Goal: Task Accomplishment & Management: Complete application form

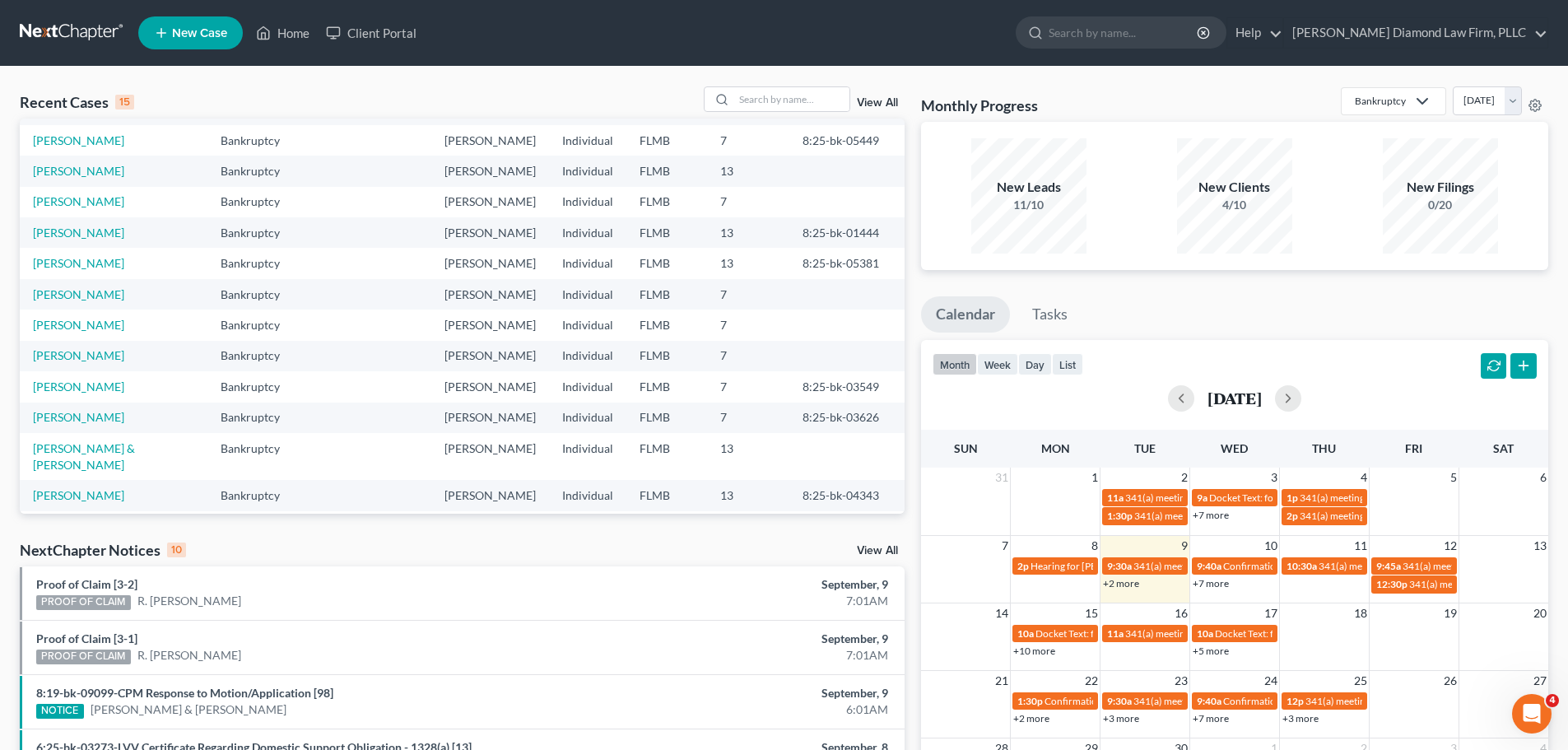
scroll to position [82, 0]
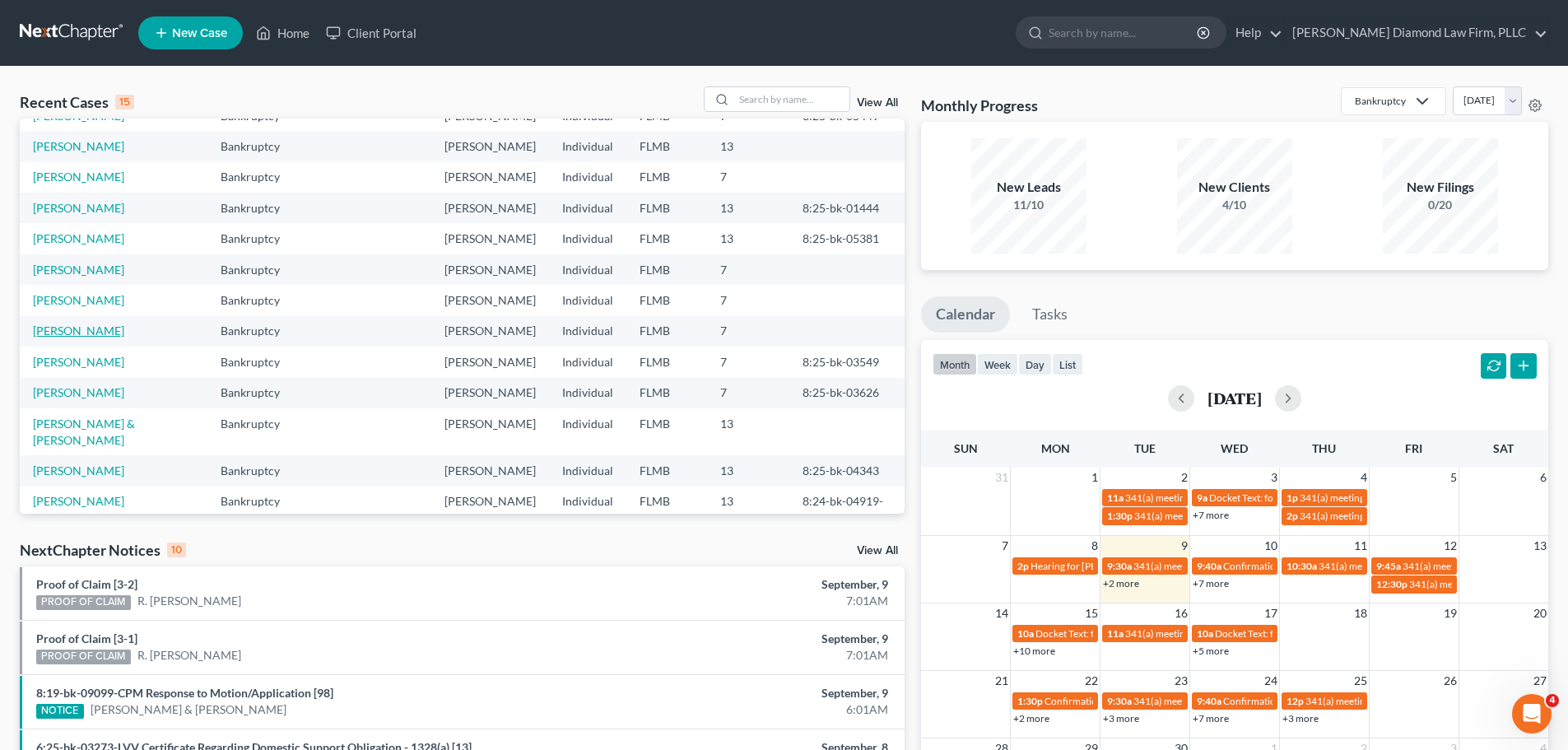
click at [102, 332] on link "[PERSON_NAME]" at bounding box center [79, 330] width 91 height 14
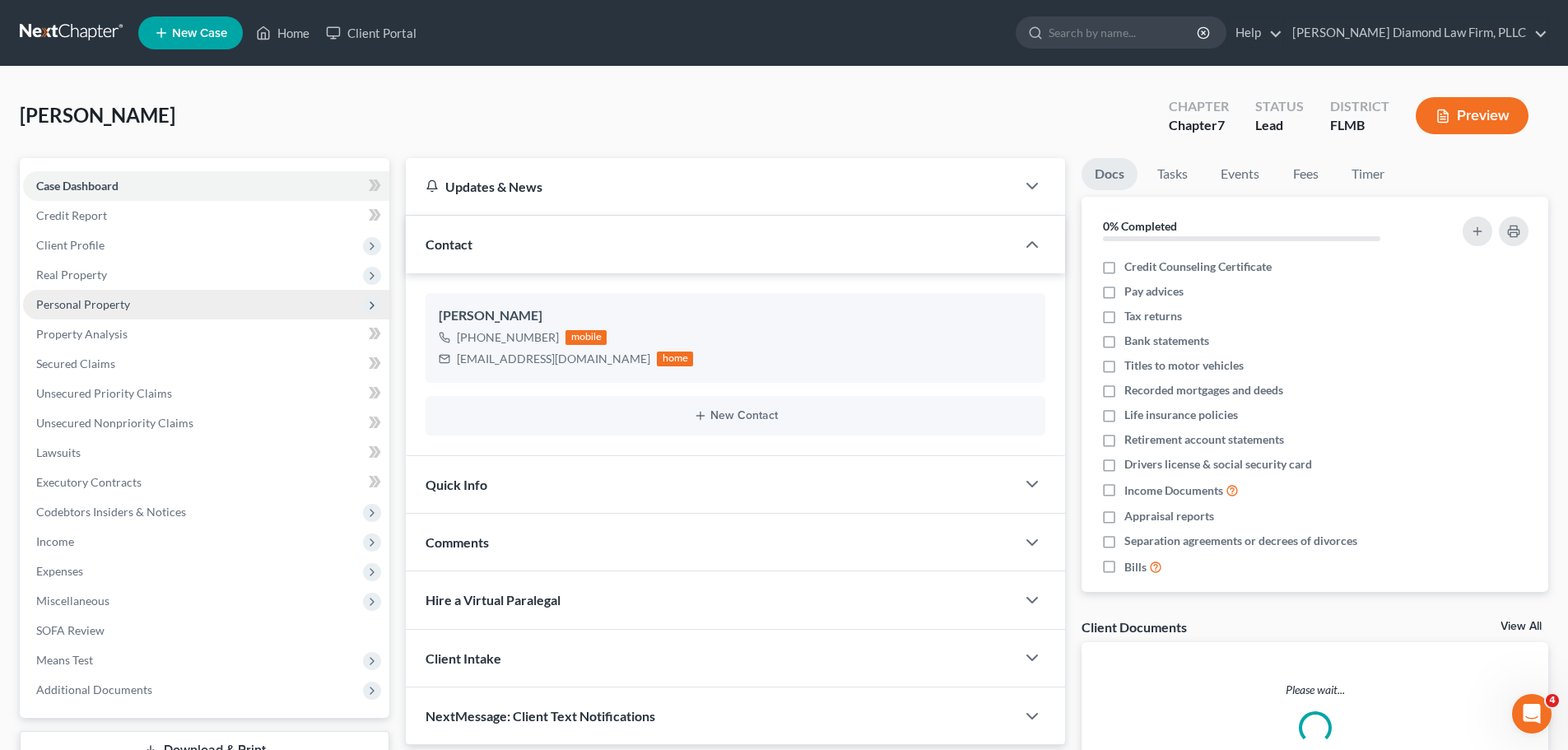
click at [99, 300] on span "Personal Property" at bounding box center [83, 304] width 94 height 14
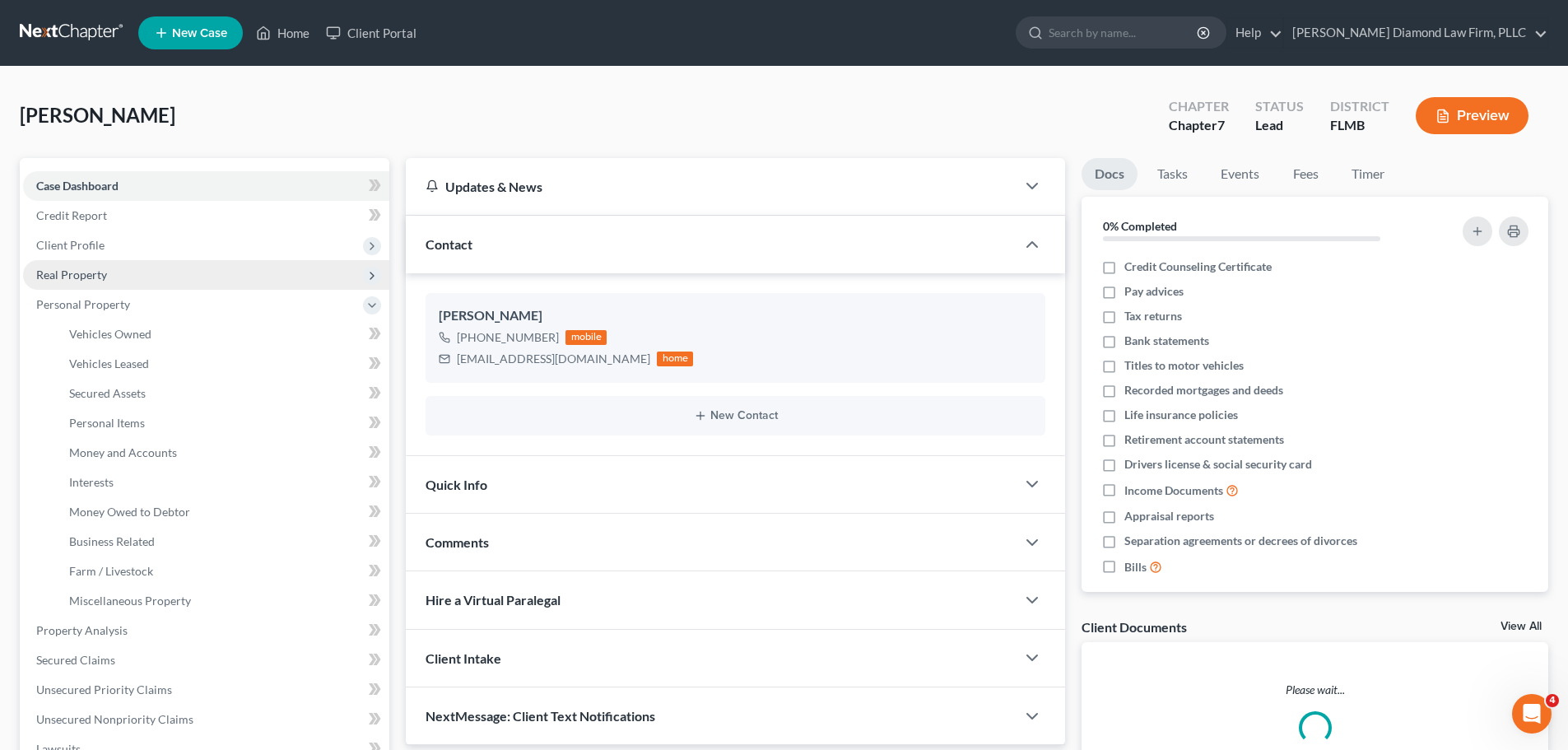
click at [93, 263] on span "Real Property" at bounding box center [206, 275] width 366 height 30
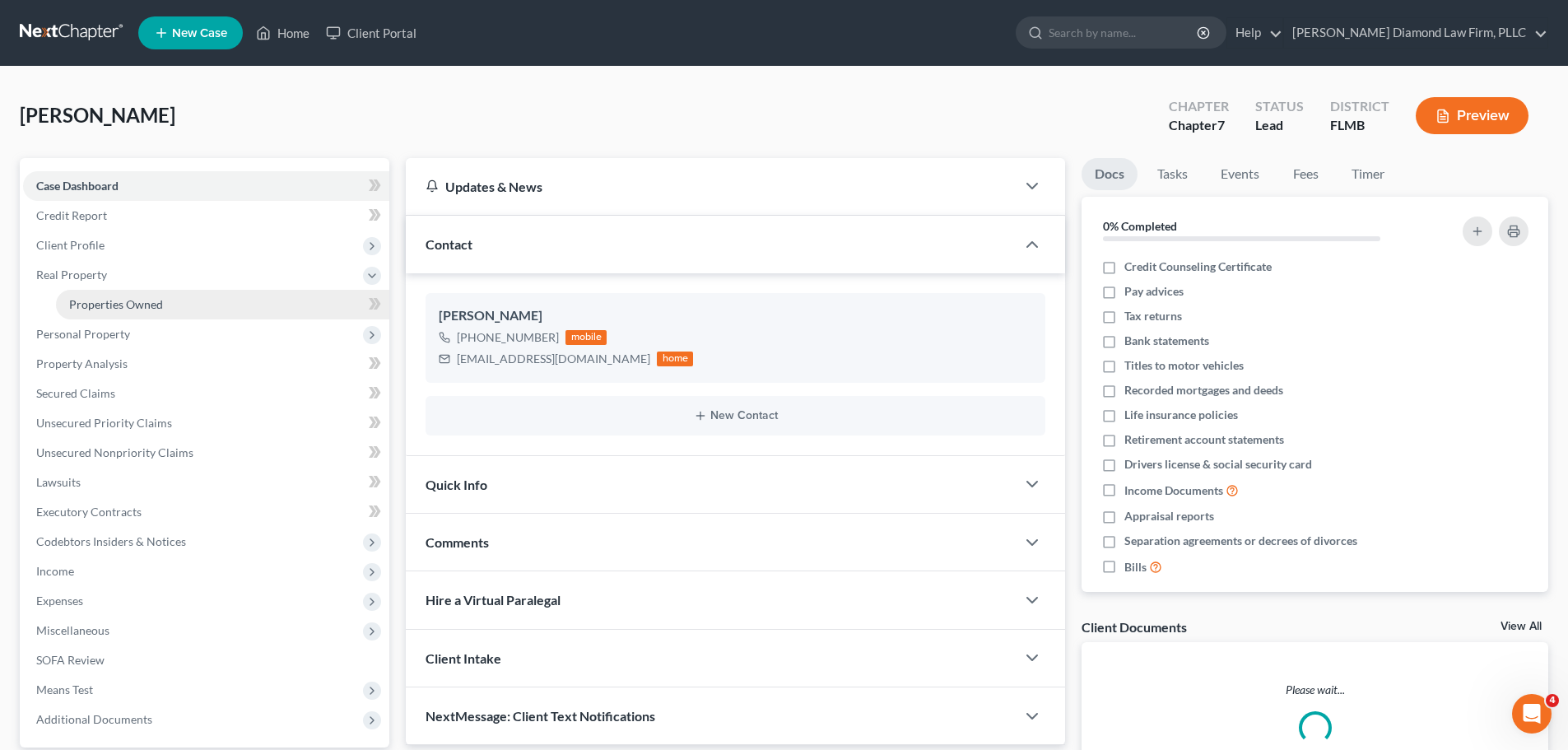
click at [93, 294] on link "Properties Owned" at bounding box center [222, 305] width 333 height 30
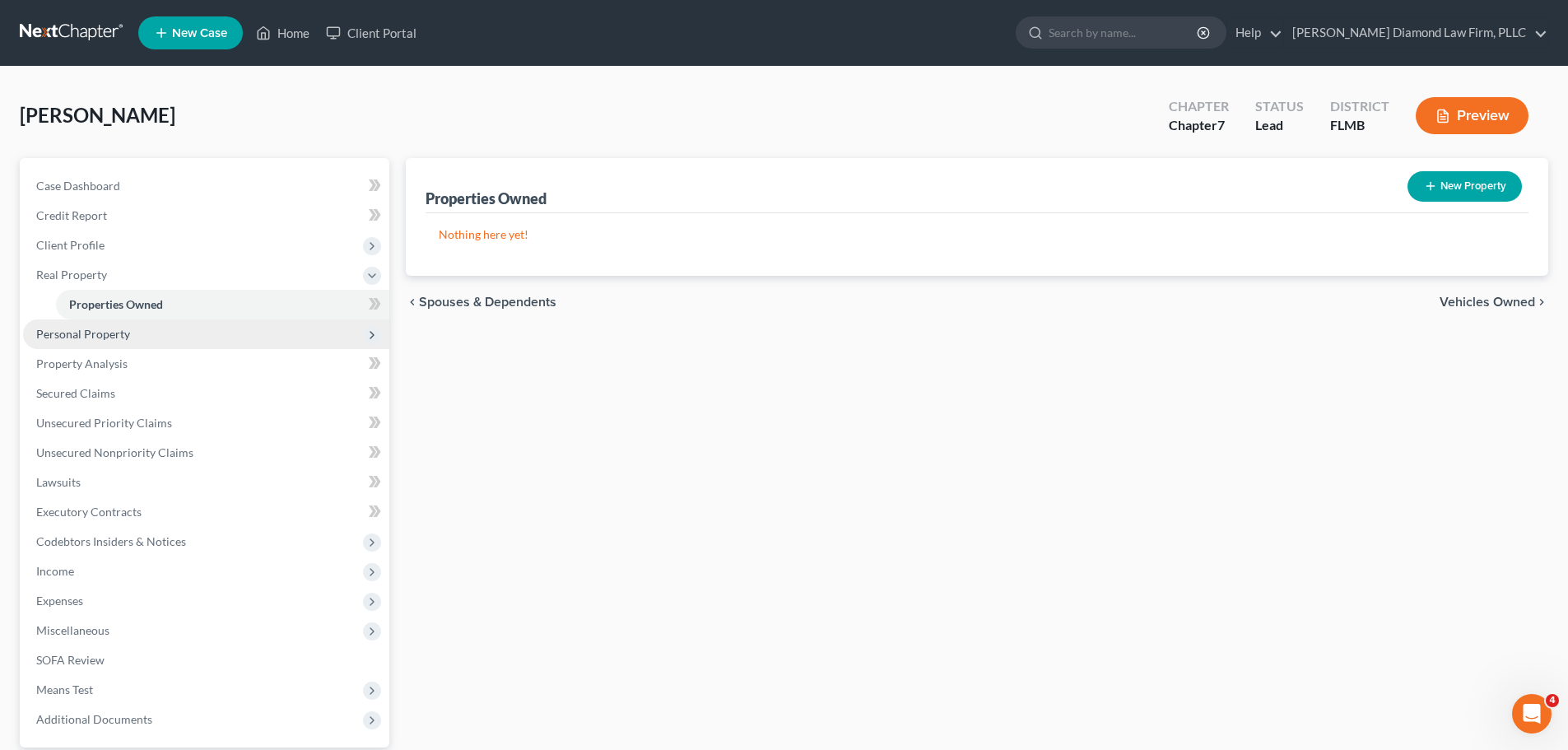
click at [102, 329] on span "Personal Property" at bounding box center [83, 333] width 94 height 14
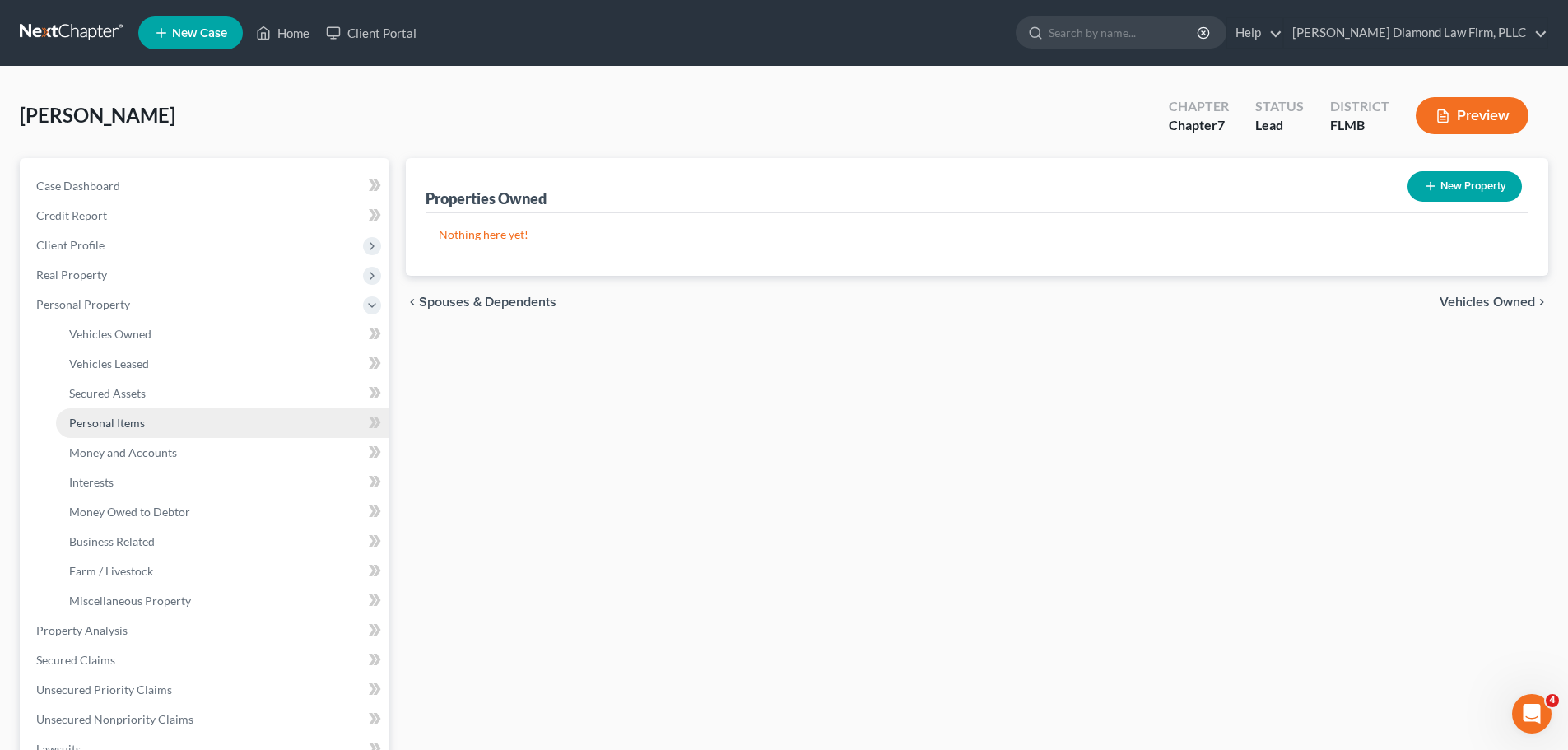
click at [126, 416] on span "Personal Items" at bounding box center [106, 422] width 76 height 14
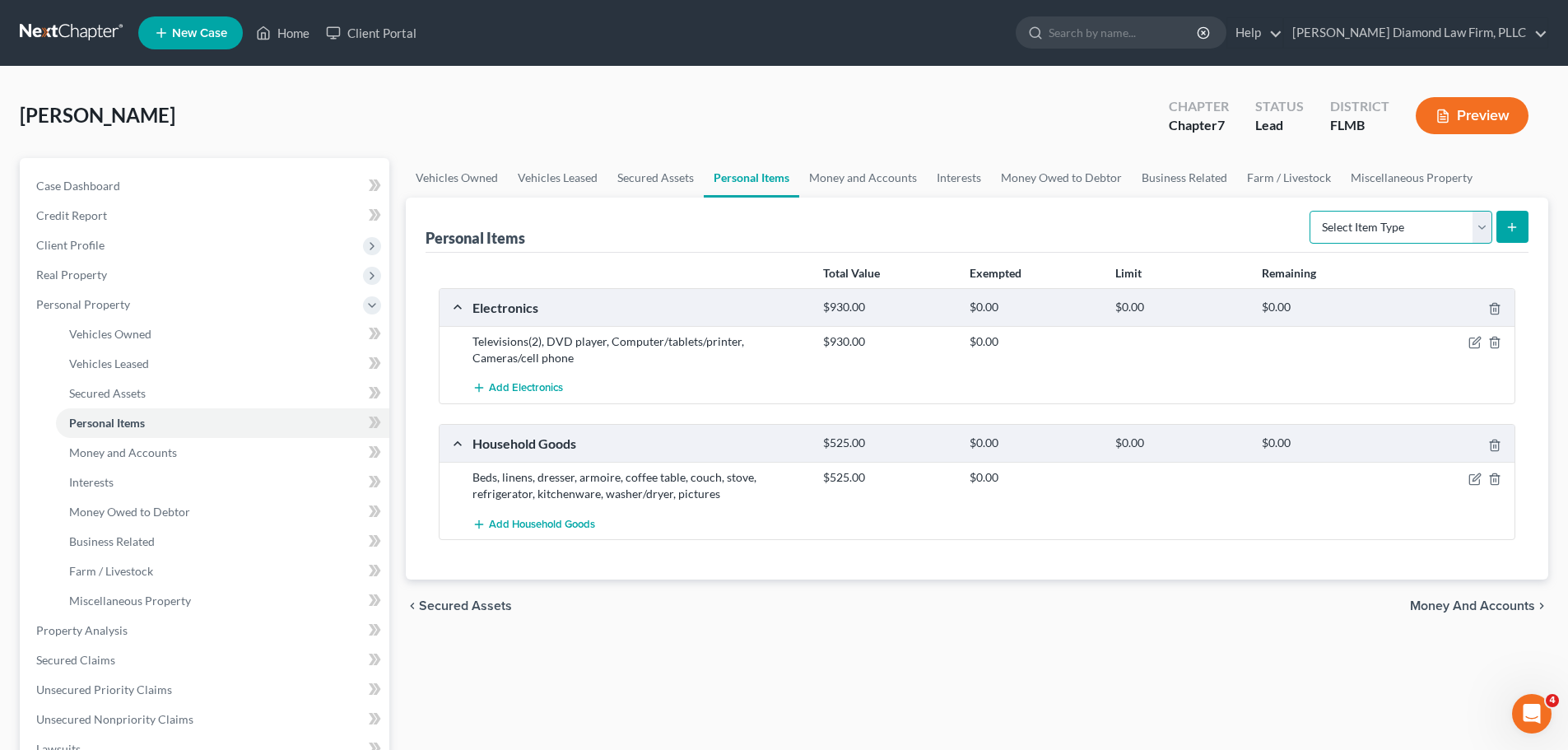
click at [1349, 231] on select "Select Item Type Clothing Collectibles Of Value Electronics Firearms Household …" at bounding box center [1401, 228] width 183 height 33
select select "jewelry"
click at [1311, 211] on select "Select Item Type Clothing Collectibles Of Value Electronics Firearms Household …" at bounding box center [1401, 228] width 183 height 33
click at [1512, 217] on button "submit" at bounding box center [1512, 227] width 32 height 32
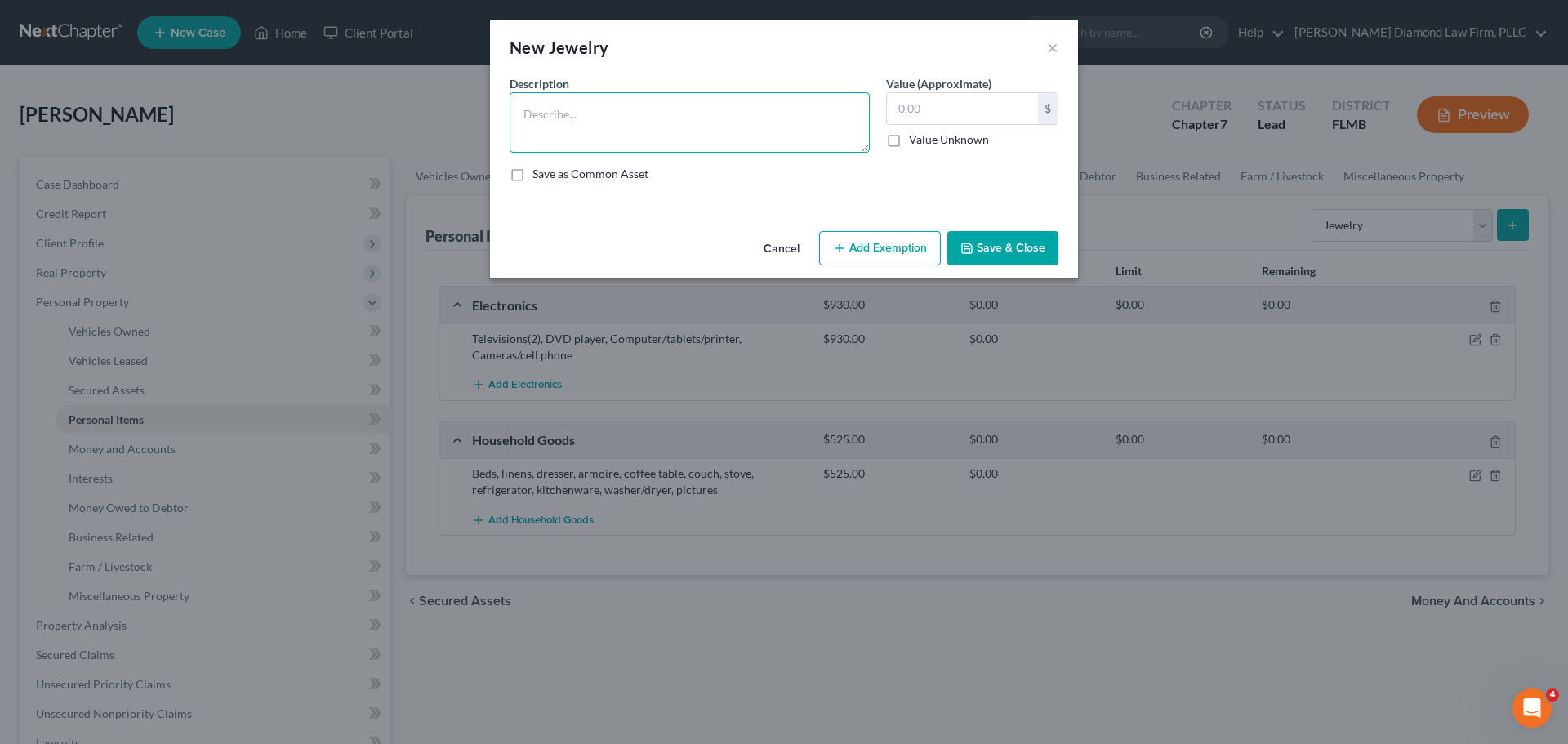
click at [676, 114] on textarea at bounding box center [689, 122] width 360 height 60
type textarea "J"
type textarea "Cross necklace, 10k gold rings (3)"
type input "500"
click at [1035, 257] on button "Save & Close" at bounding box center [1002, 248] width 111 height 35
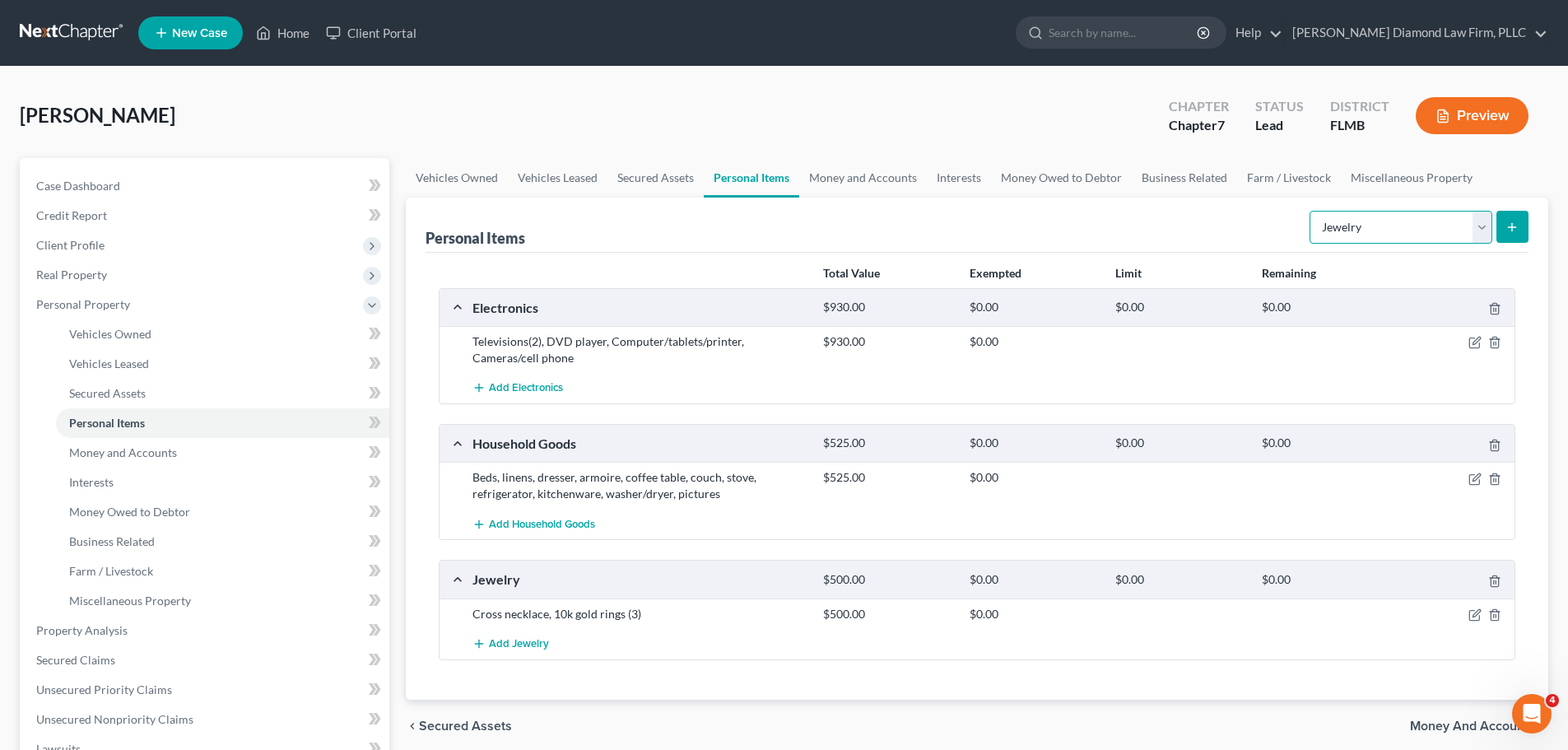
click at [1392, 230] on select "Select Item Type Clothing Collectibles Of Value Electronics Firearms Household …" at bounding box center [1401, 228] width 183 height 33
select select "clothing"
click at [1311, 211] on select "Select Item Type Clothing Collectibles Of Value Electronics Firearms Household …" at bounding box center [1401, 228] width 183 height 33
click at [1520, 231] on button "submit" at bounding box center [1512, 227] width 32 height 32
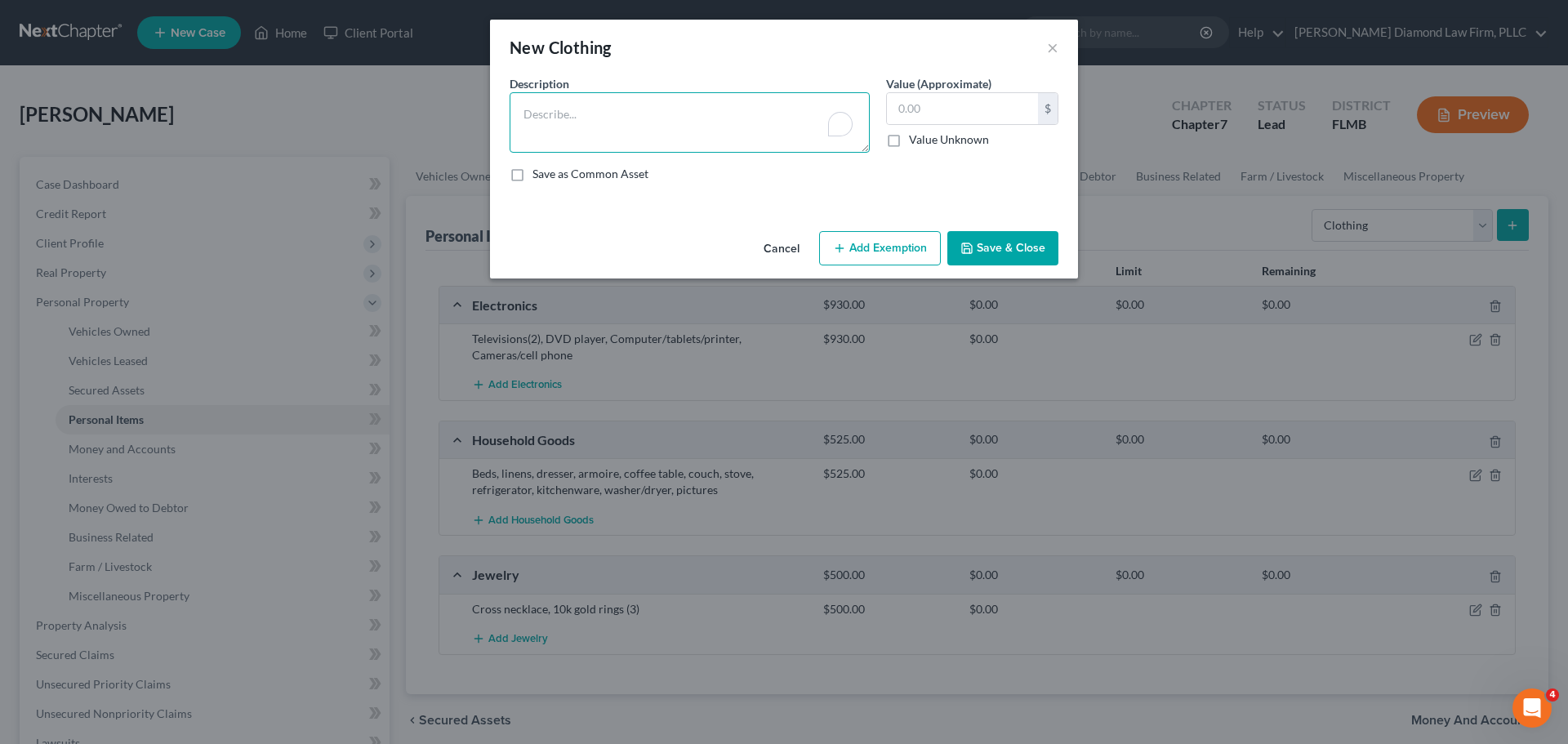
click at [586, 134] on textarea "To enrich screen reader interactions, please activate Accessibility in Grammarl…" at bounding box center [689, 122] width 360 height 60
type textarea "Clothing and shoes"
type input "1,000"
click at [982, 240] on button "Save & Close" at bounding box center [1002, 248] width 111 height 35
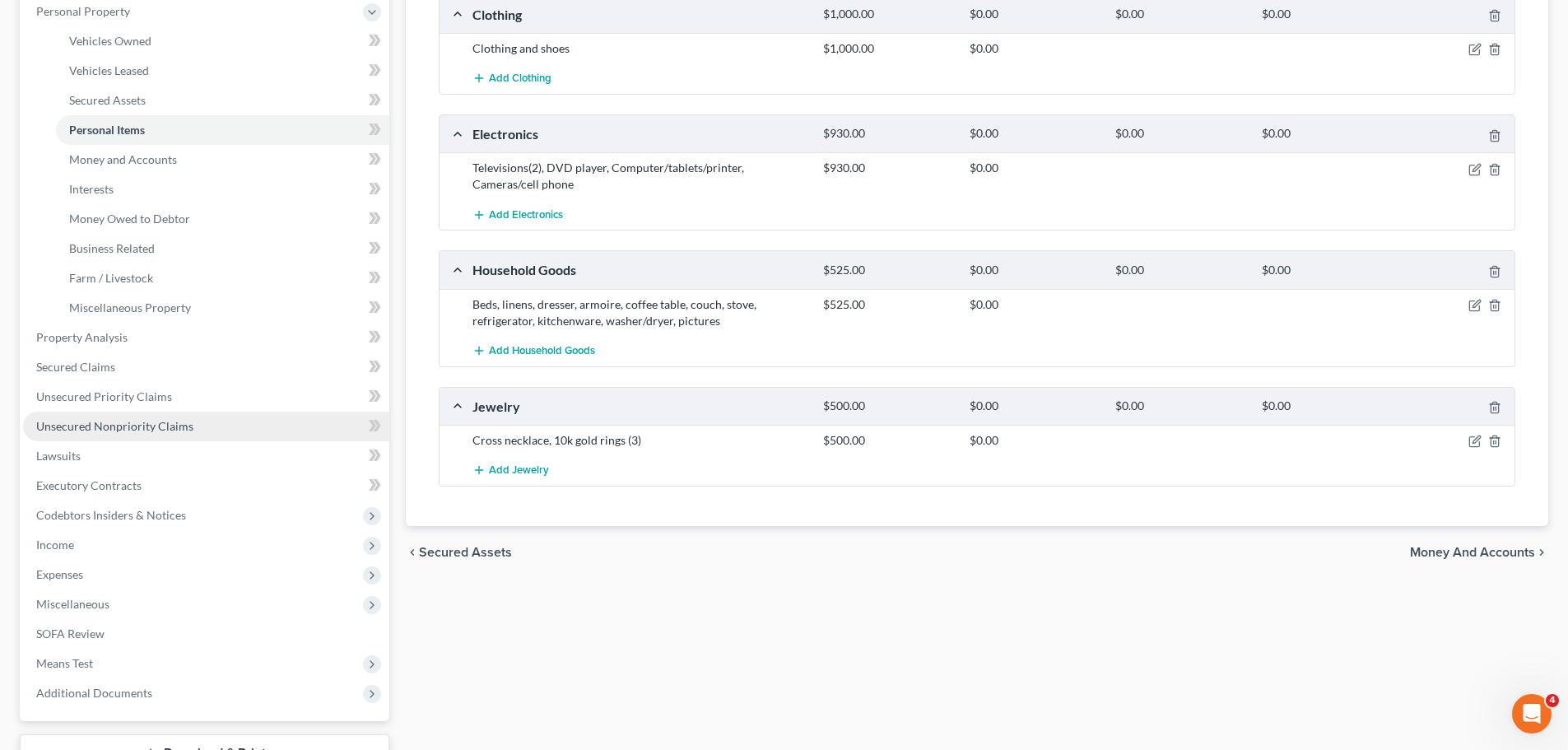
scroll to position [329, 0]
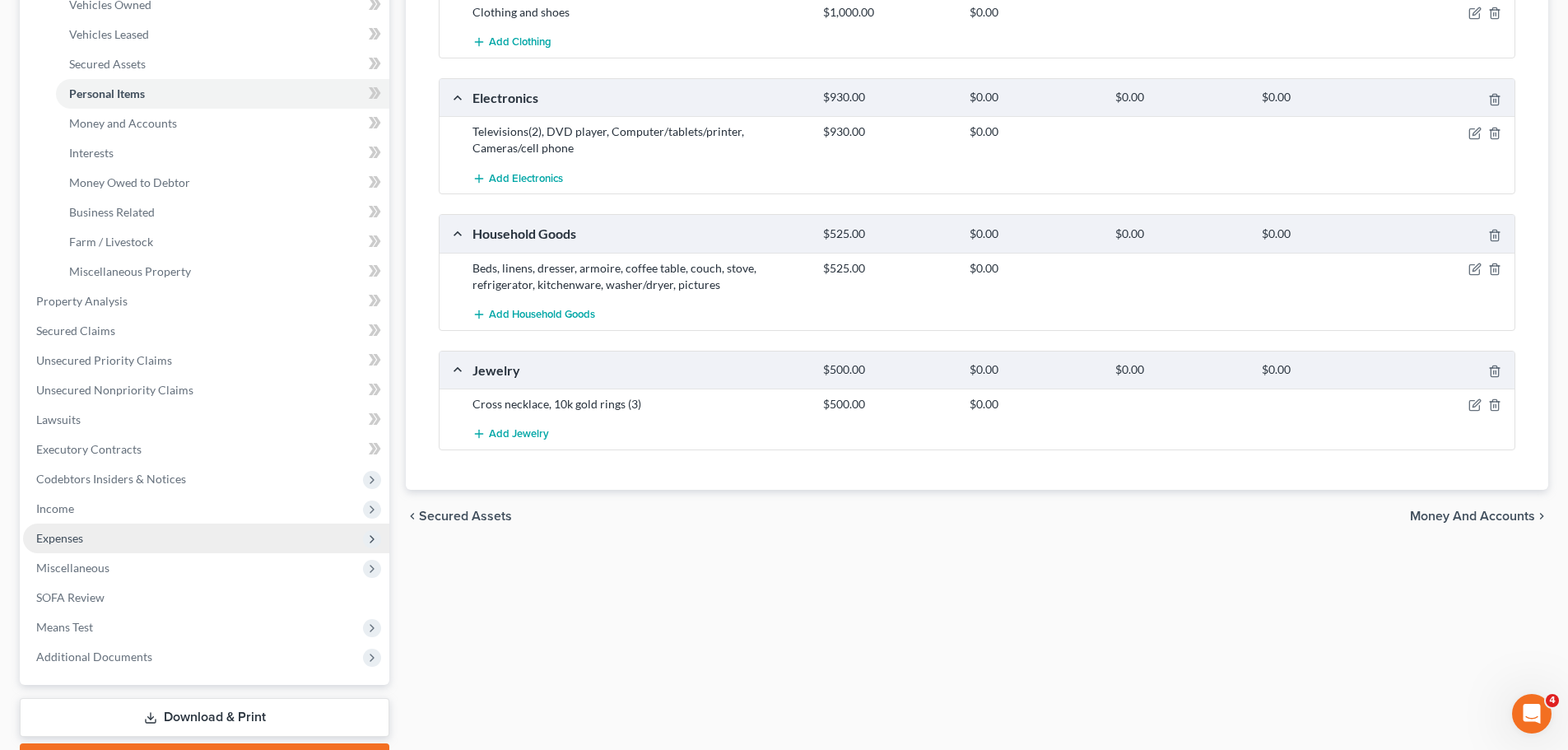
click at [132, 540] on span "Expenses" at bounding box center [206, 539] width 366 height 30
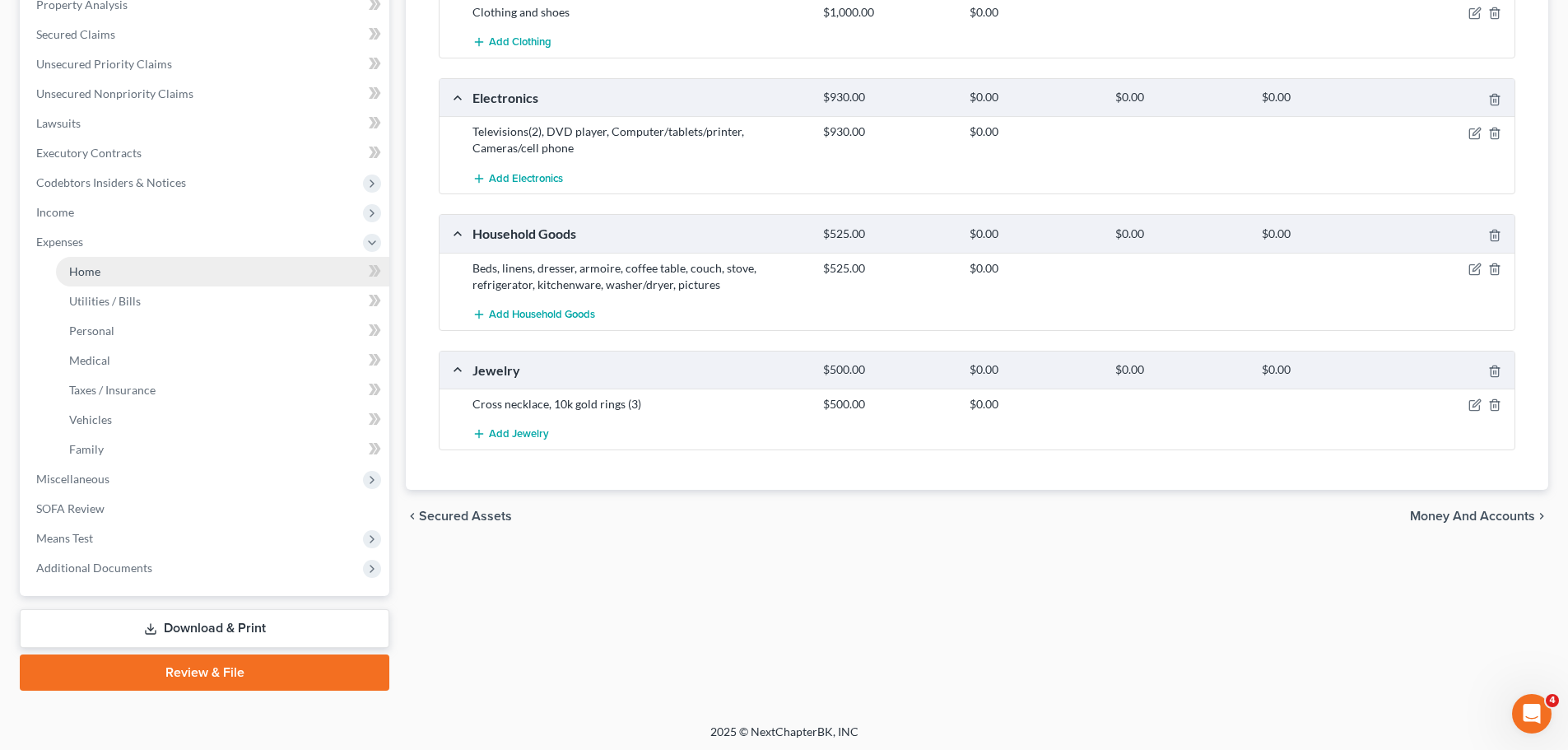
click at [150, 269] on link "Home" at bounding box center [222, 272] width 333 height 30
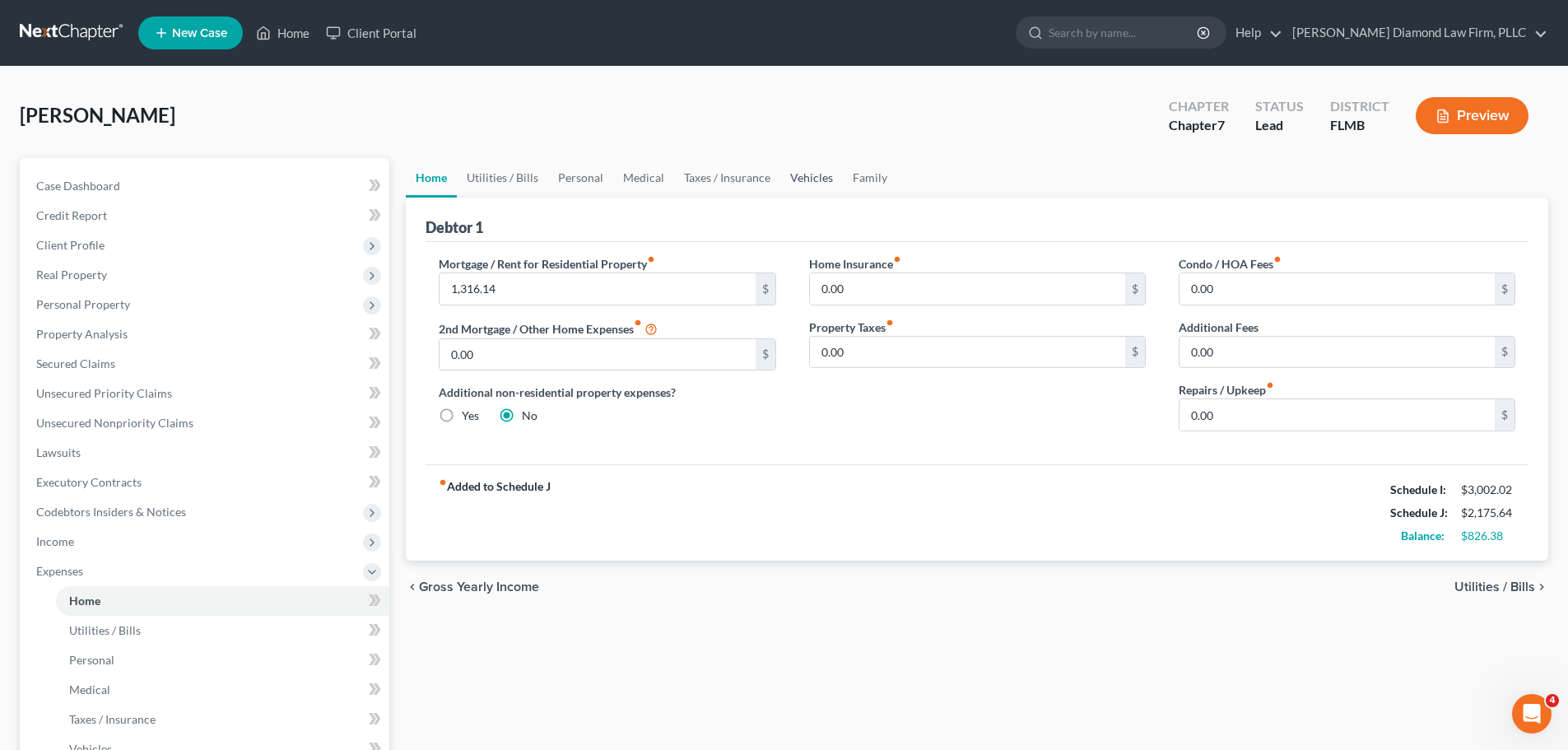
click at [819, 181] on link "Vehicles" at bounding box center [811, 178] width 62 height 40
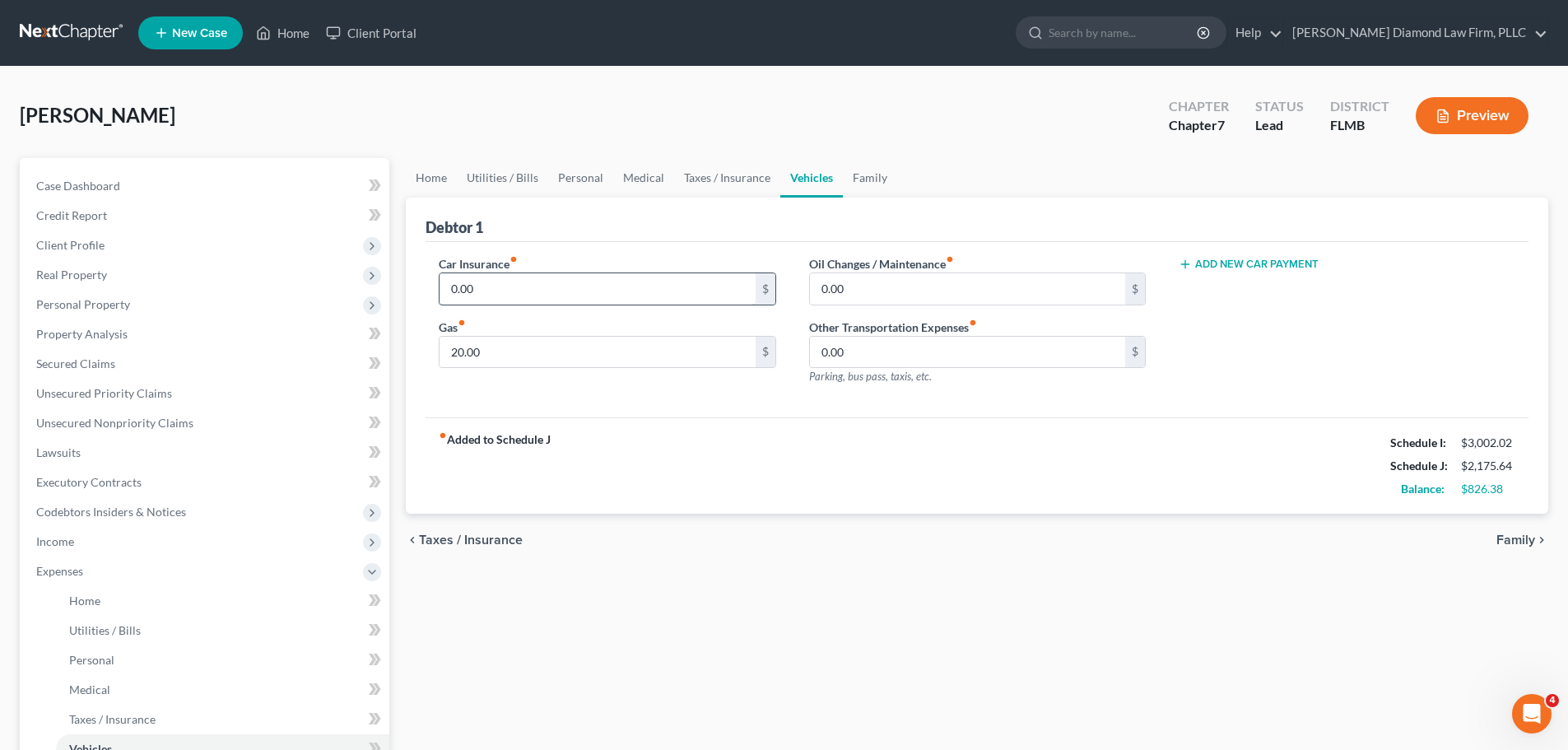
click at [599, 293] on input "0.00" at bounding box center [597, 289] width 315 height 32
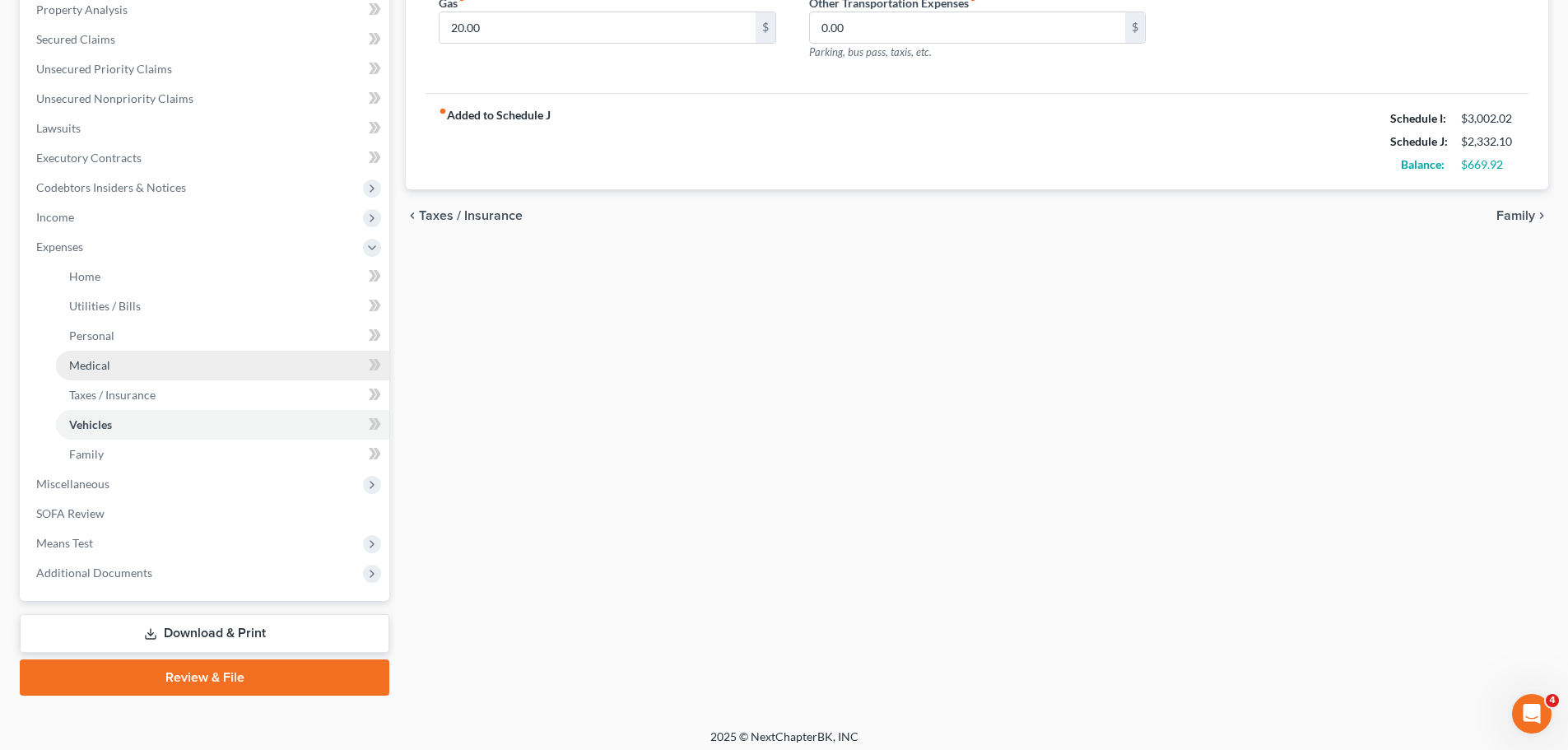
scroll to position [329, 0]
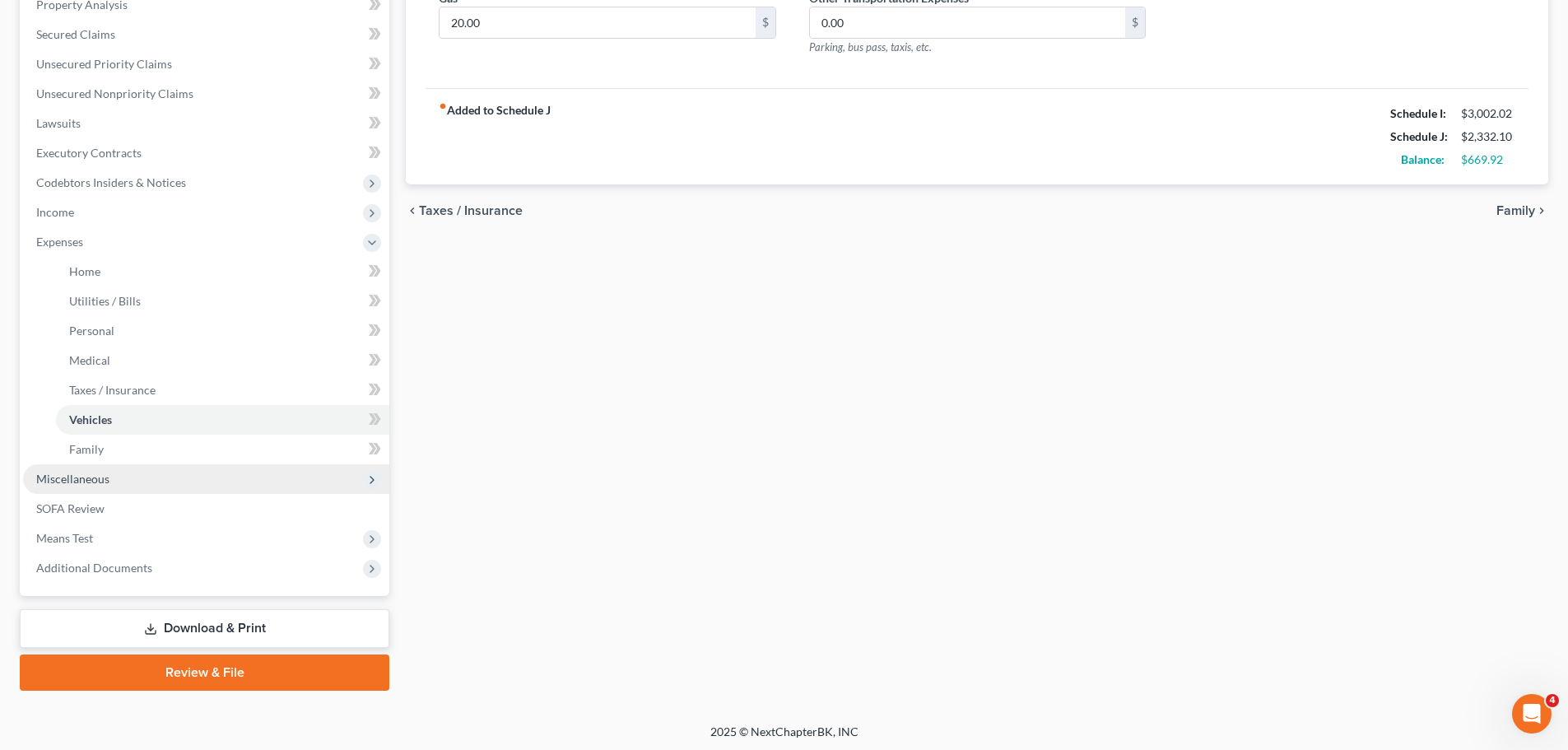
type input "156.46"
click at [121, 475] on span "Miscellaneous" at bounding box center [206, 480] width 366 height 30
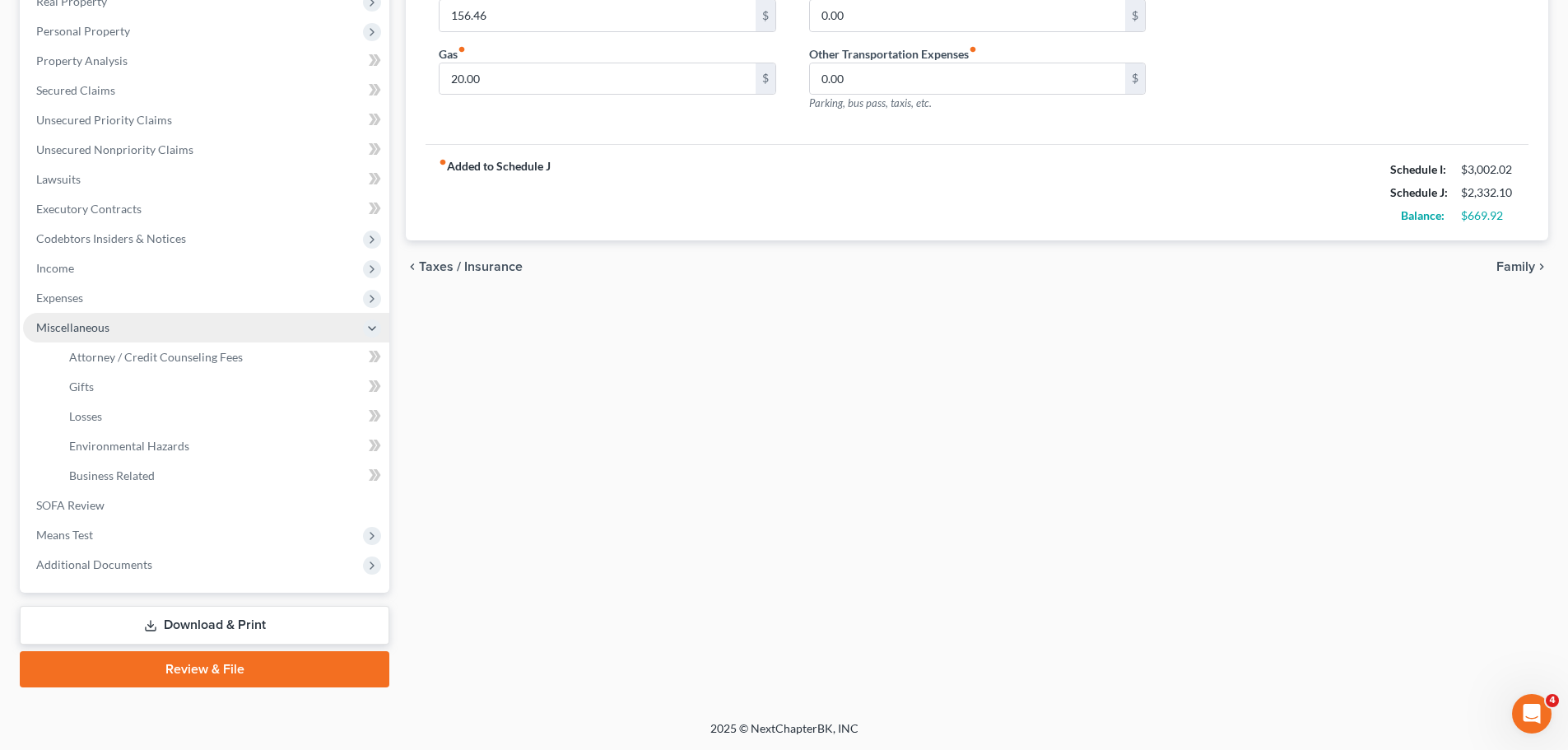
scroll to position [274, 0]
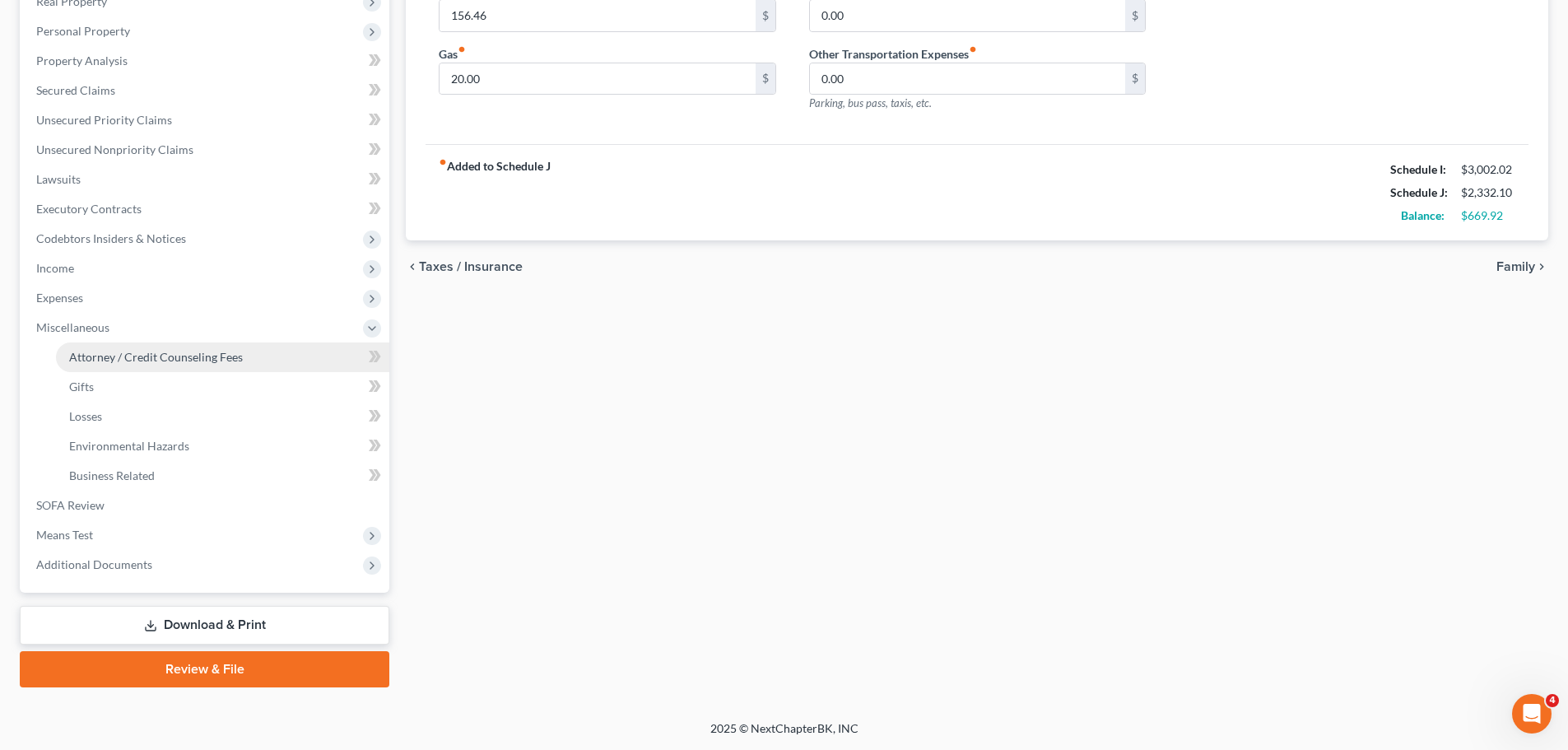
click at [122, 353] on span "Attorney / Credit Counseling Fees" at bounding box center [155, 357] width 174 height 14
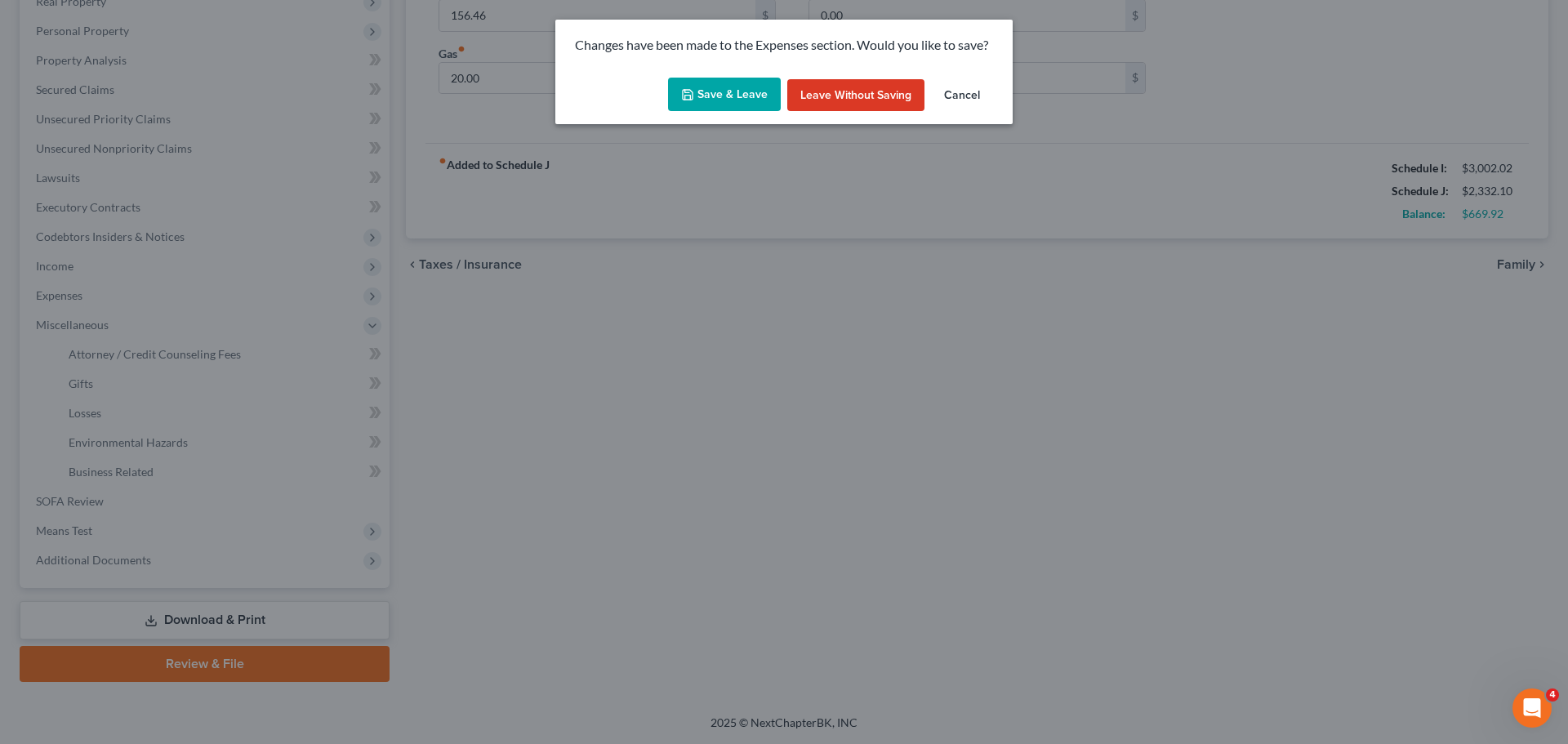
click at [735, 93] on button "Save & Leave" at bounding box center [724, 95] width 113 height 35
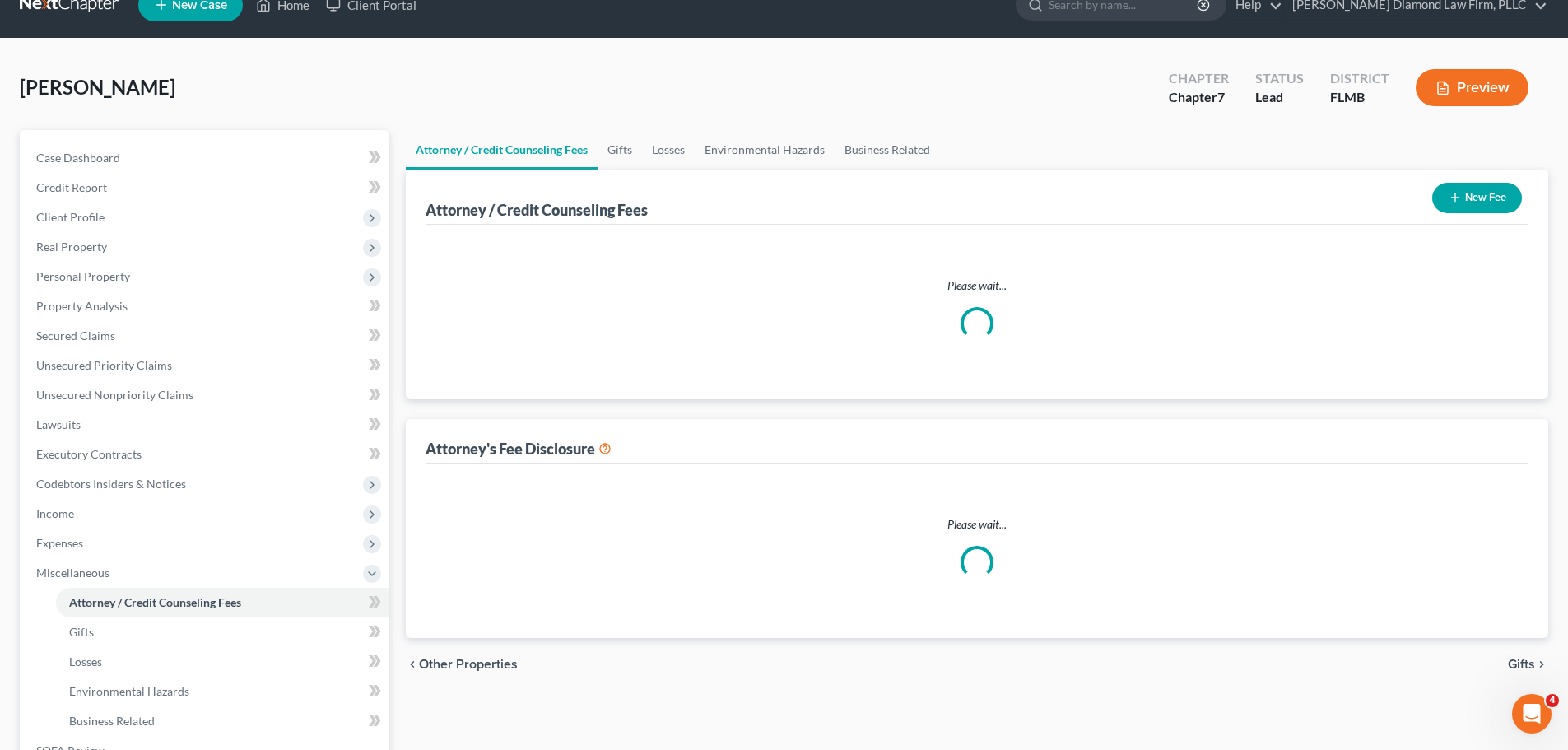
select select "2"
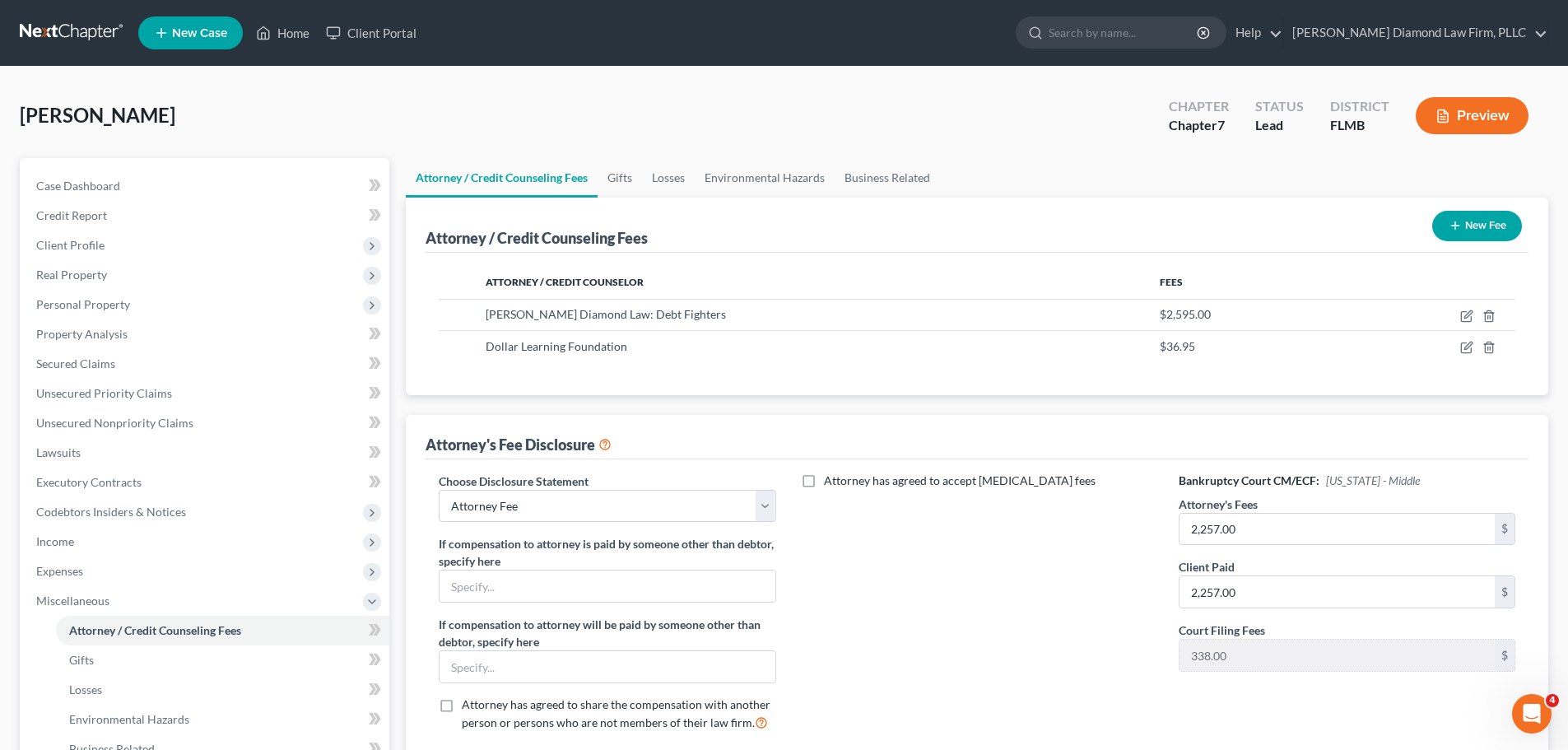
click at [1485, 225] on button "New Fee" at bounding box center [1477, 226] width 90 height 31
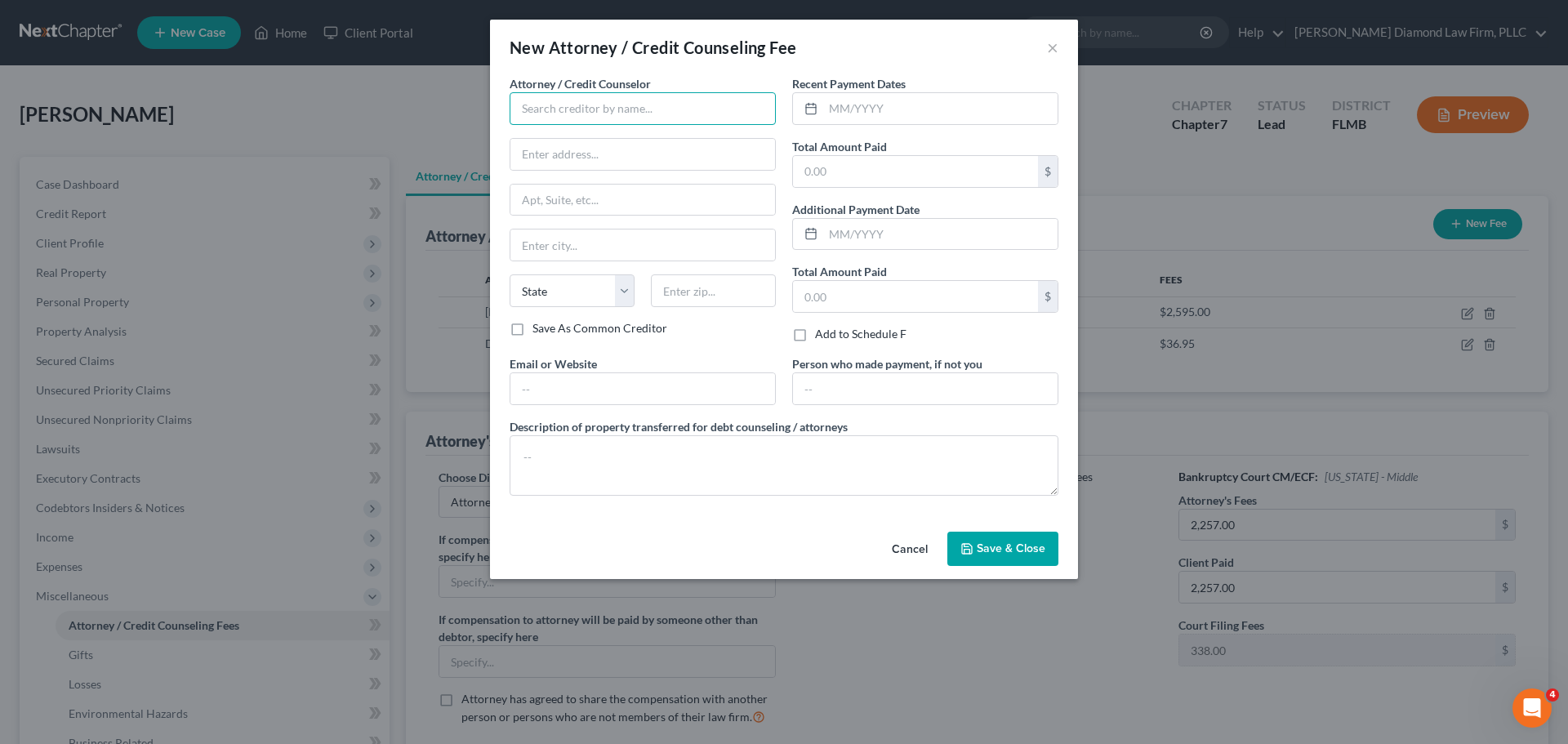
click at [533, 106] on input "text" at bounding box center [642, 109] width 266 height 33
type input "Beyond Financial"
click at [876, 103] on input "text" at bounding box center [940, 109] width 234 height 31
type input "07/2025"
click at [634, 110] on input "Beyond Financial" at bounding box center [642, 109] width 266 height 33
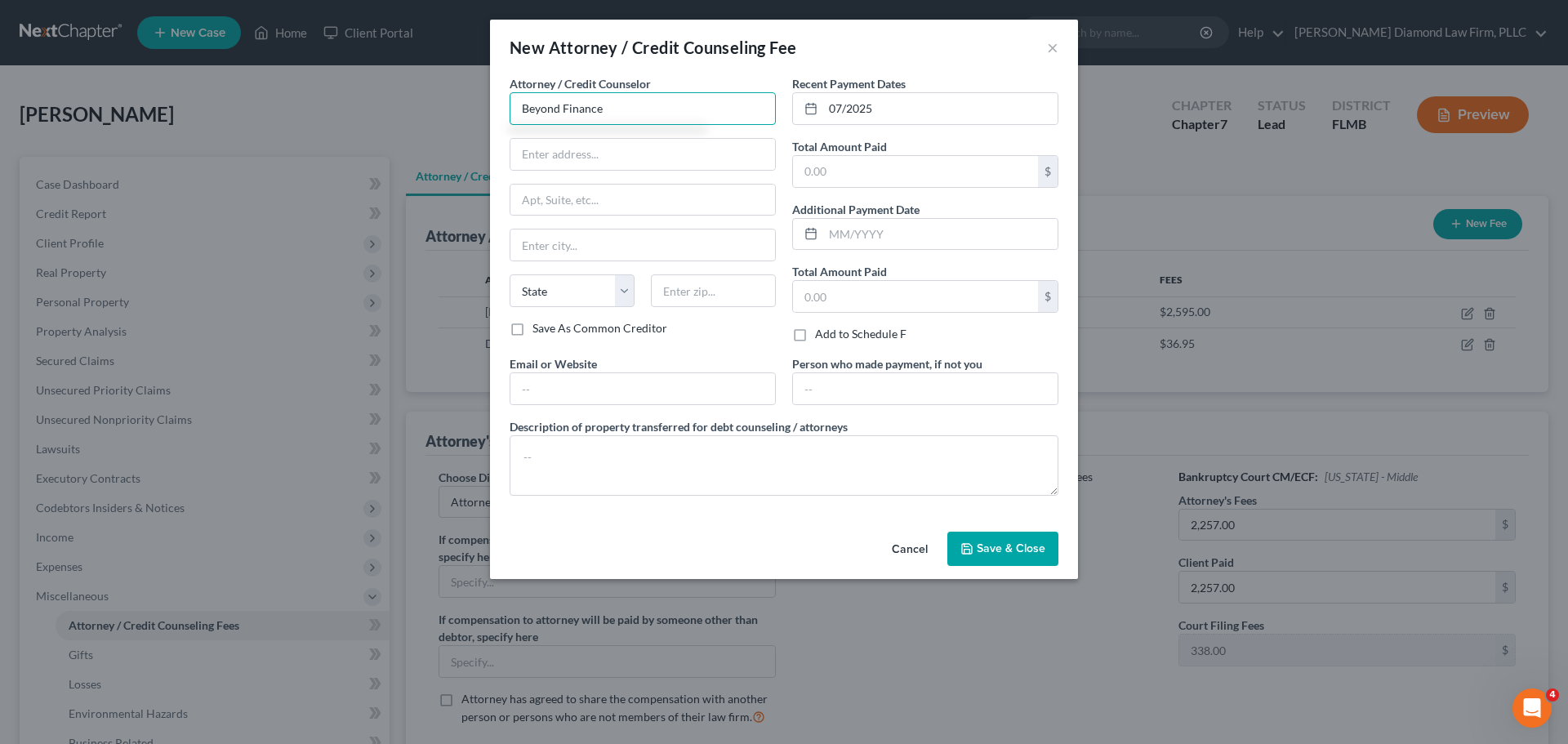
type input "Beyond Finance"
click at [561, 163] on input "text" at bounding box center [642, 154] width 265 height 31
paste input "[STREET_ADDRESS]"
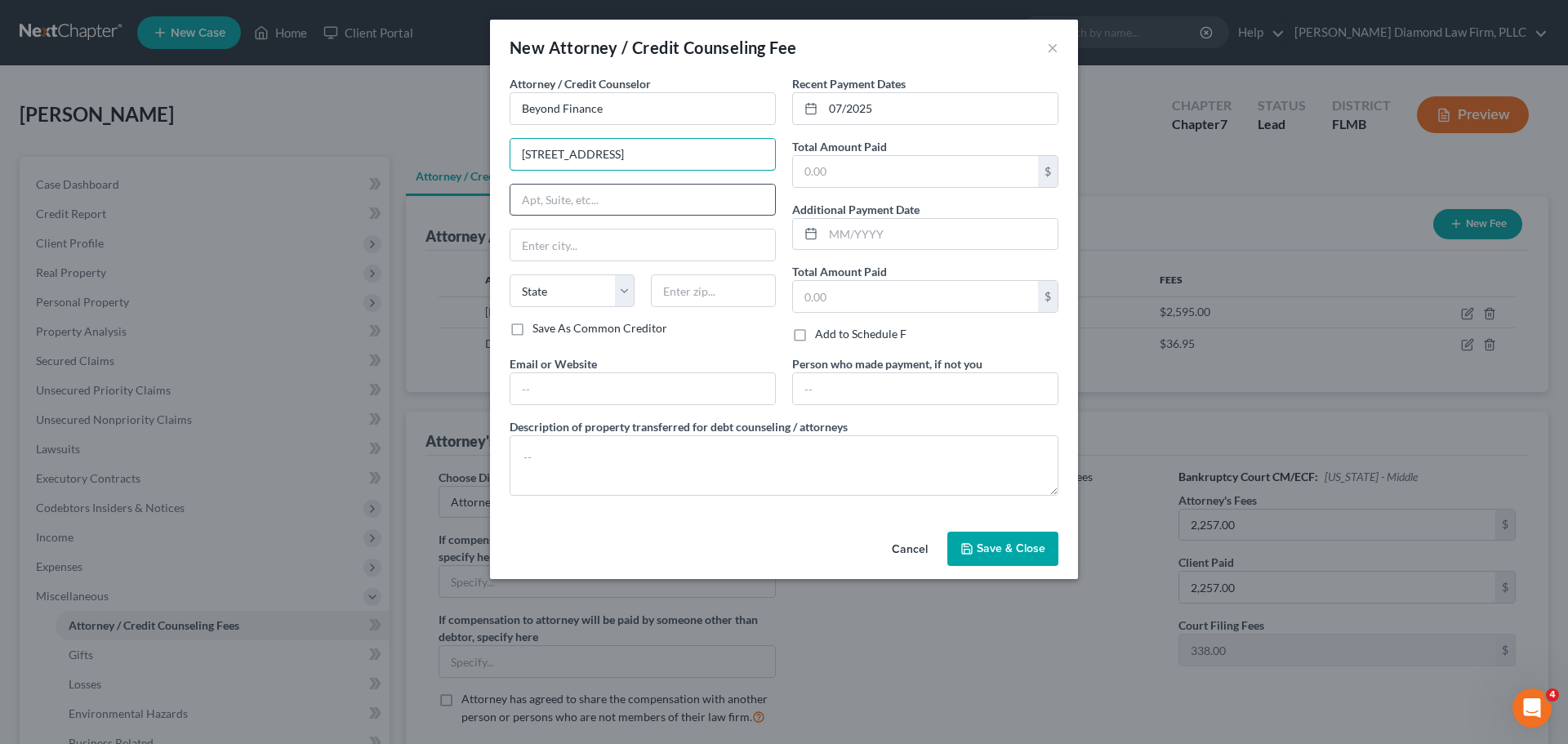
type input "[STREET_ADDRESS]"
click at [566, 190] on input "text" at bounding box center [642, 200] width 265 height 31
type input "#1600"
type input "[GEOGRAPHIC_DATA]"
select select "13"
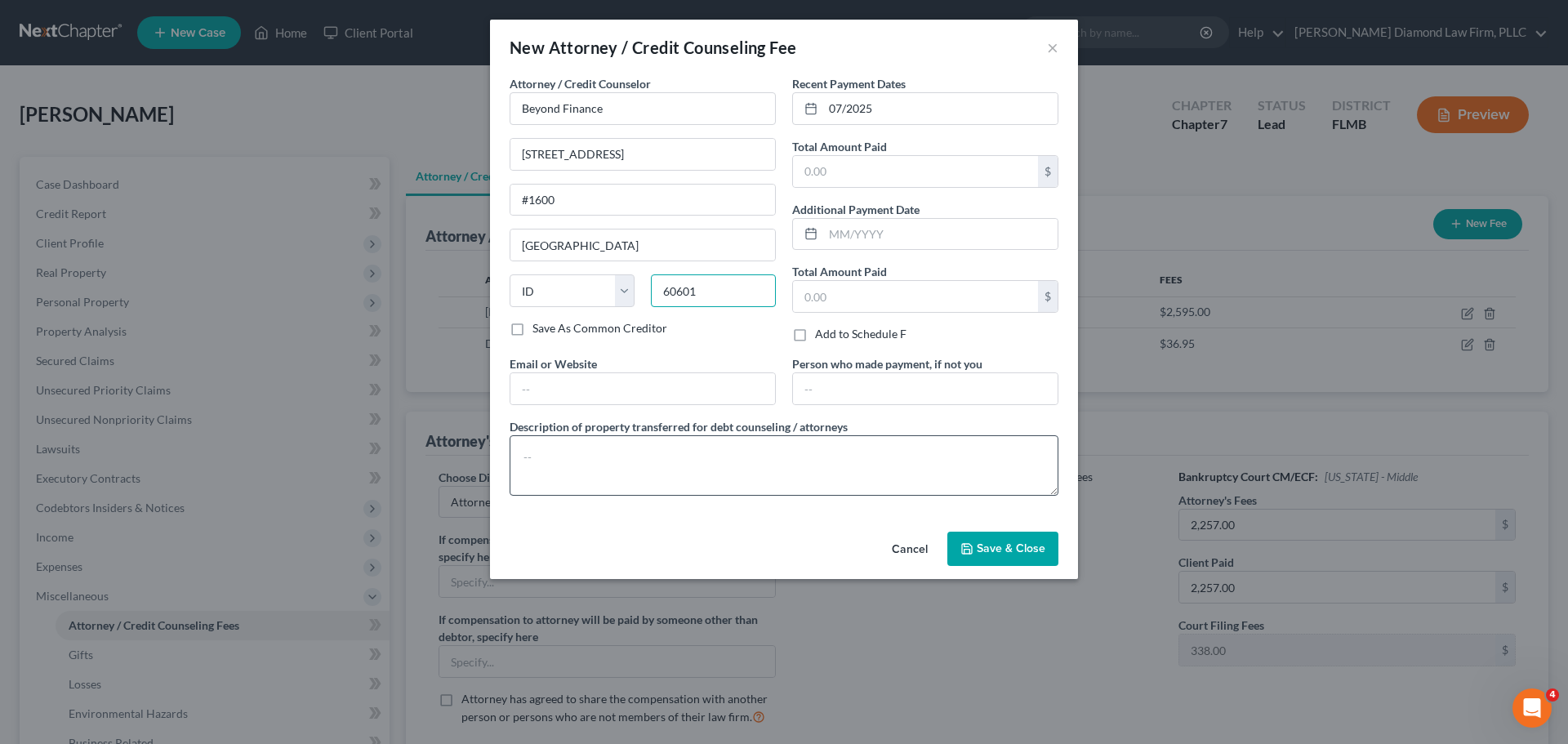
type input "60601"
click at [584, 476] on textarea at bounding box center [784, 465] width 549 height 60
select select "14"
type textarea "Debt consolidation."
click at [897, 173] on input "text" at bounding box center [915, 172] width 245 height 31
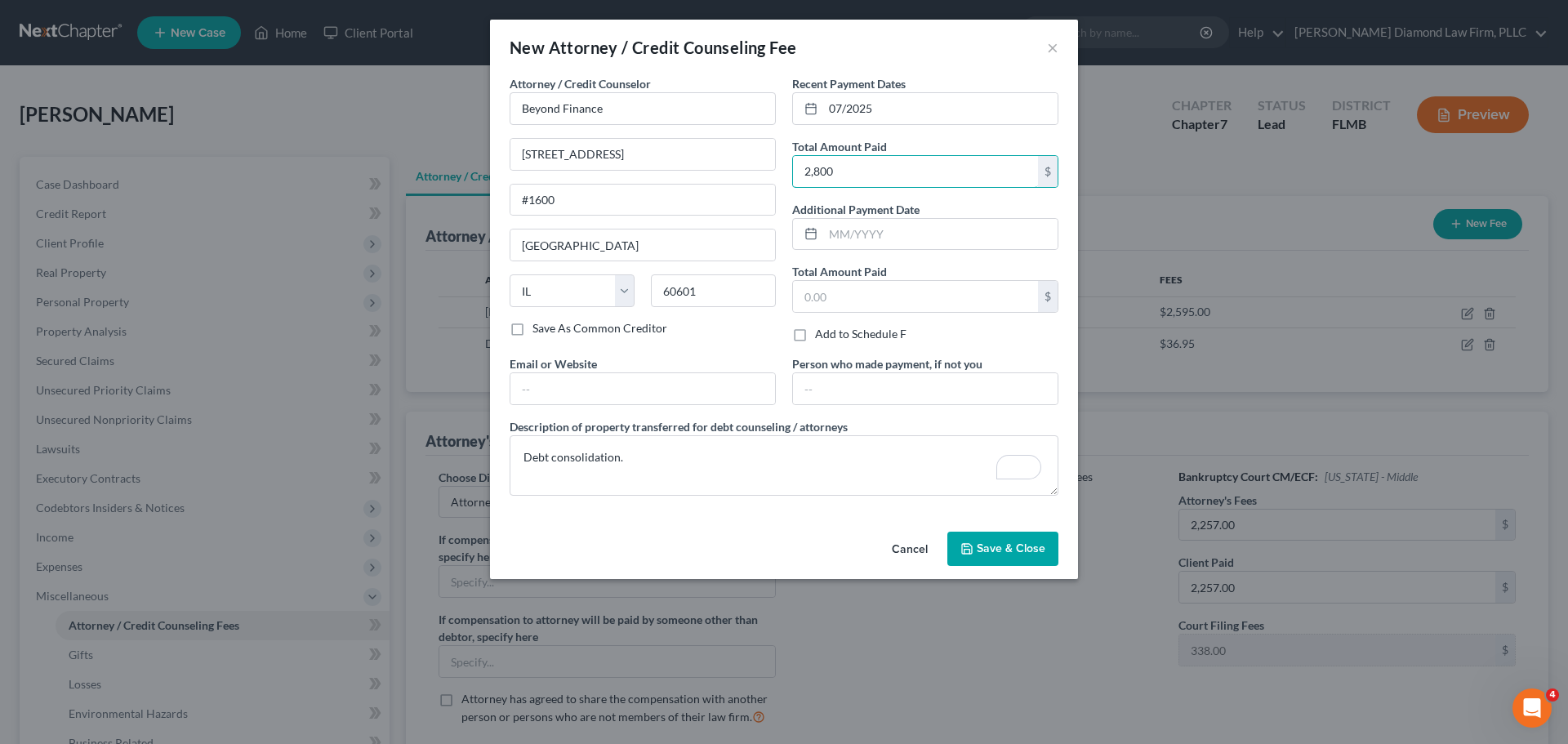
type input "2,800"
click at [1012, 542] on span "Save & Close" at bounding box center [1011, 549] width 68 height 14
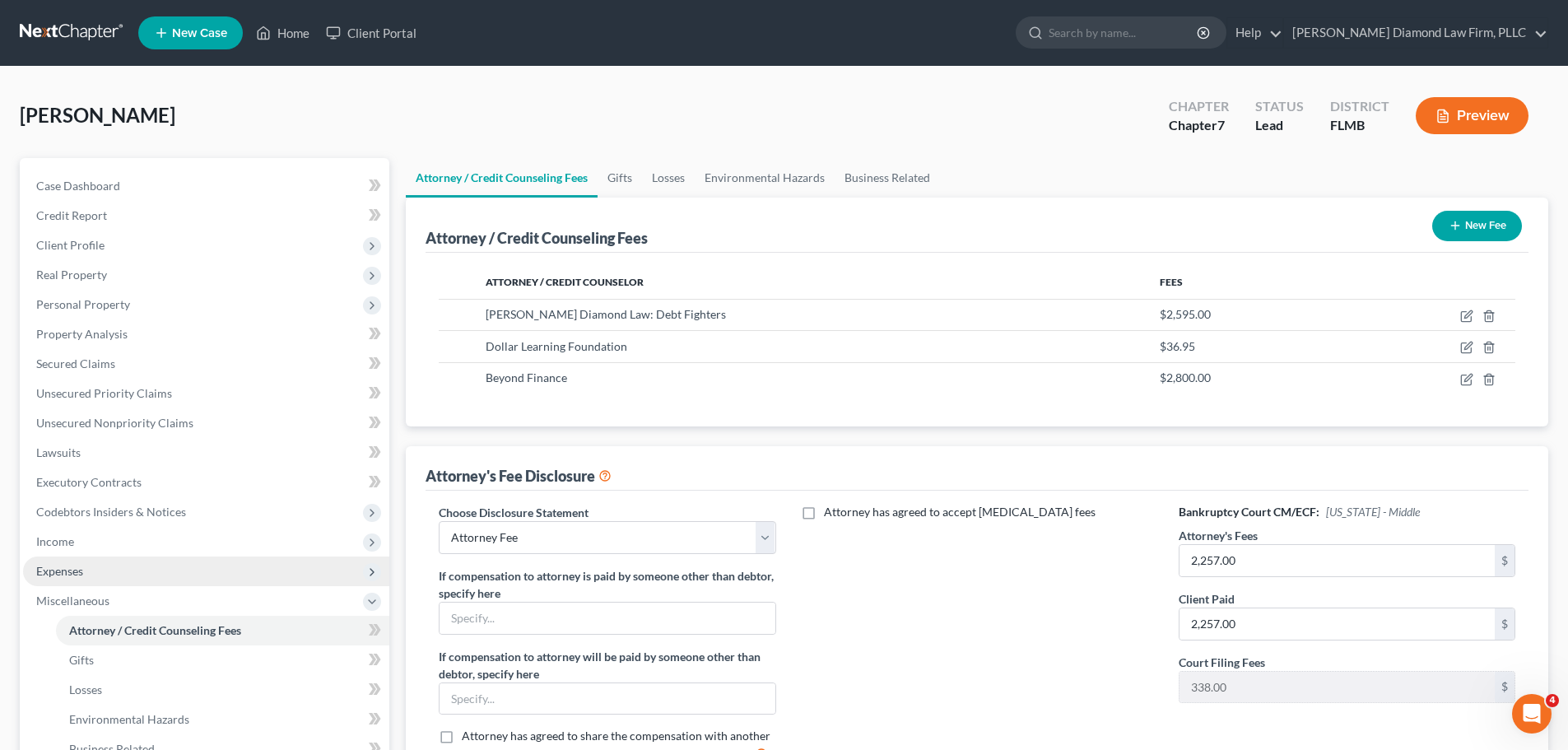
click at [76, 566] on span "Expenses" at bounding box center [60, 571] width 47 height 14
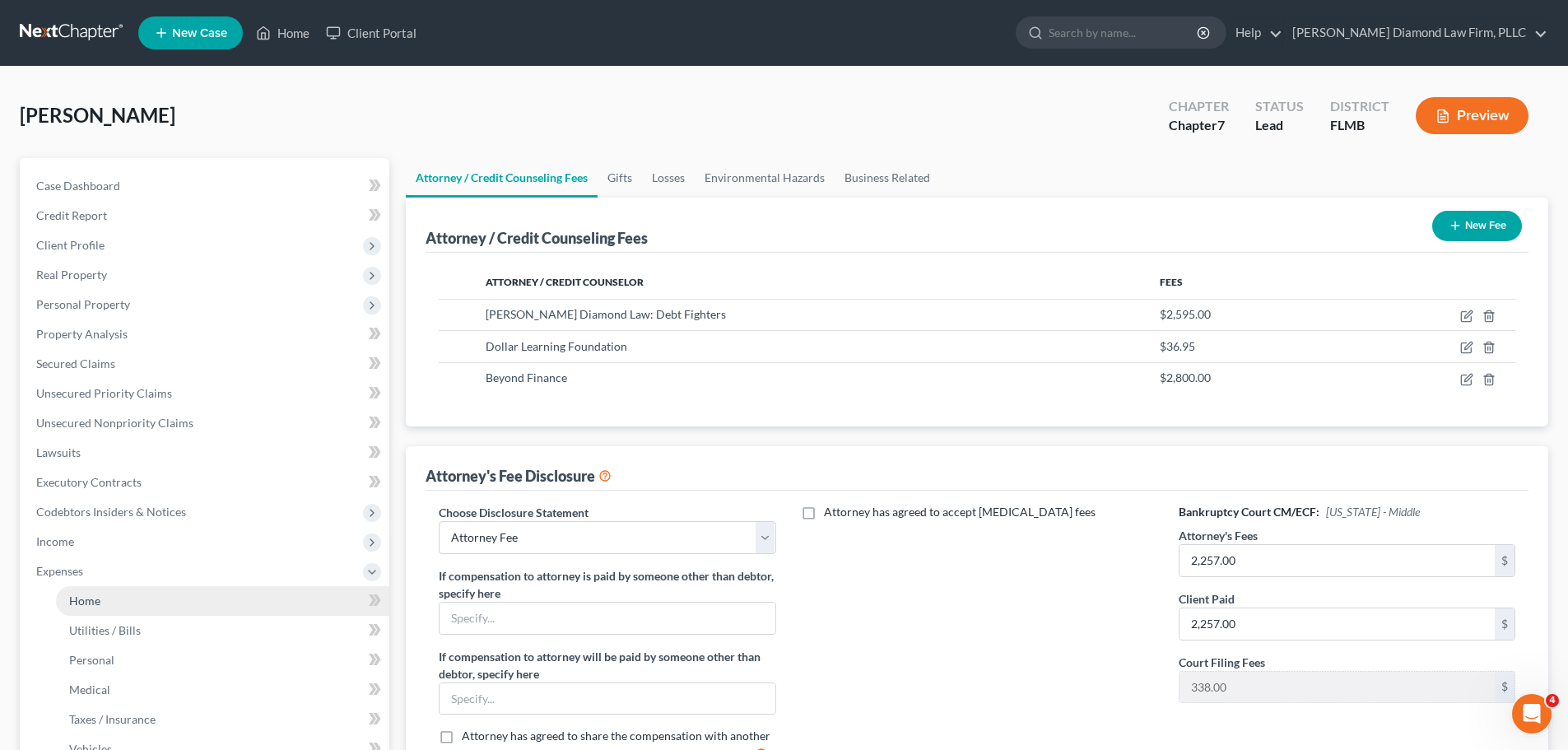
click at [82, 597] on span "Home" at bounding box center [85, 600] width 32 height 14
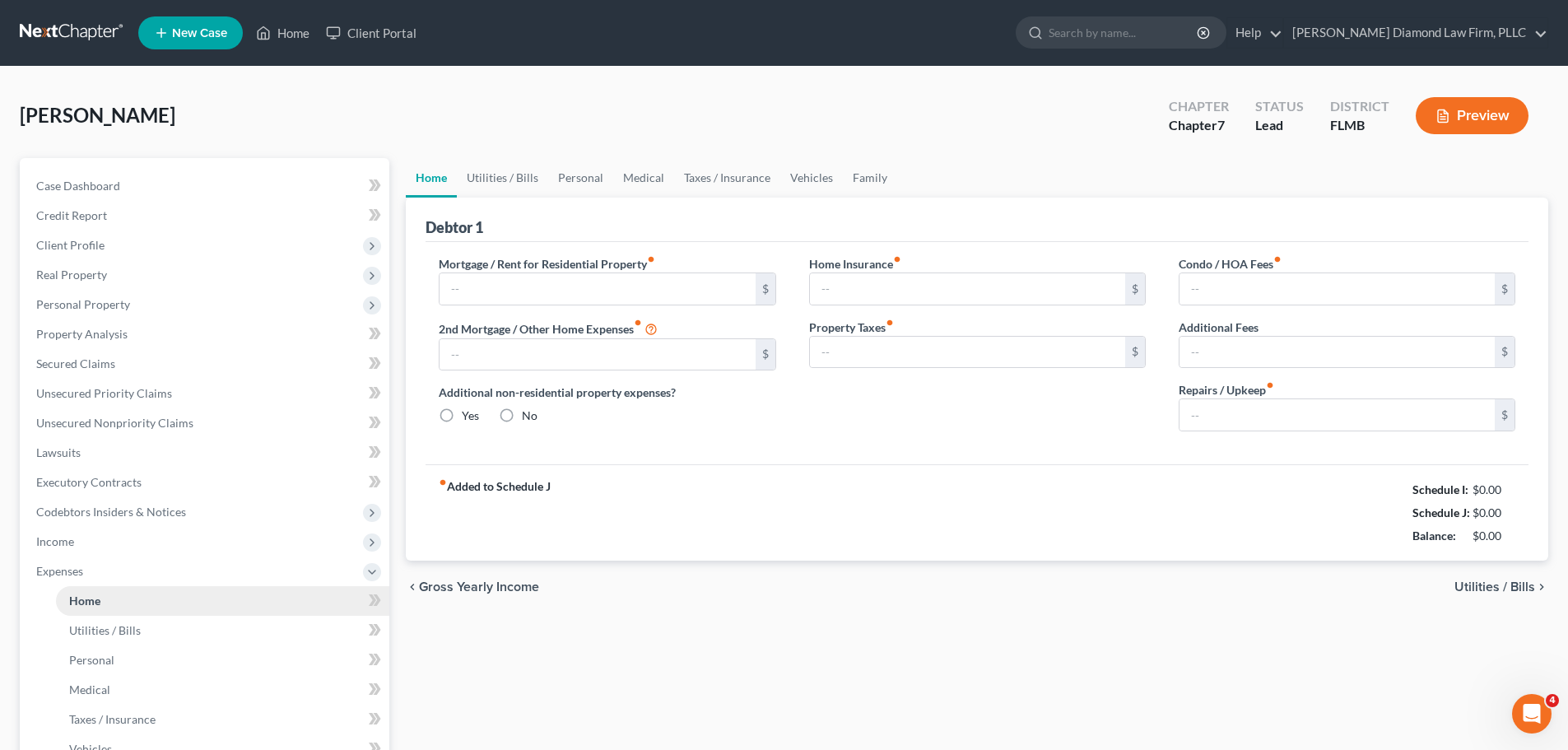
type input "1,316.14"
type input "0.00"
radio input "true"
type input "0.00"
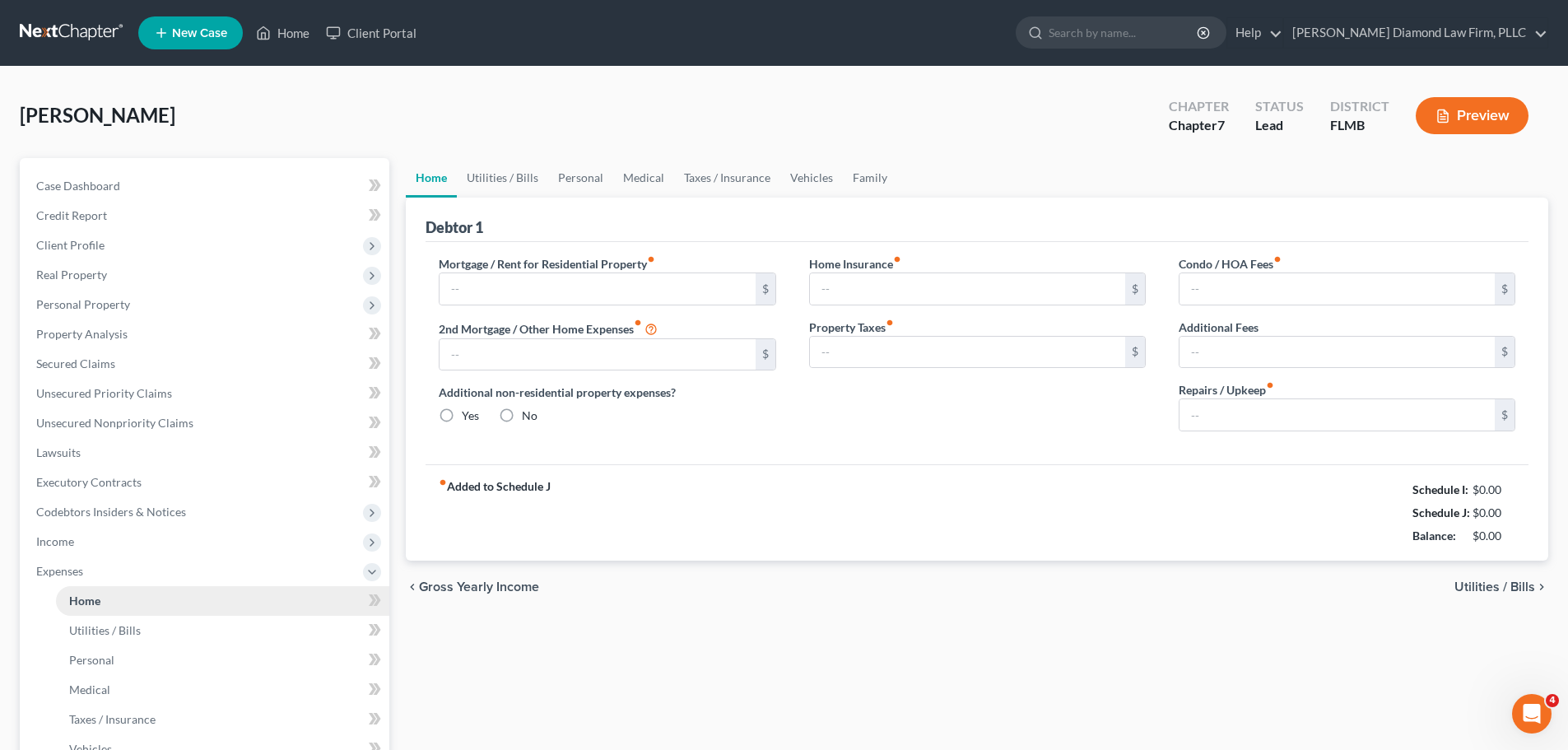
type input "0.00"
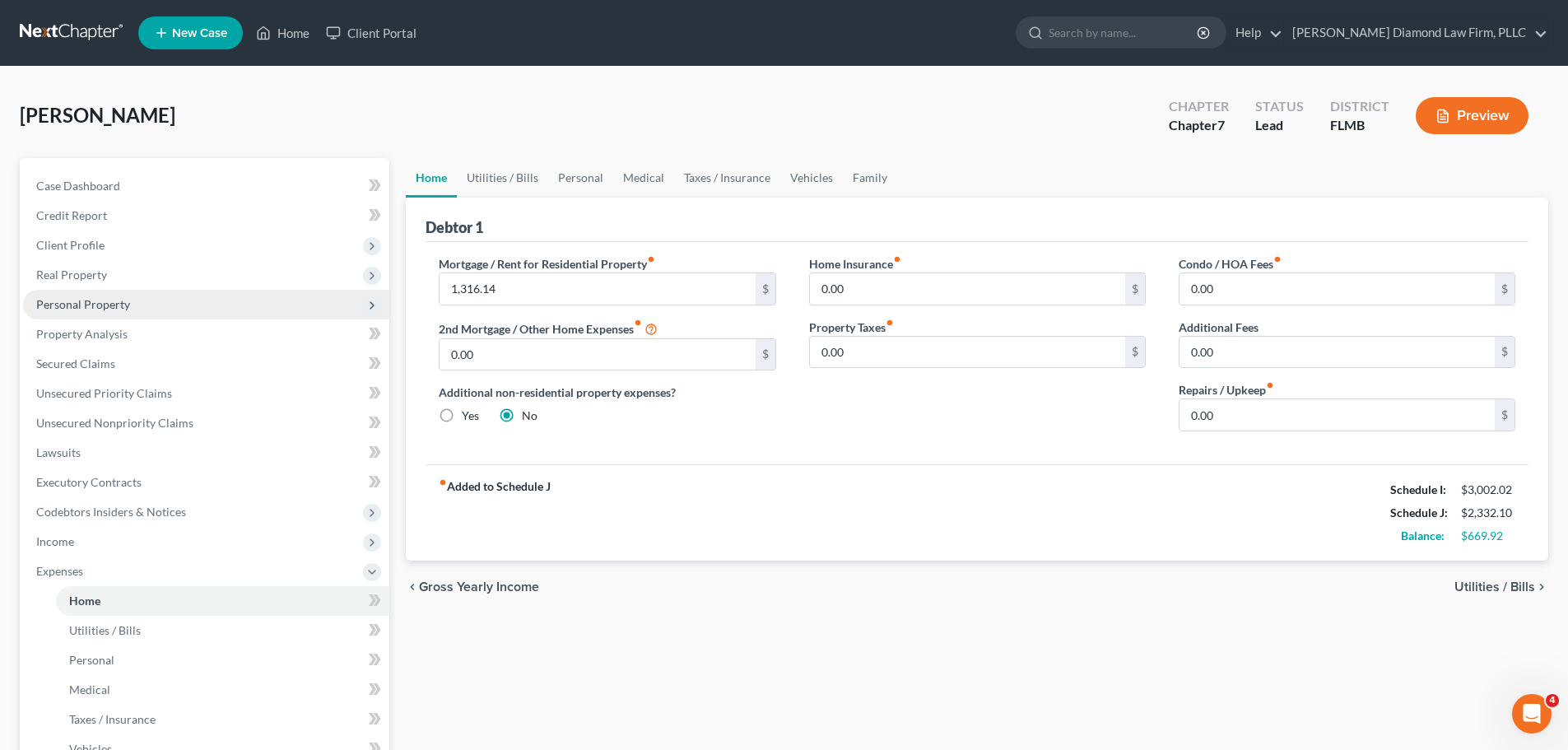
click at [102, 303] on span "Personal Property" at bounding box center [83, 304] width 94 height 14
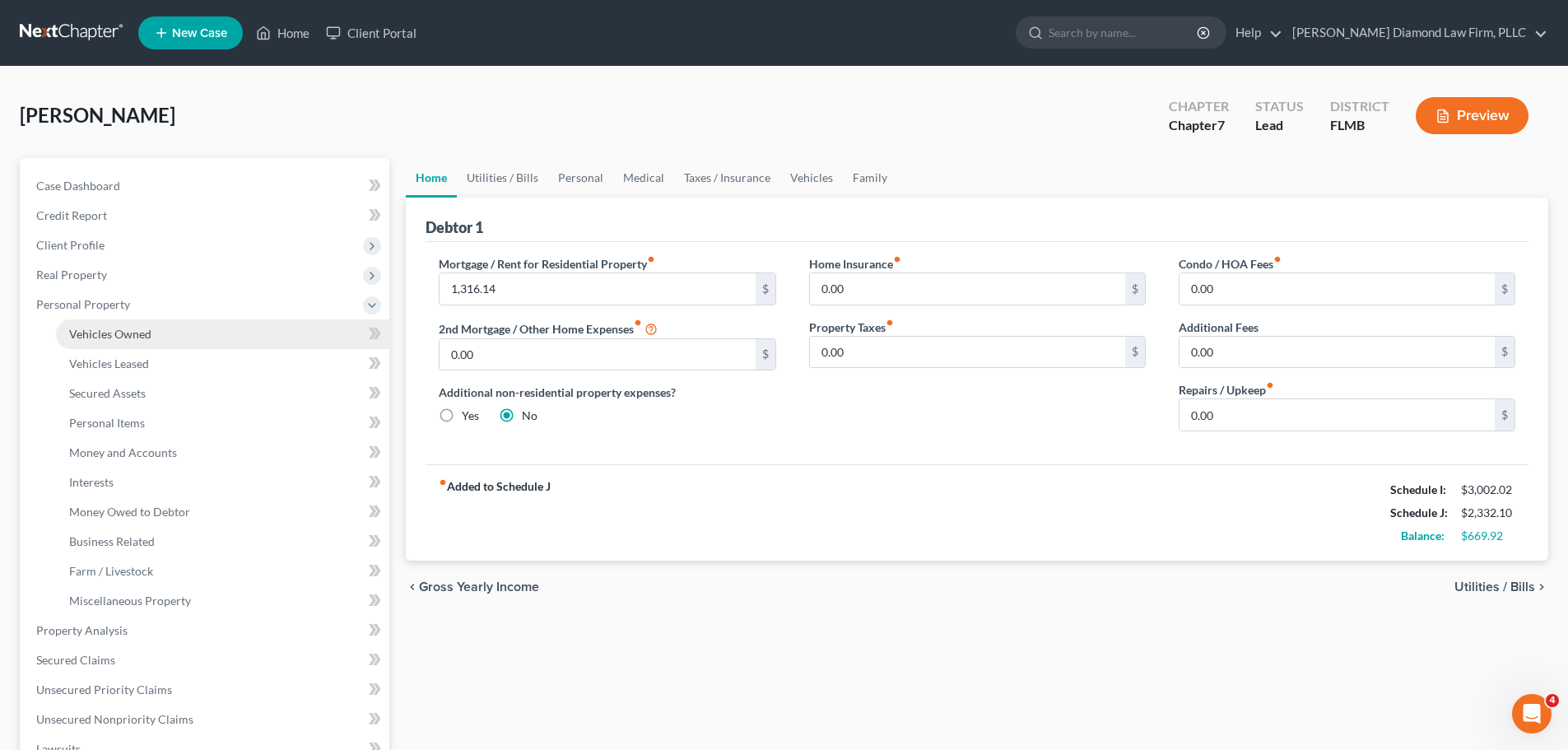
click at [104, 332] on span "Vehicles Owned" at bounding box center [110, 333] width 82 height 14
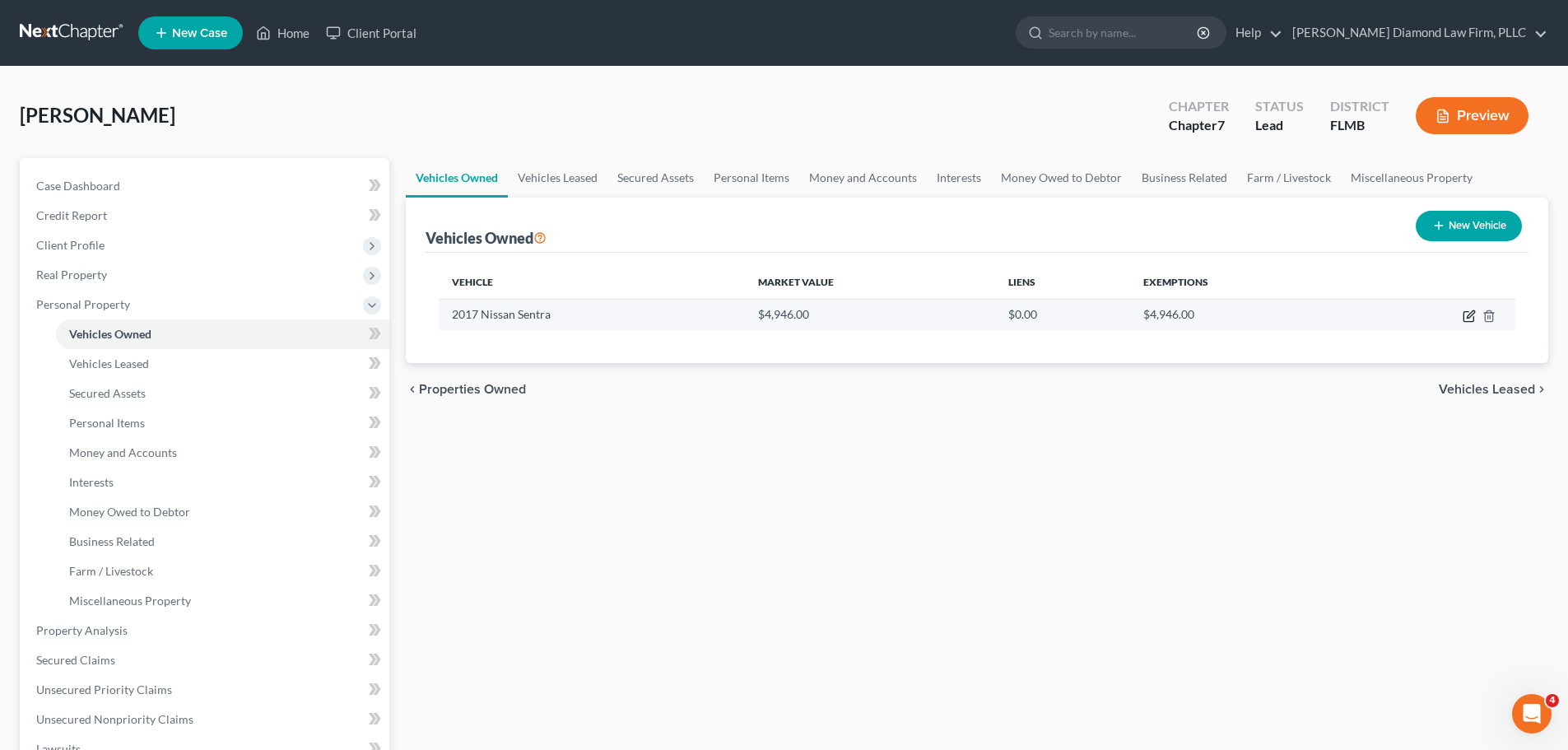
click at [1465, 318] on icon "button" at bounding box center [1469, 316] width 13 height 13
select select "0"
select select "9"
select select "3"
select select "0"
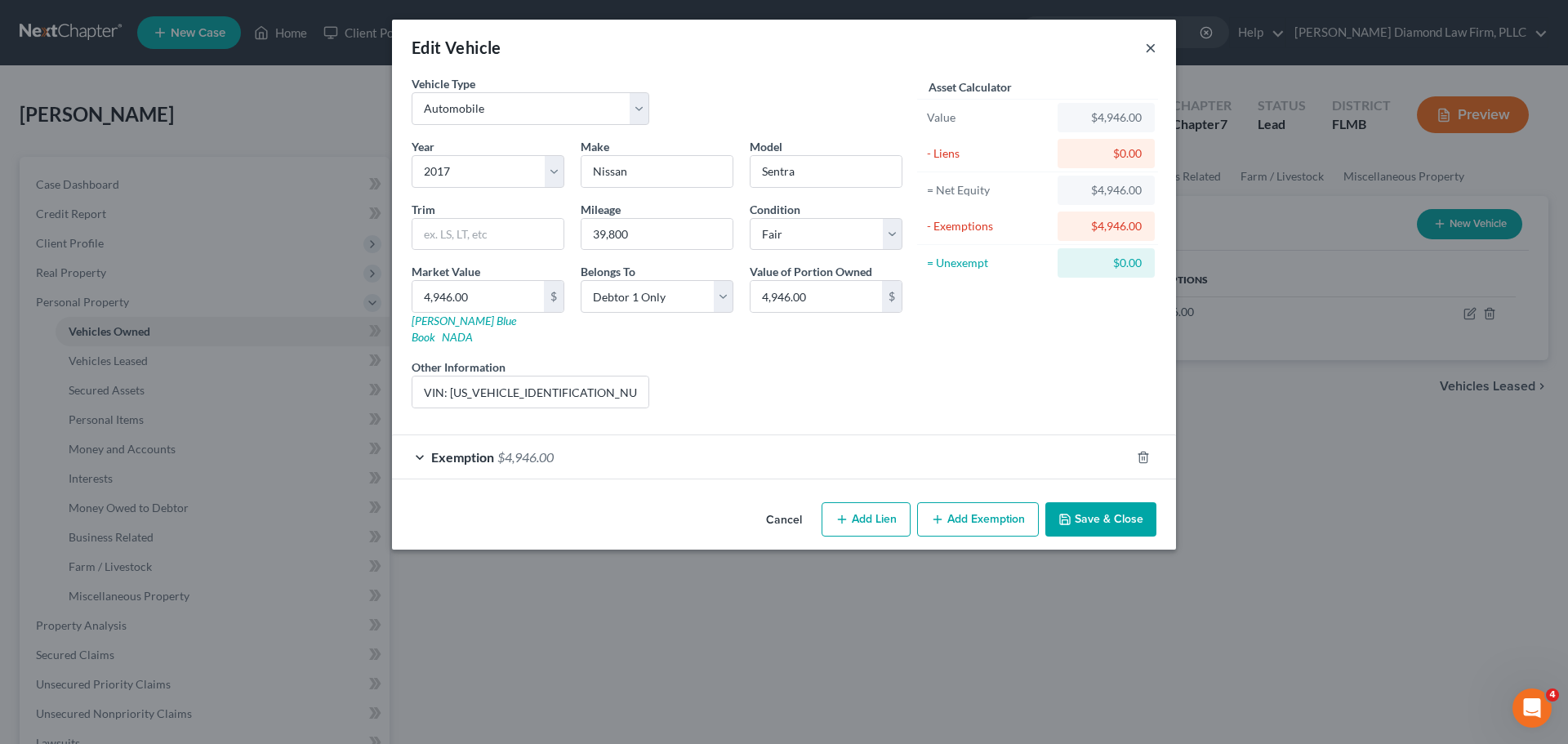
click at [1146, 44] on button "×" at bounding box center [1151, 48] width 12 height 20
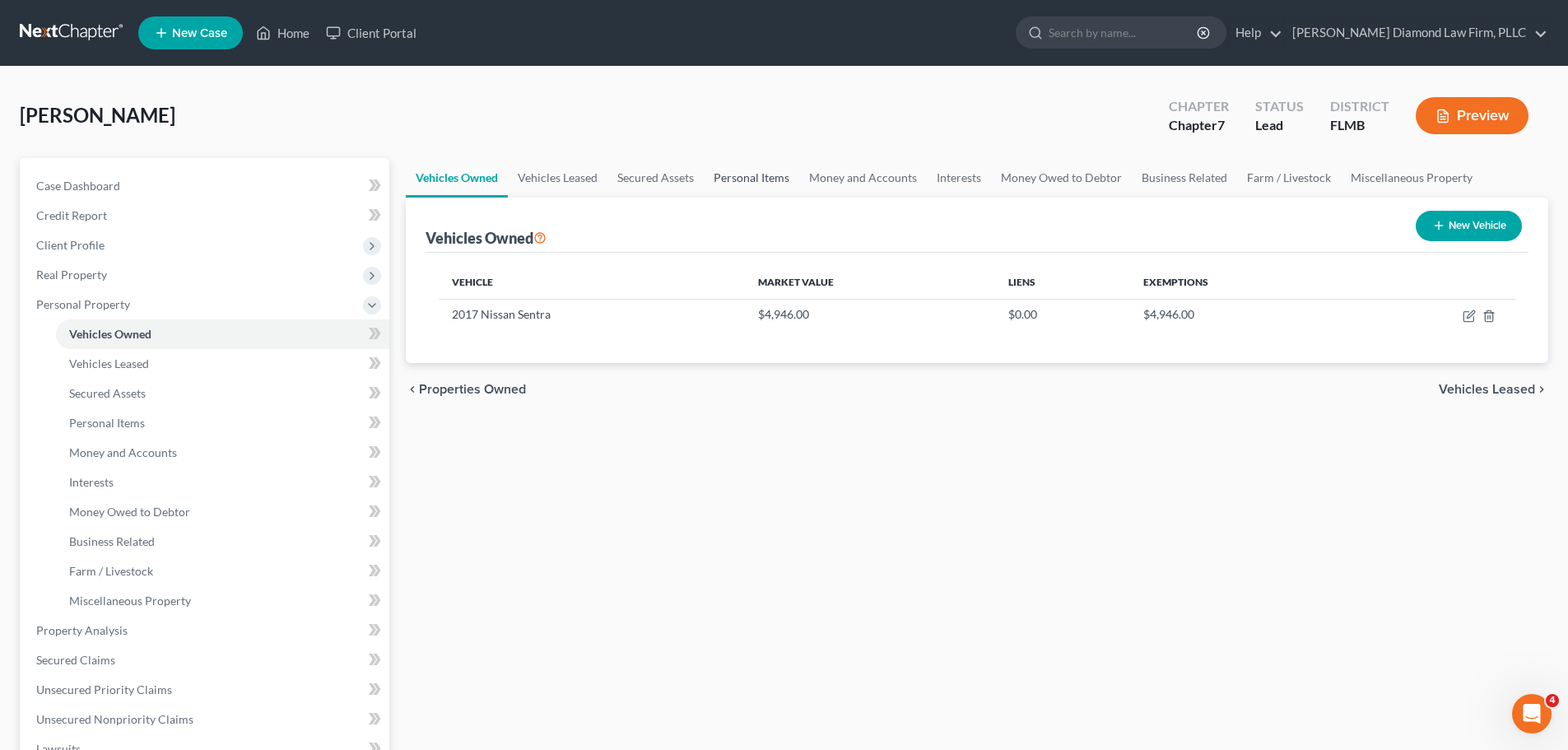
click at [750, 185] on link "Personal Items" at bounding box center [751, 178] width 96 height 40
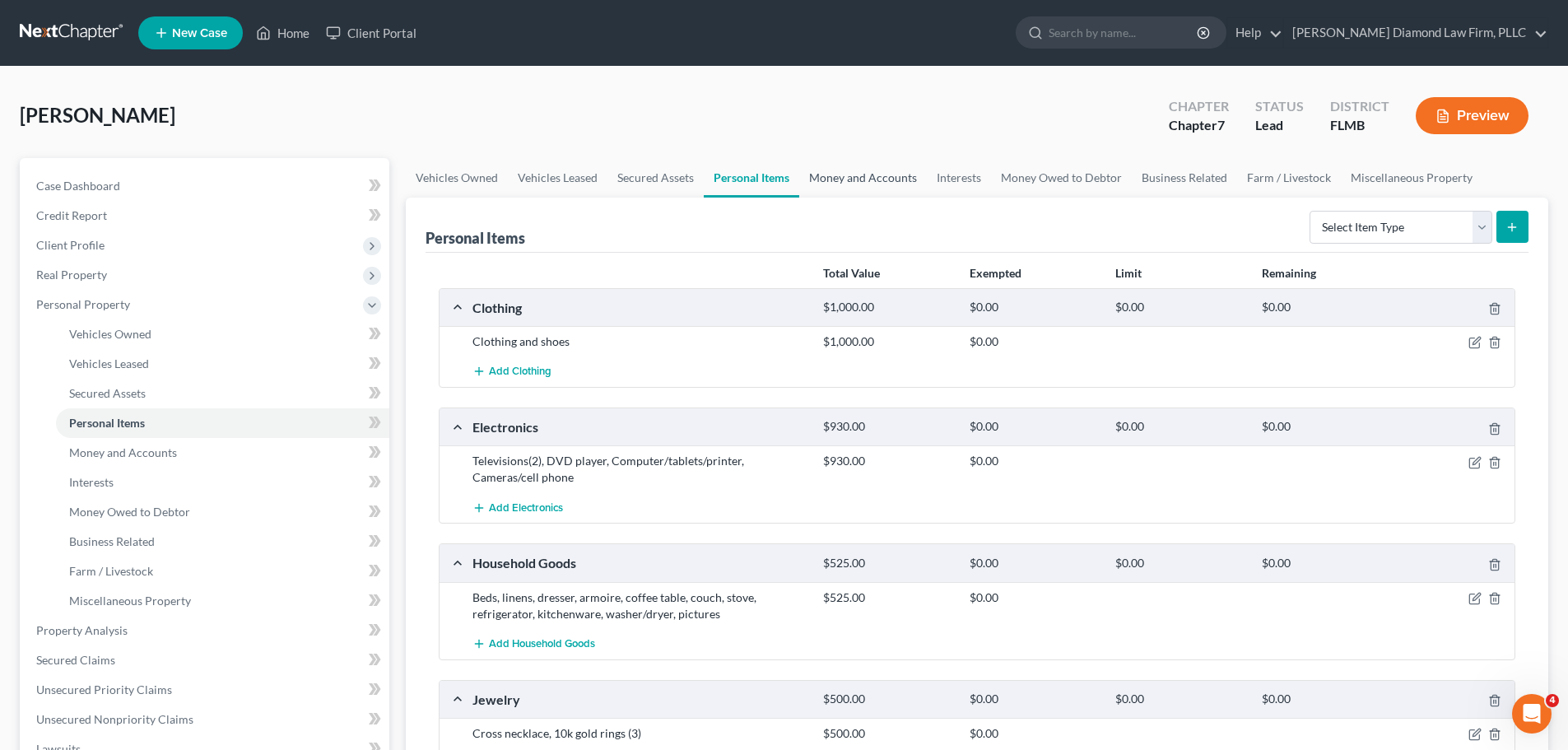
click at [845, 187] on link "Money and Accounts" at bounding box center [863, 178] width 128 height 40
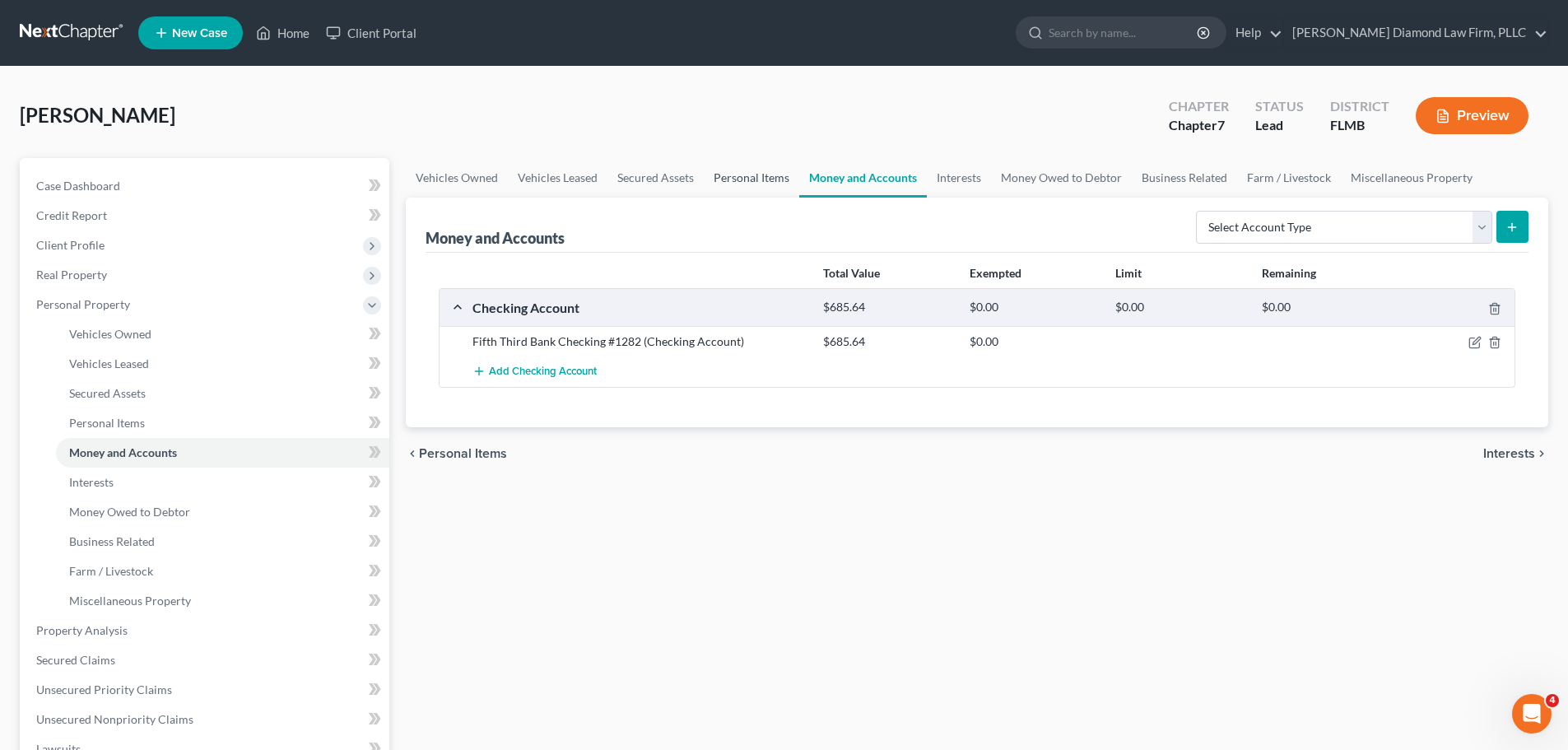
click at [775, 178] on link "Personal Items" at bounding box center [751, 178] width 96 height 40
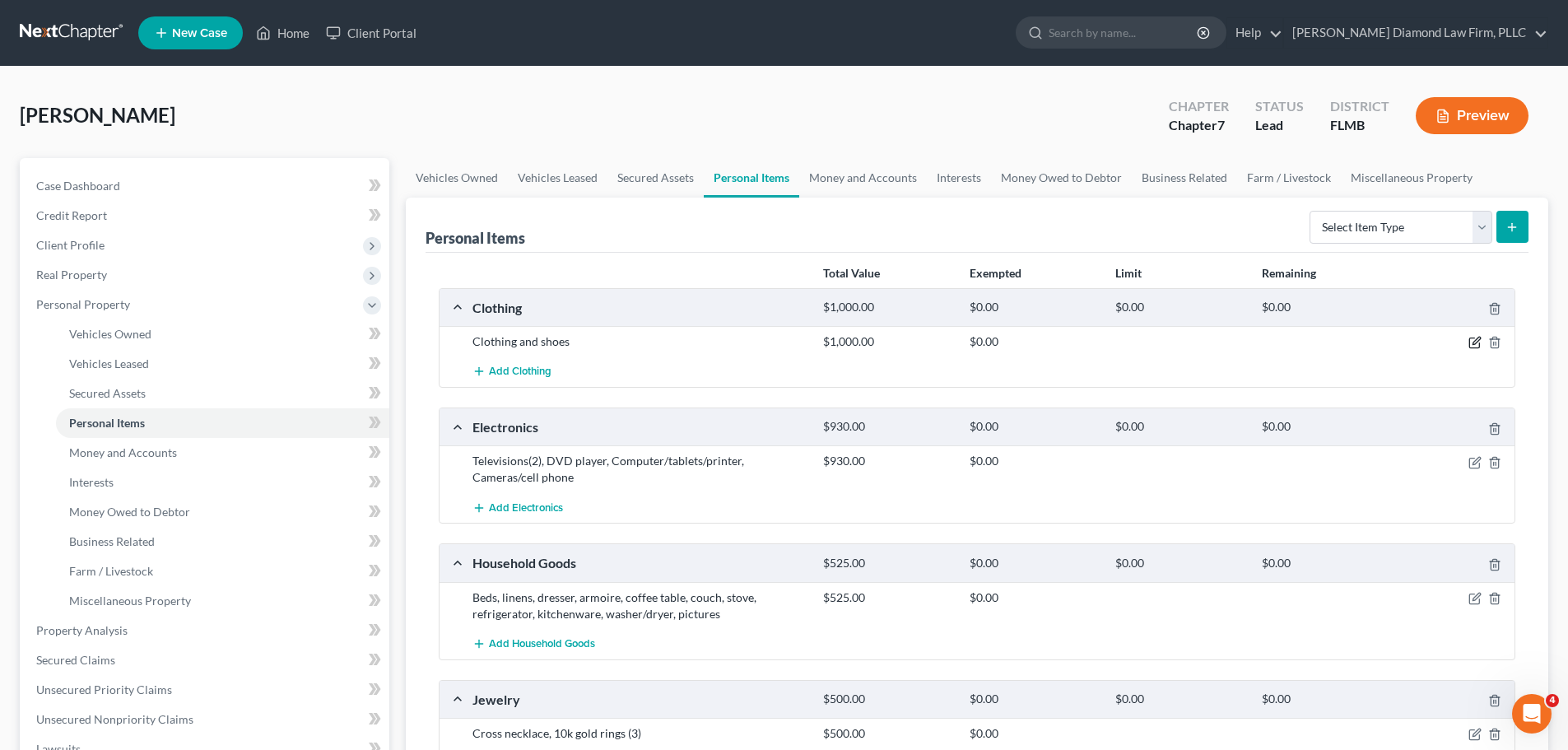
click at [1473, 343] on icon "button" at bounding box center [1476, 341] width 7 height 7
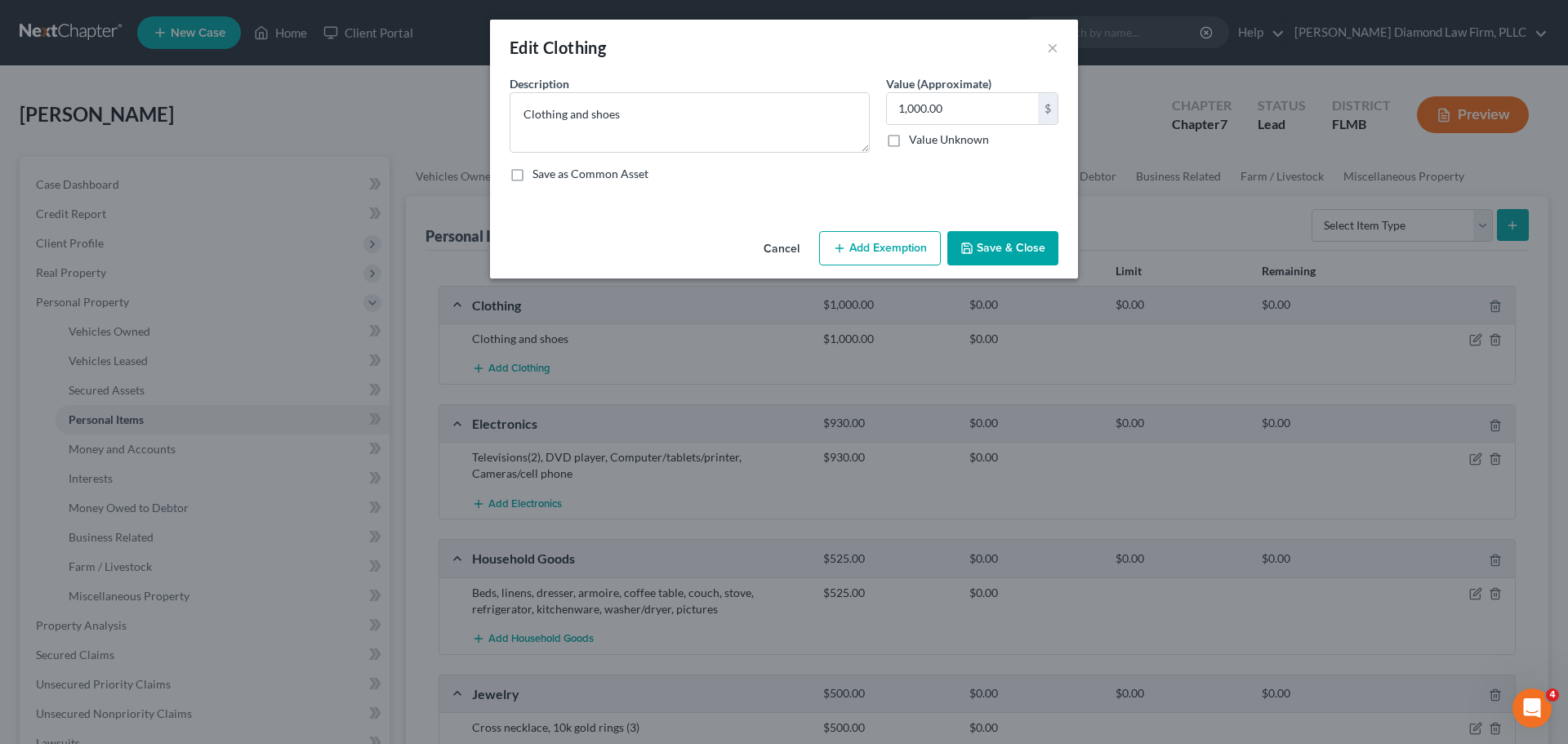
click at [858, 268] on div "Cancel Add Exemption Save & Close" at bounding box center [783, 251] width 588 height 54
click at [864, 254] on button "Add Exemption" at bounding box center [880, 248] width 122 height 35
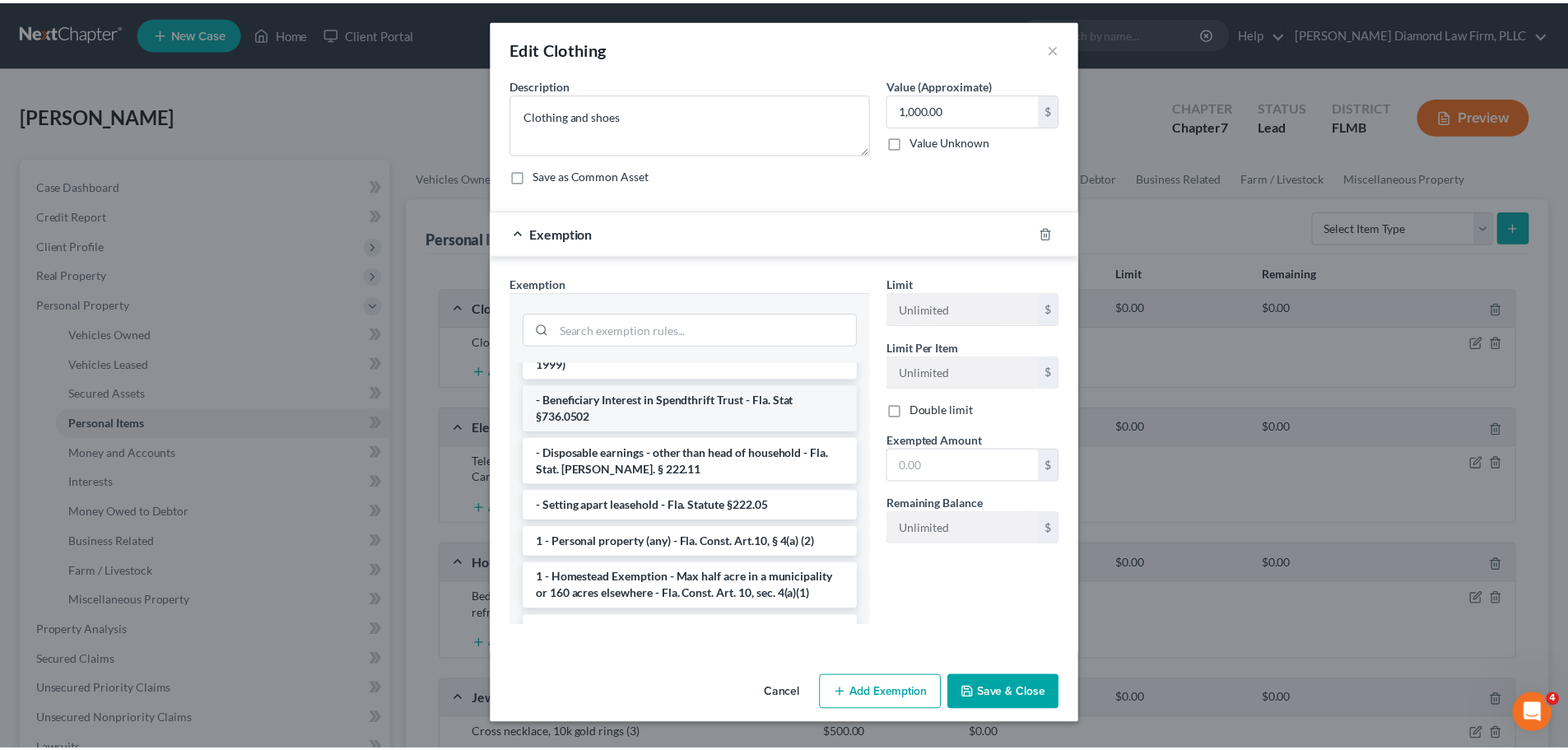
scroll to position [165, 0]
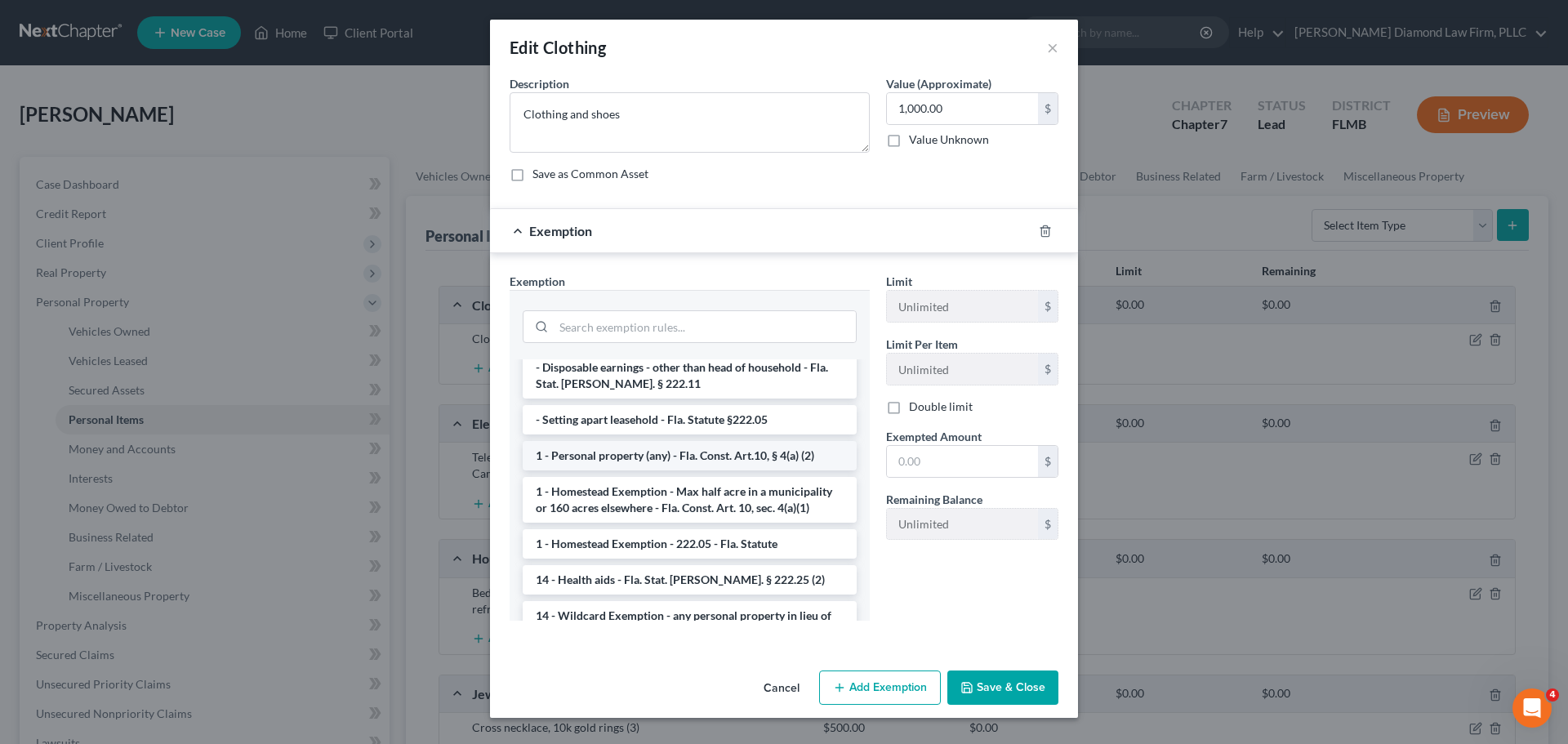
click at [659, 447] on li "1 - Personal property (any) - Fla. Const. Art.10, § 4(a) (2)" at bounding box center [689, 456] width 334 height 30
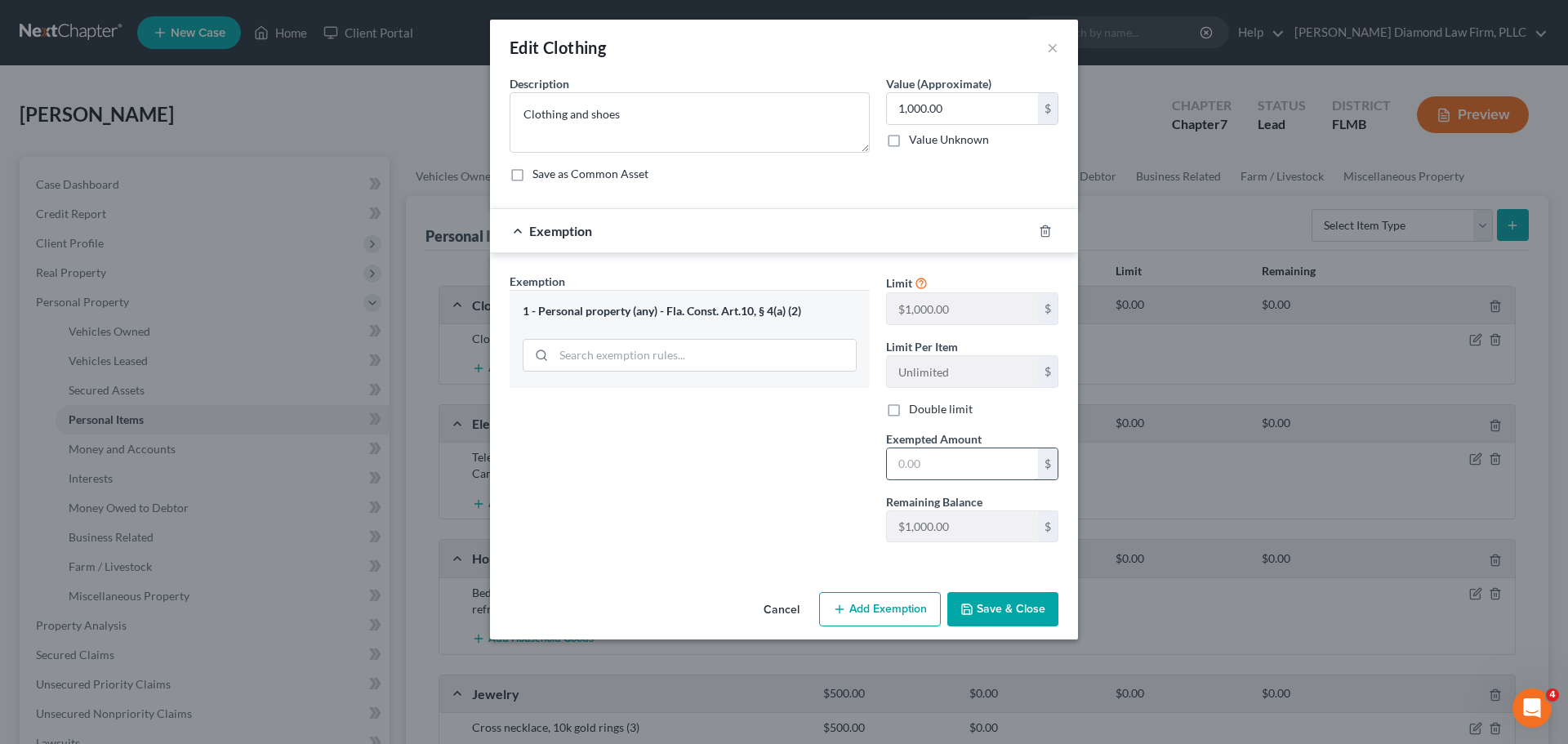
click at [955, 473] on input "text" at bounding box center [962, 464] width 151 height 31
type input "1,000"
click at [1012, 619] on button "Save & Close" at bounding box center [1002, 610] width 111 height 35
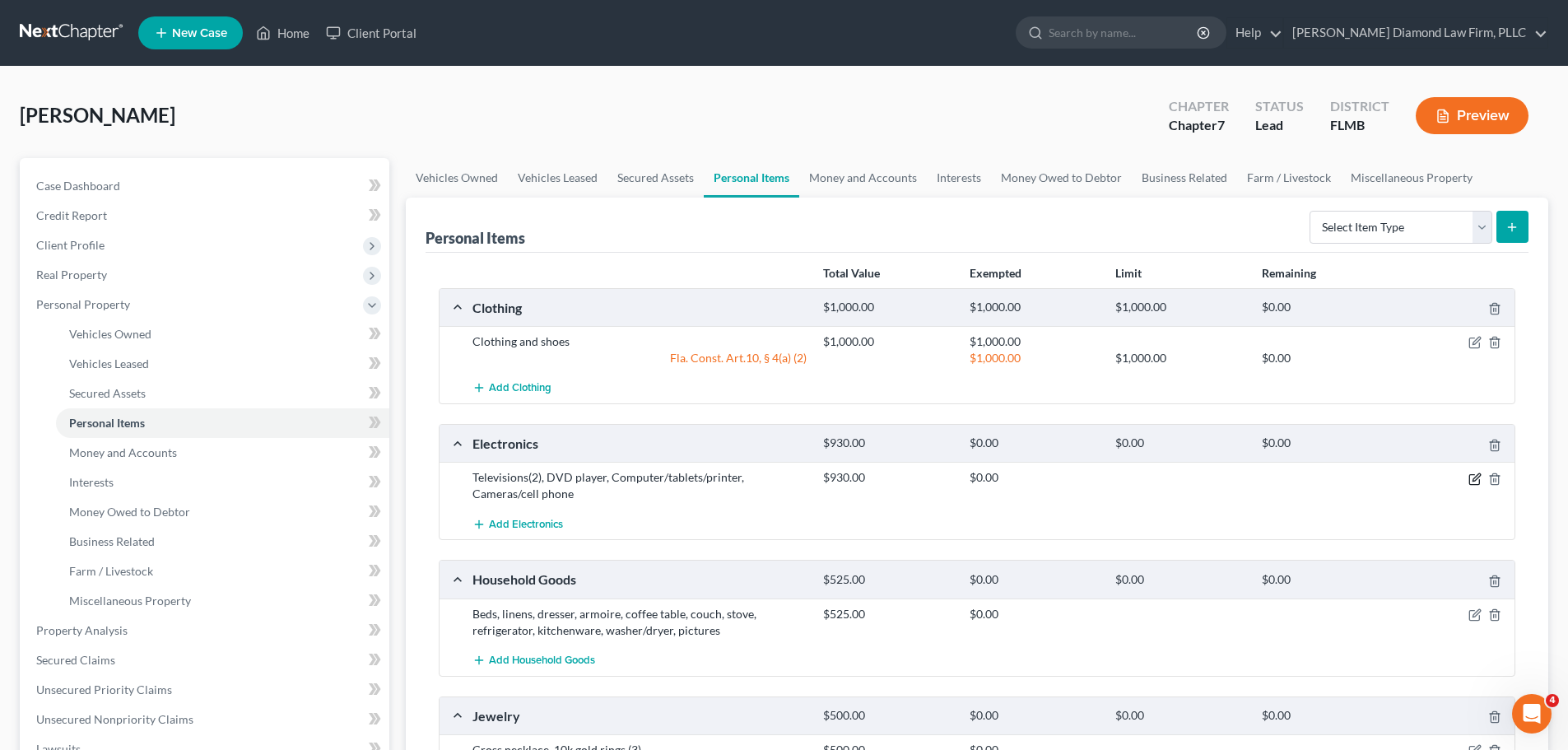
click at [1477, 481] on icon "button" at bounding box center [1475, 480] width 13 height 13
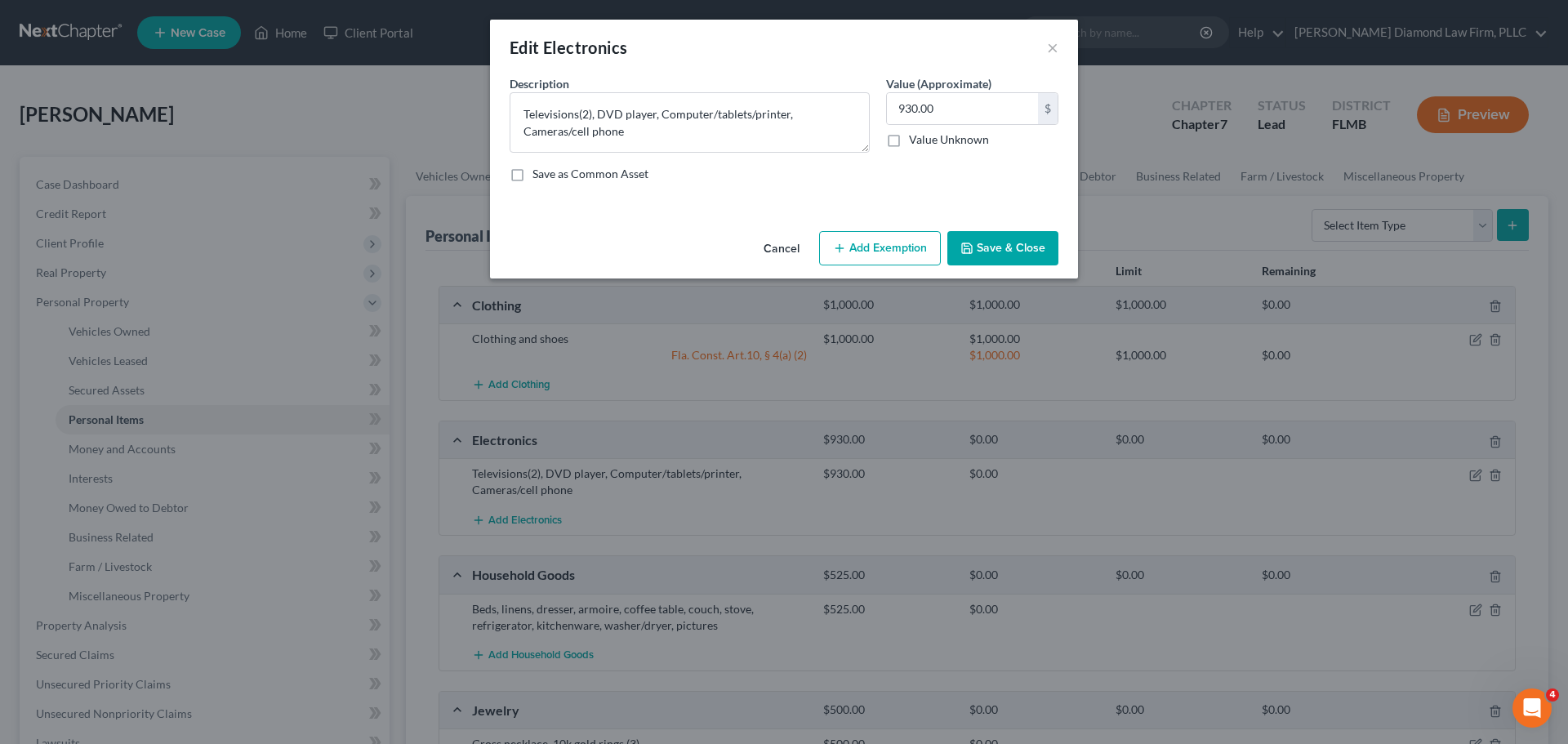
click at [876, 231] on button "Add Exemption" at bounding box center [880, 248] width 122 height 35
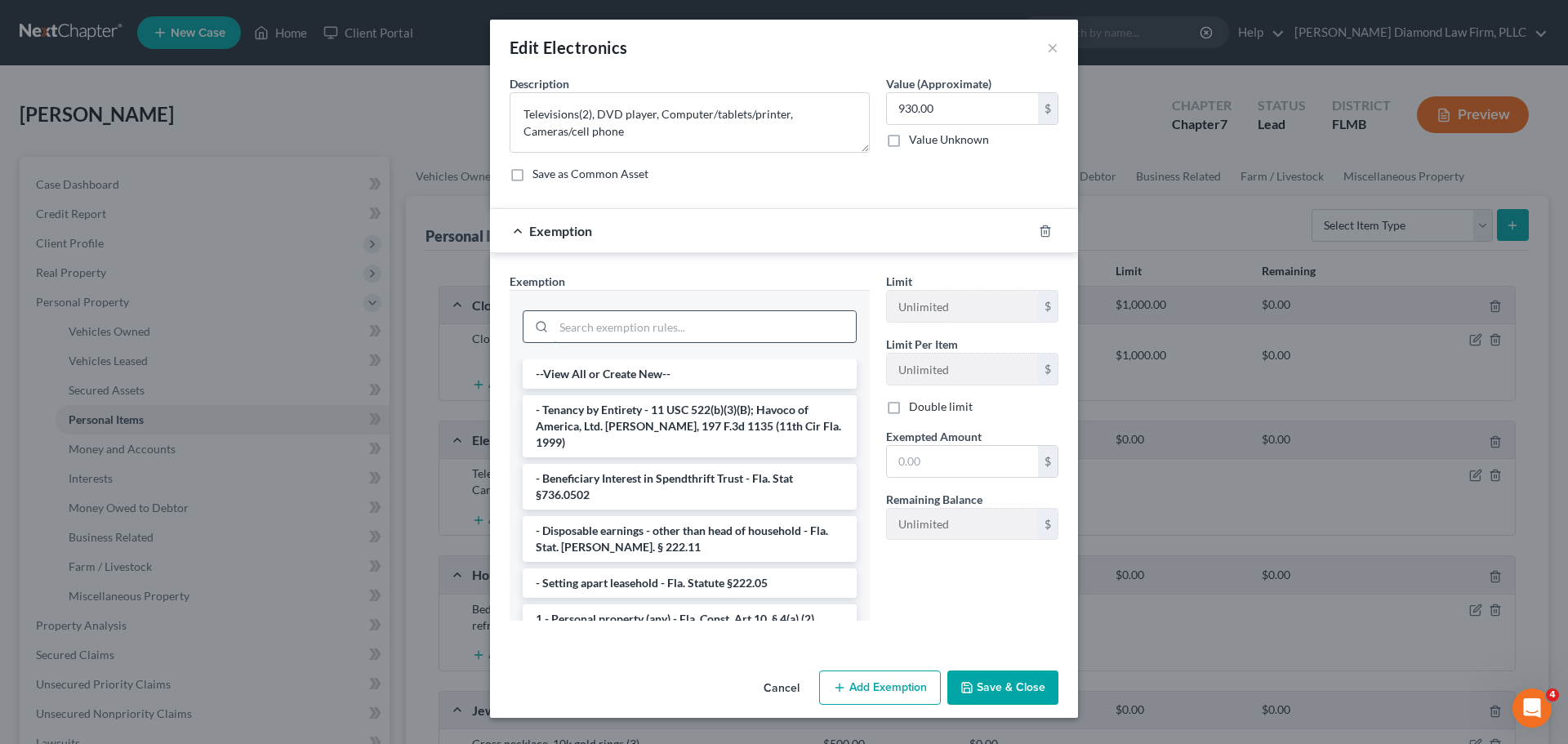
click at [635, 323] on input "search" at bounding box center [705, 327] width 302 height 31
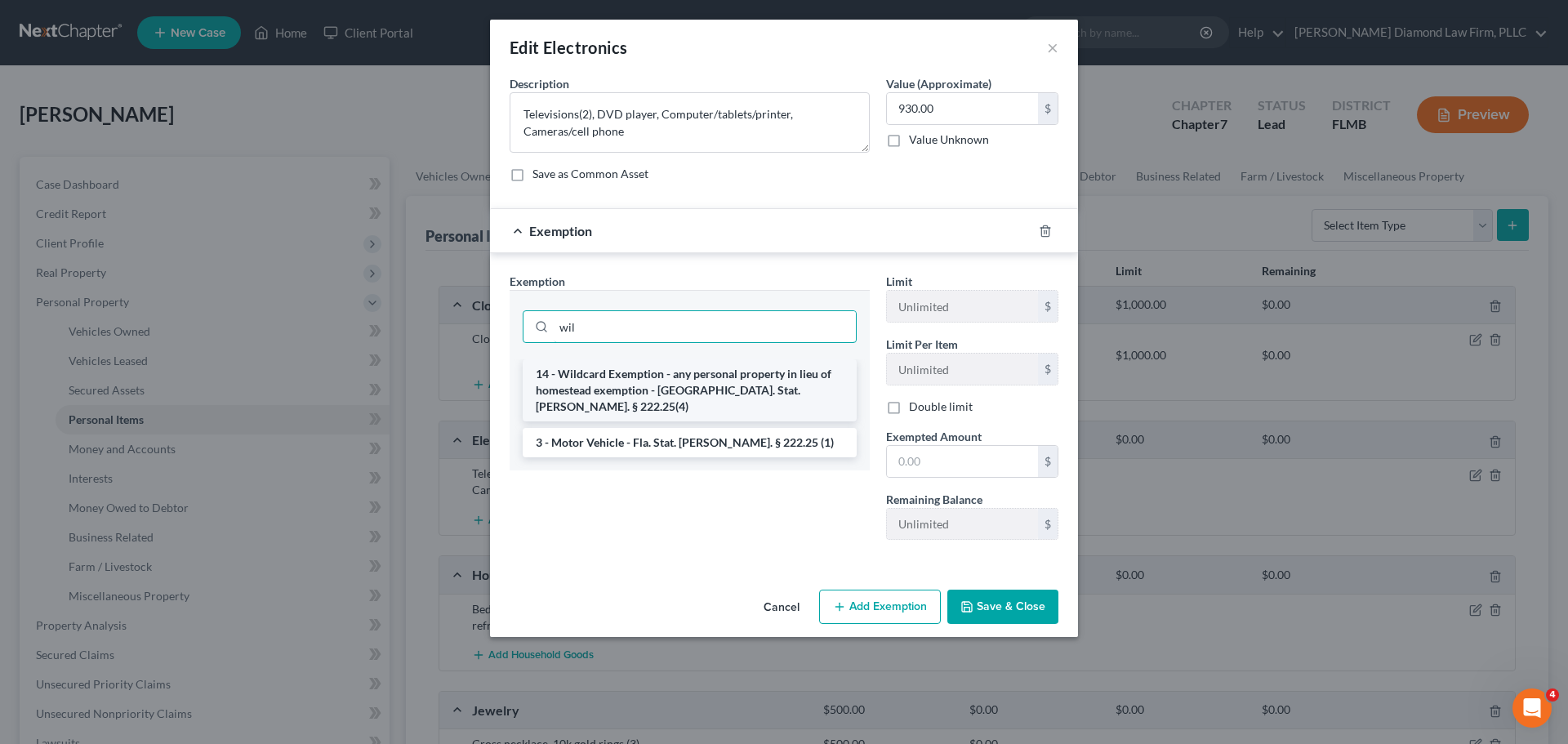
type input "wil"
click at [606, 373] on li "14 - Wildcard Exemption - any personal property in lieu of homestead exemption …" at bounding box center [689, 390] width 334 height 62
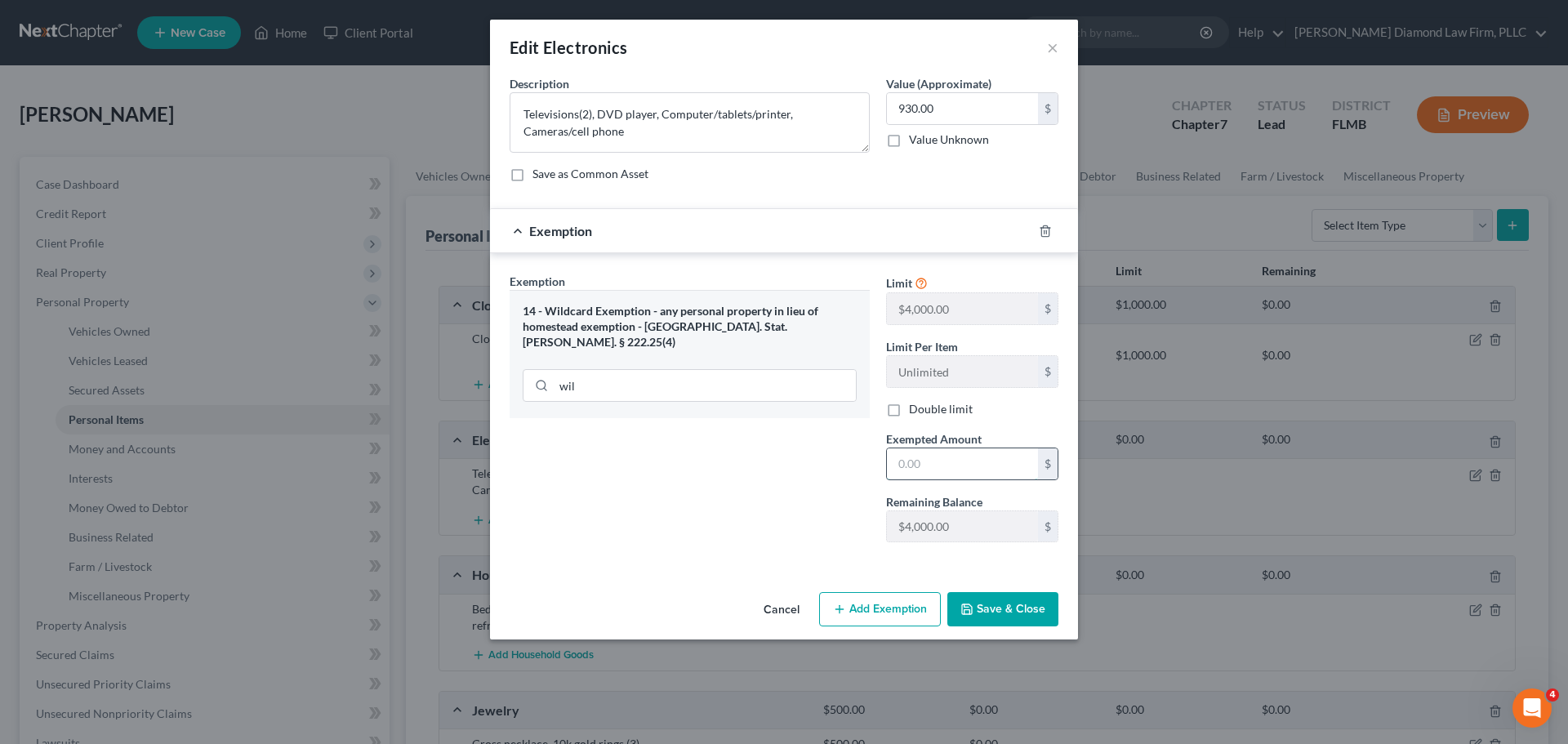
click at [949, 459] on input "text" at bounding box center [962, 464] width 151 height 31
type input "930"
click at [991, 615] on button "Save & Close" at bounding box center [1002, 610] width 111 height 35
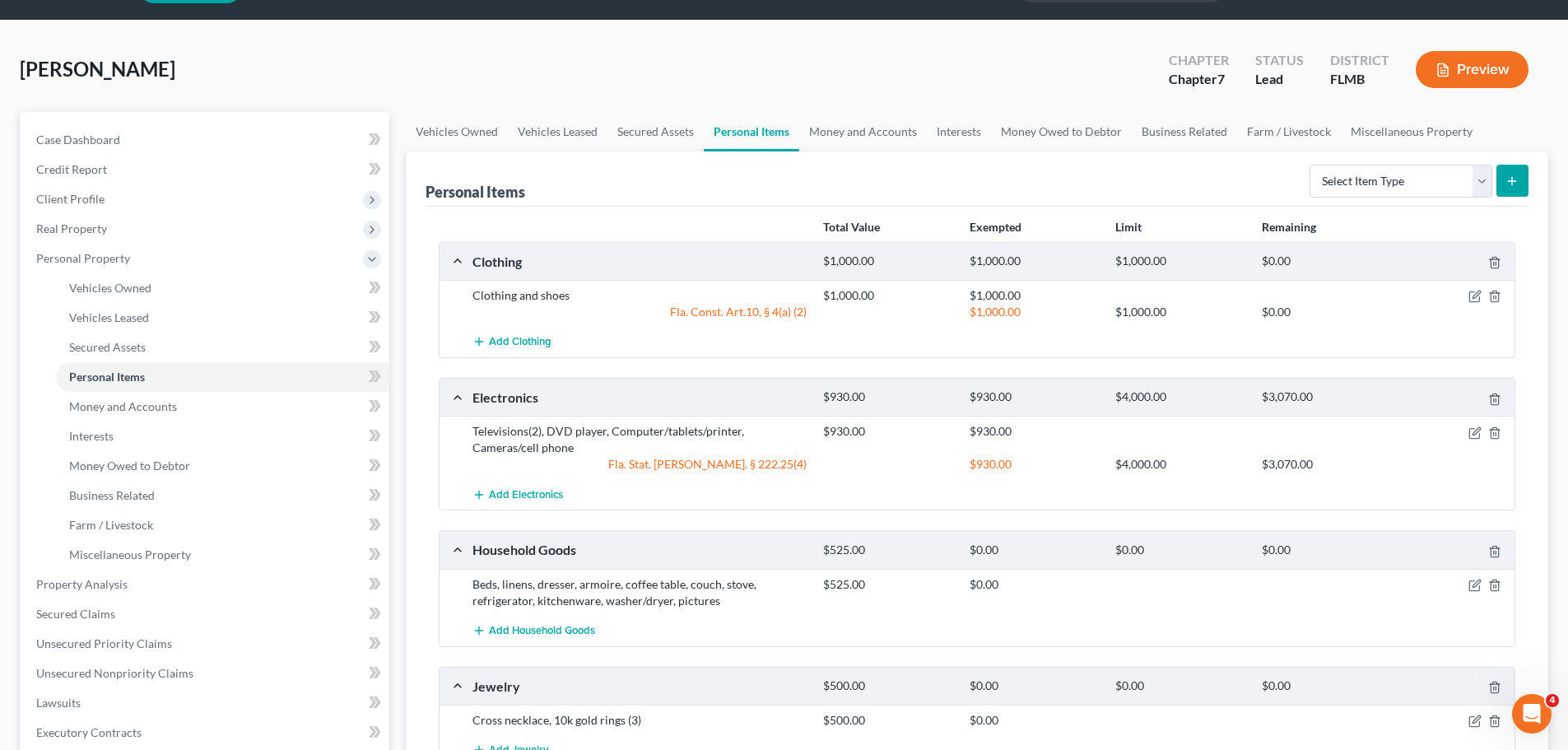
scroll to position [82, 0]
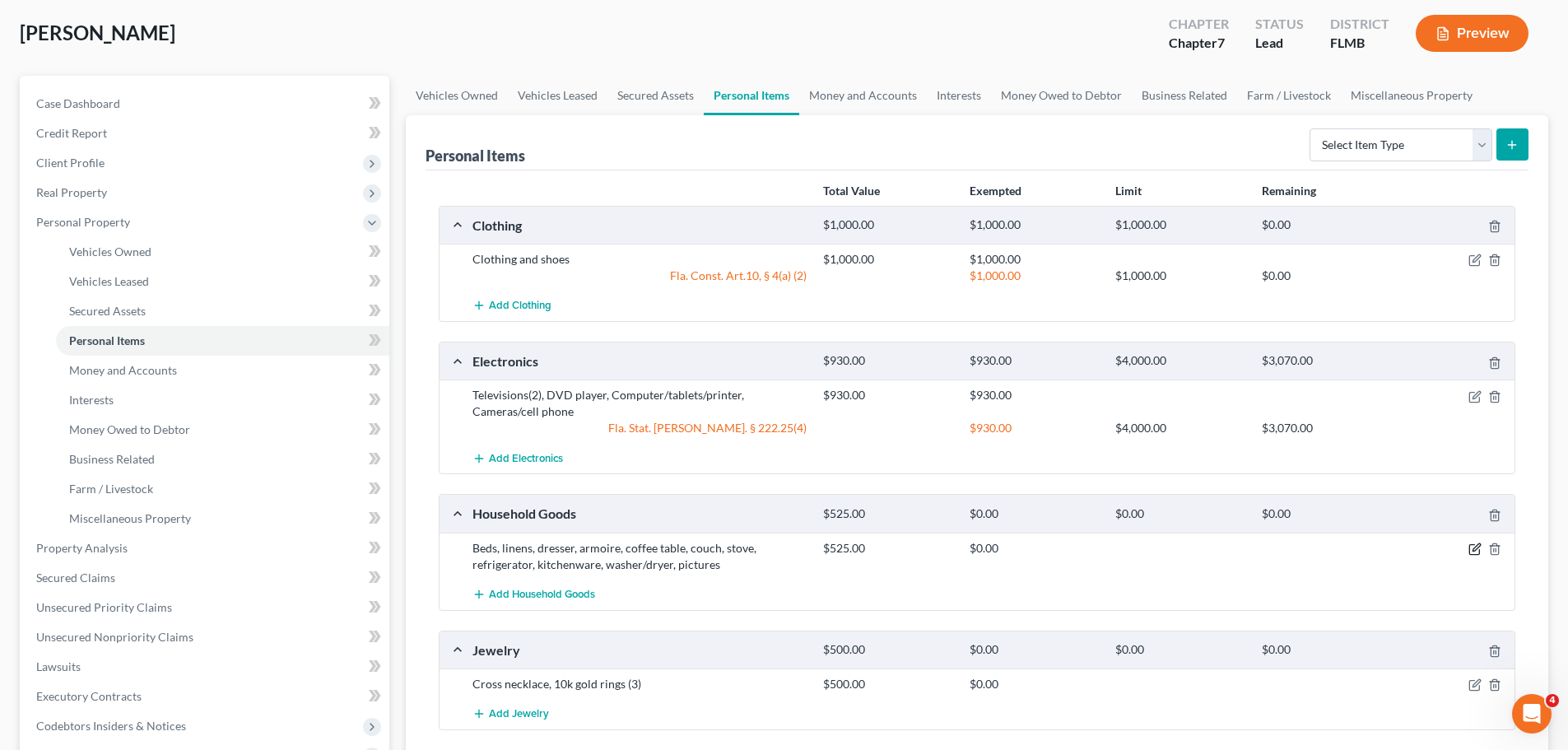
click at [1471, 548] on icon "button" at bounding box center [1475, 550] width 13 height 13
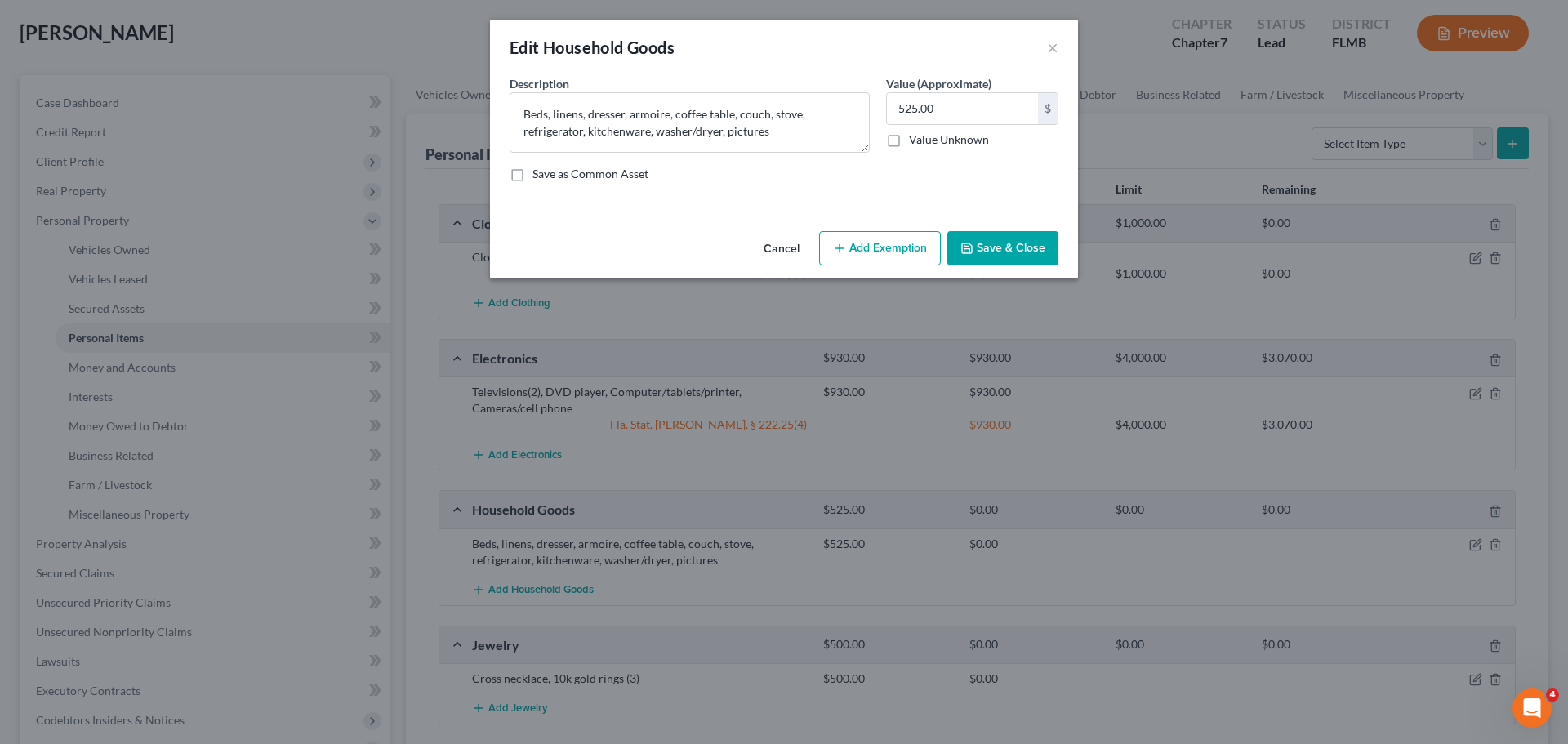
click at [858, 244] on button "Add Exemption" at bounding box center [880, 248] width 122 height 35
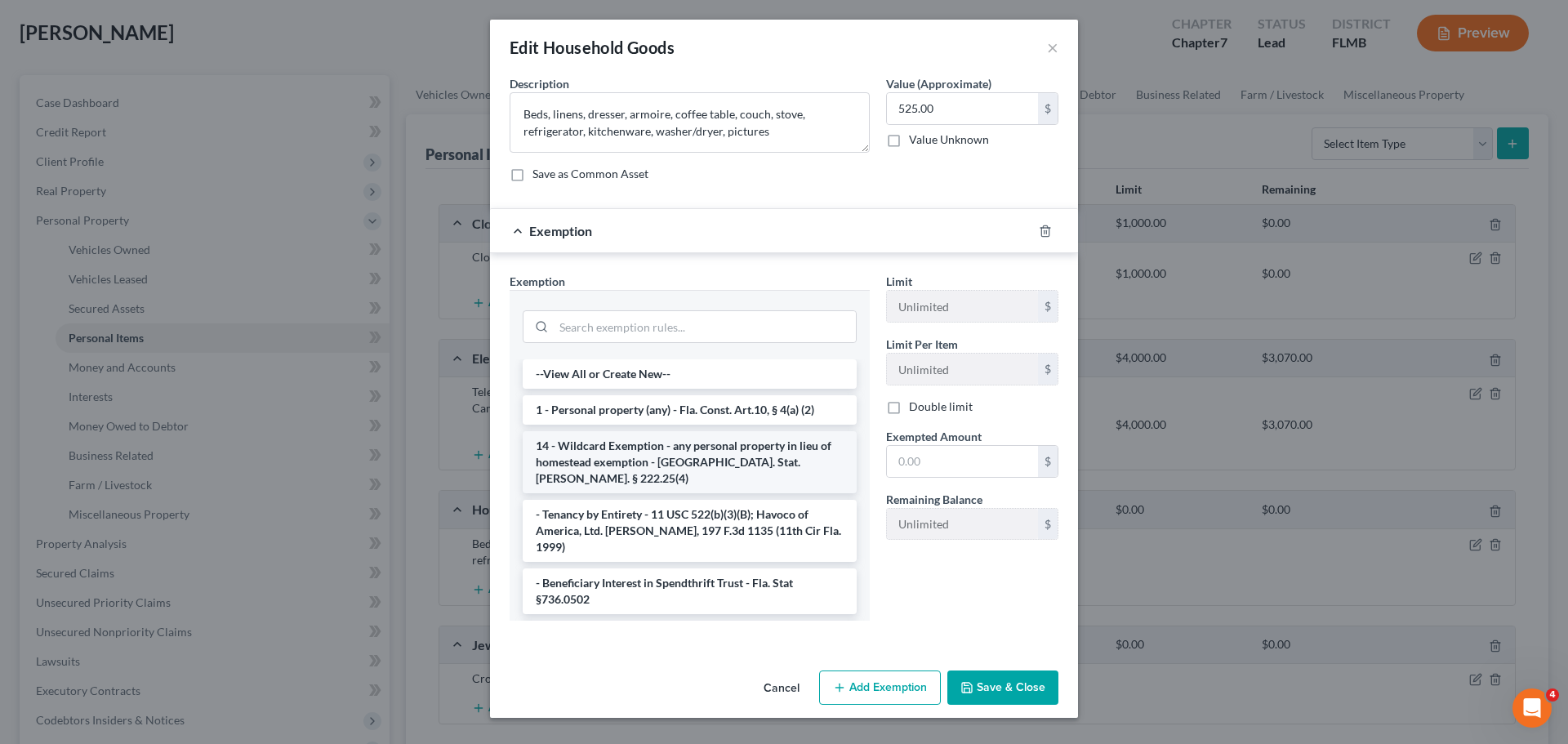
click at [650, 462] on li "14 - Wildcard Exemption - any personal property in lieu of homestead exemption …" at bounding box center [689, 462] width 334 height 62
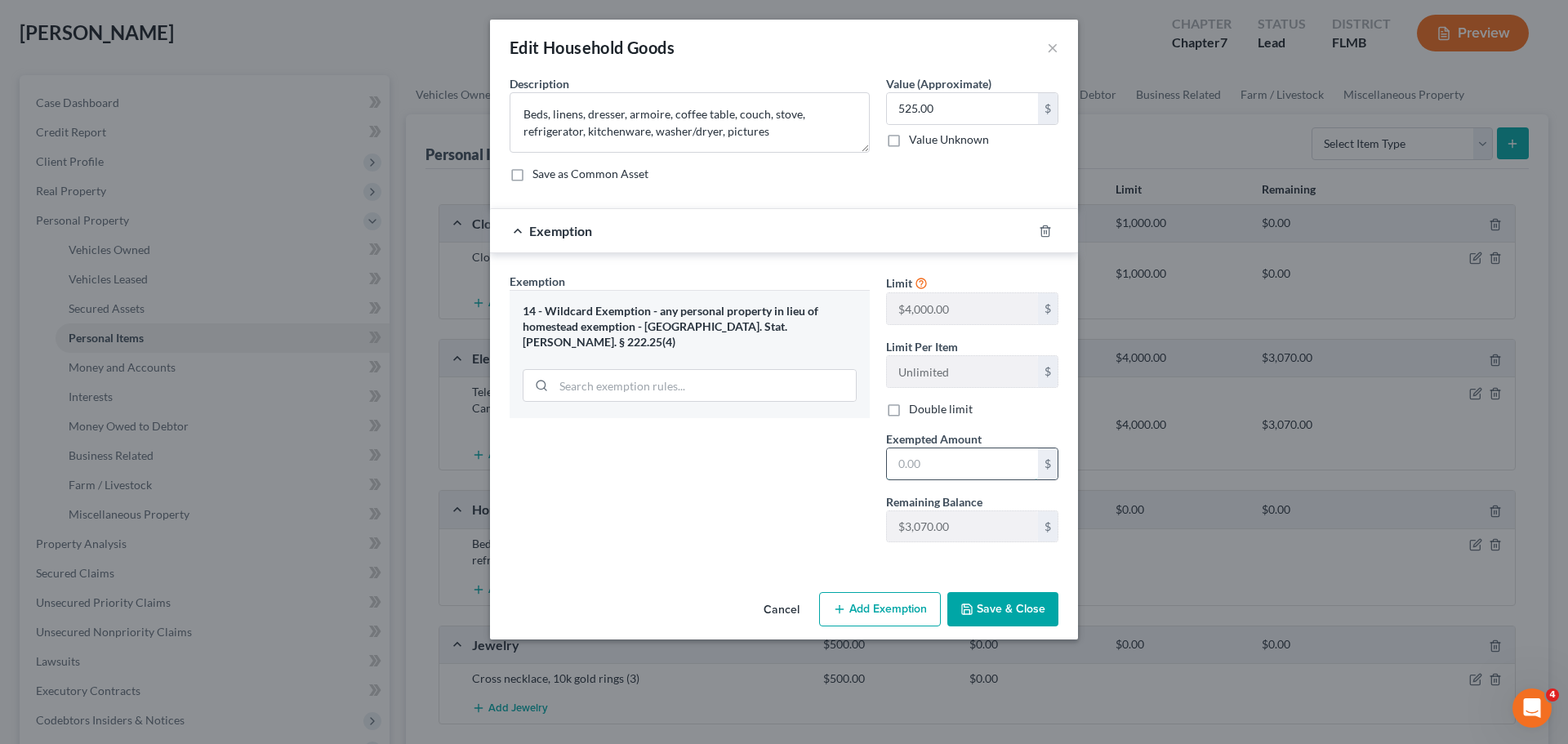
click at [913, 460] on input "text" at bounding box center [962, 464] width 151 height 31
type input "525"
click at [978, 604] on button "Save & Close" at bounding box center [1002, 610] width 111 height 35
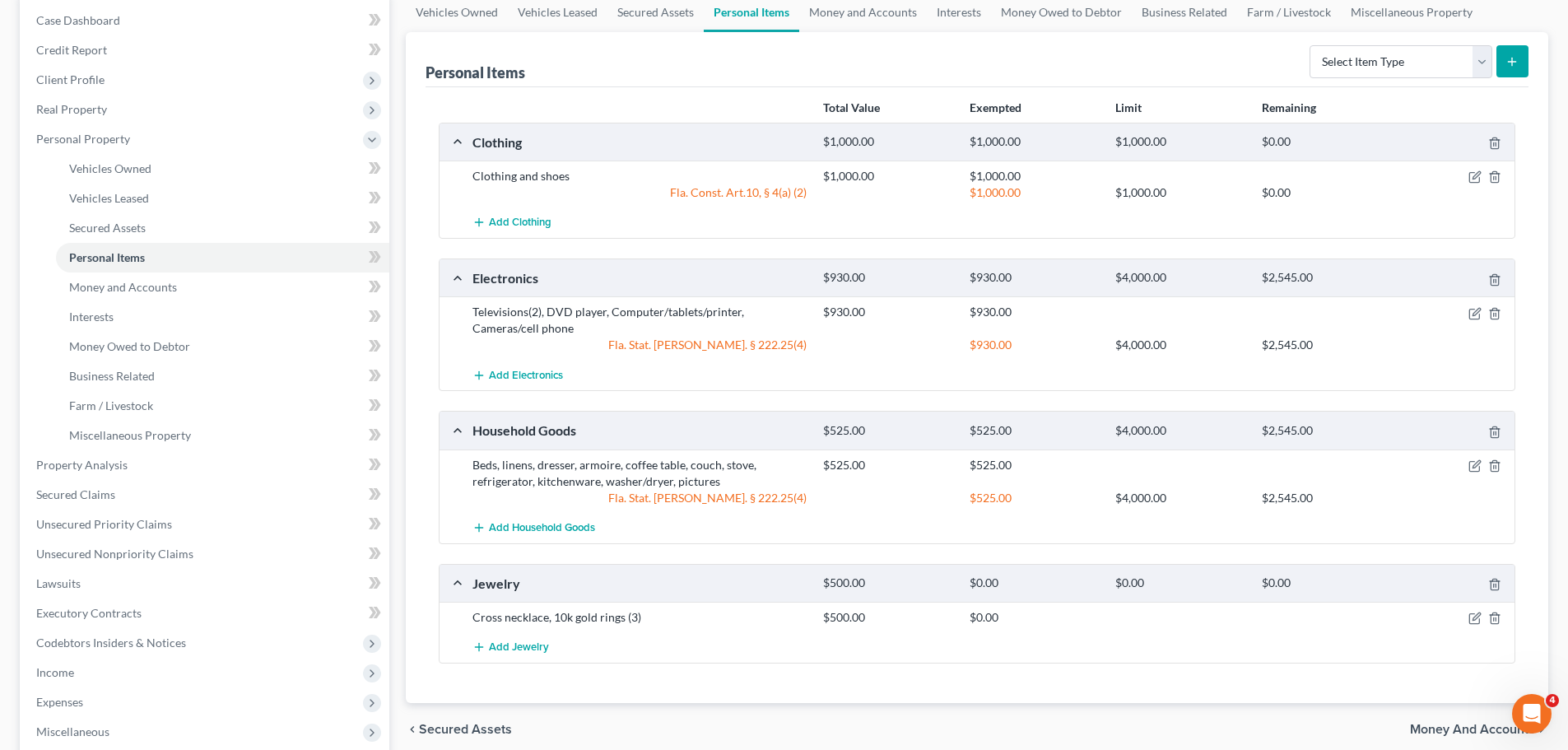
scroll to position [247, 0]
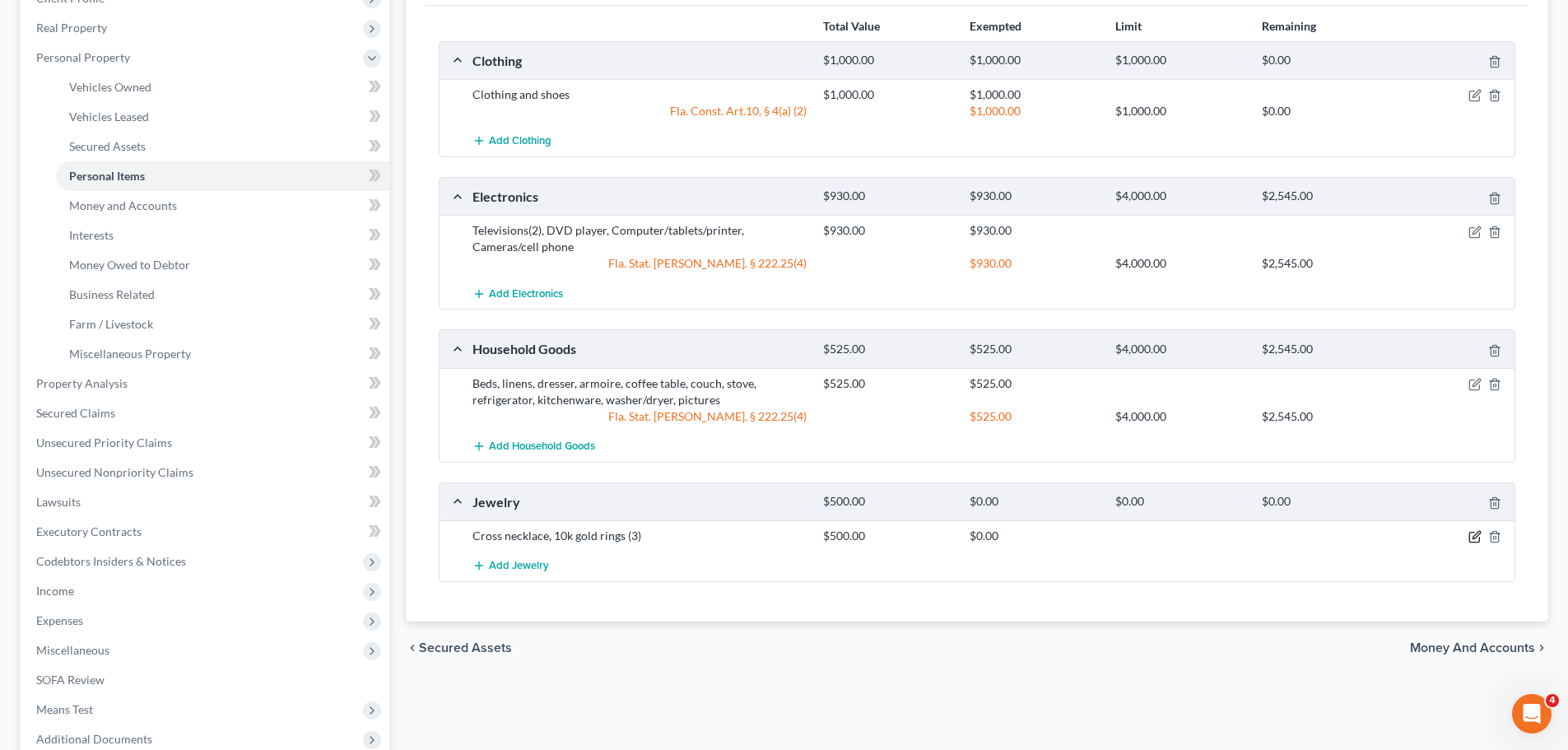
click at [1468, 540] on icon "button" at bounding box center [1475, 537] width 13 height 13
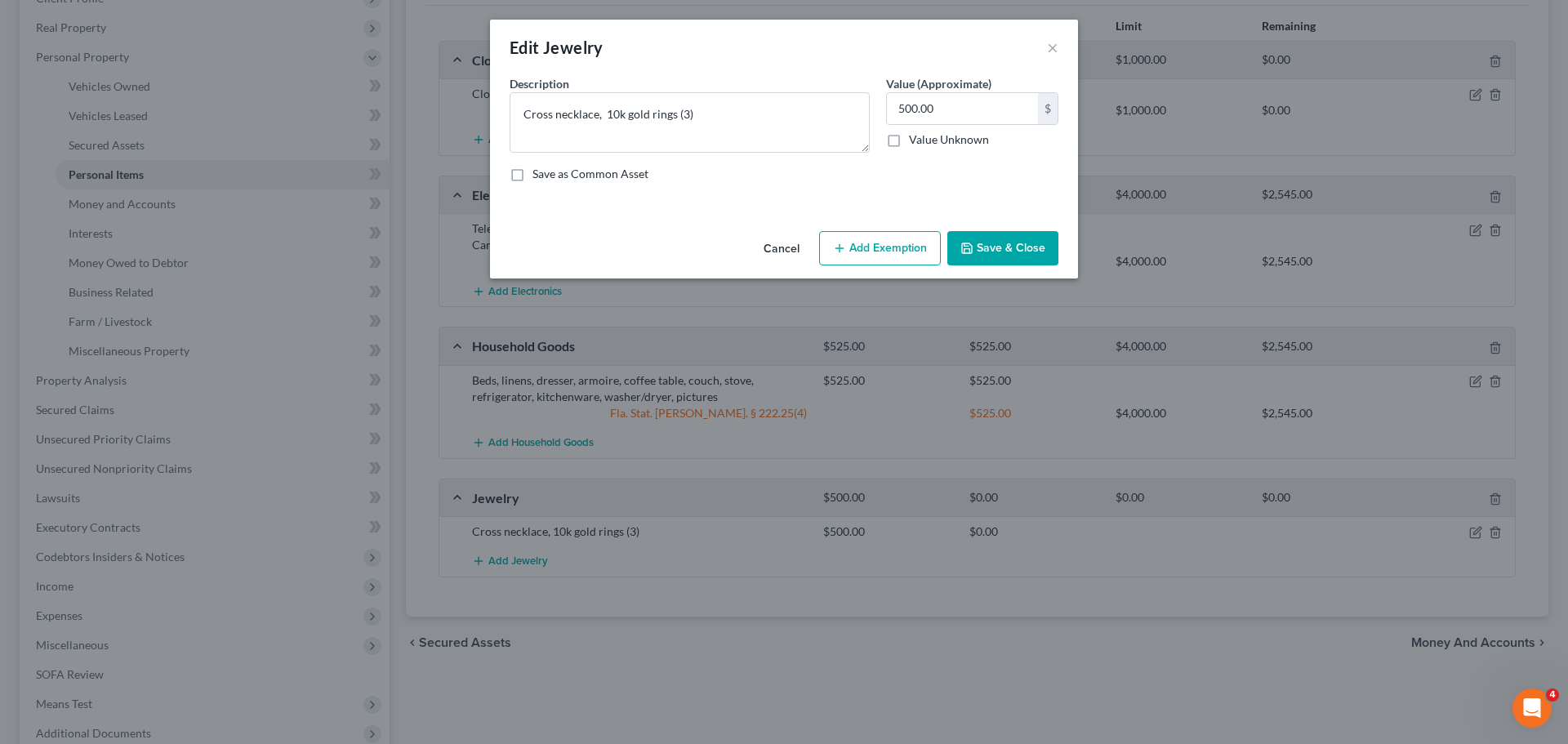
click at [886, 250] on button "Add Exemption" at bounding box center [880, 248] width 122 height 35
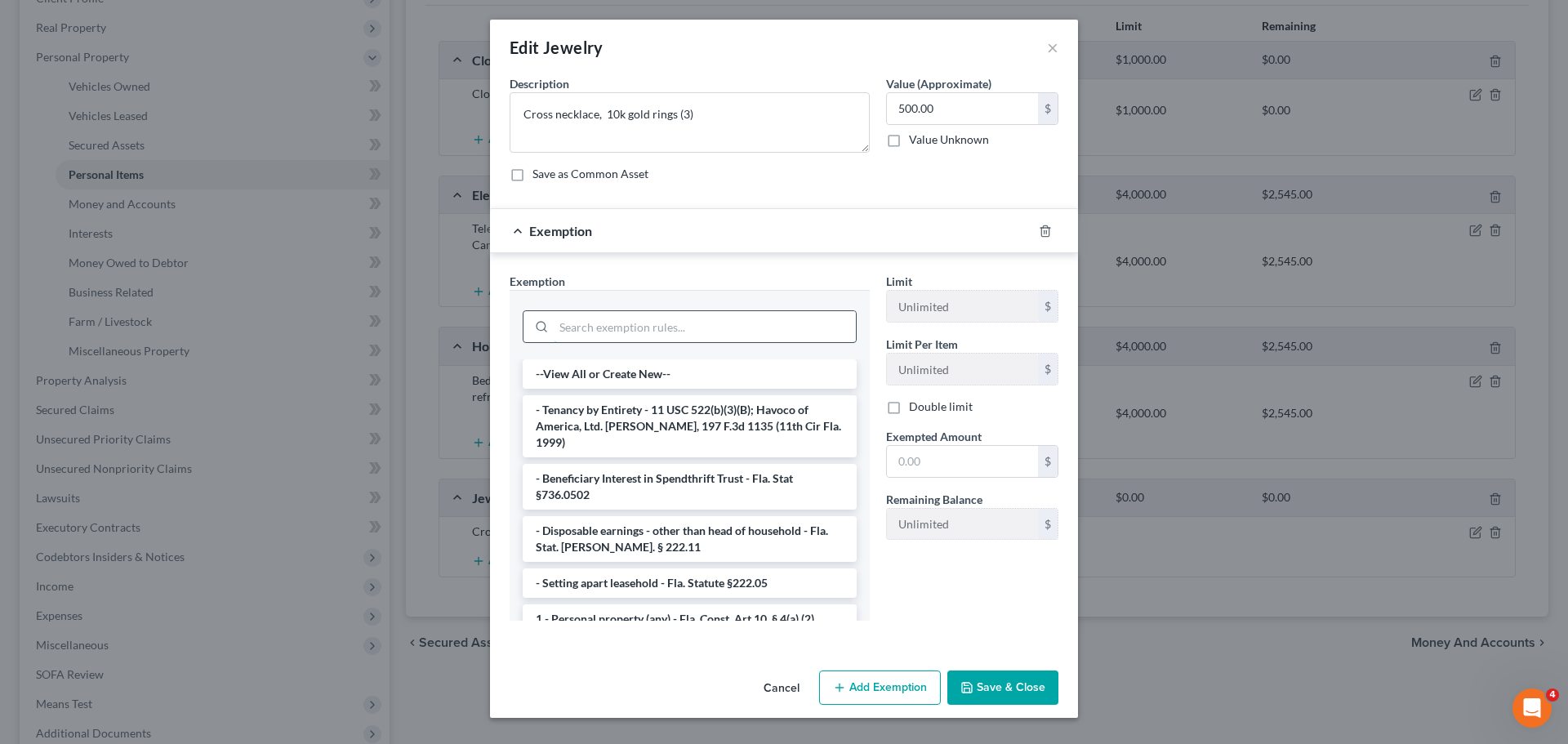
click at [625, 337] on input "search" at bounding box center [705, 327] width 302 height 31
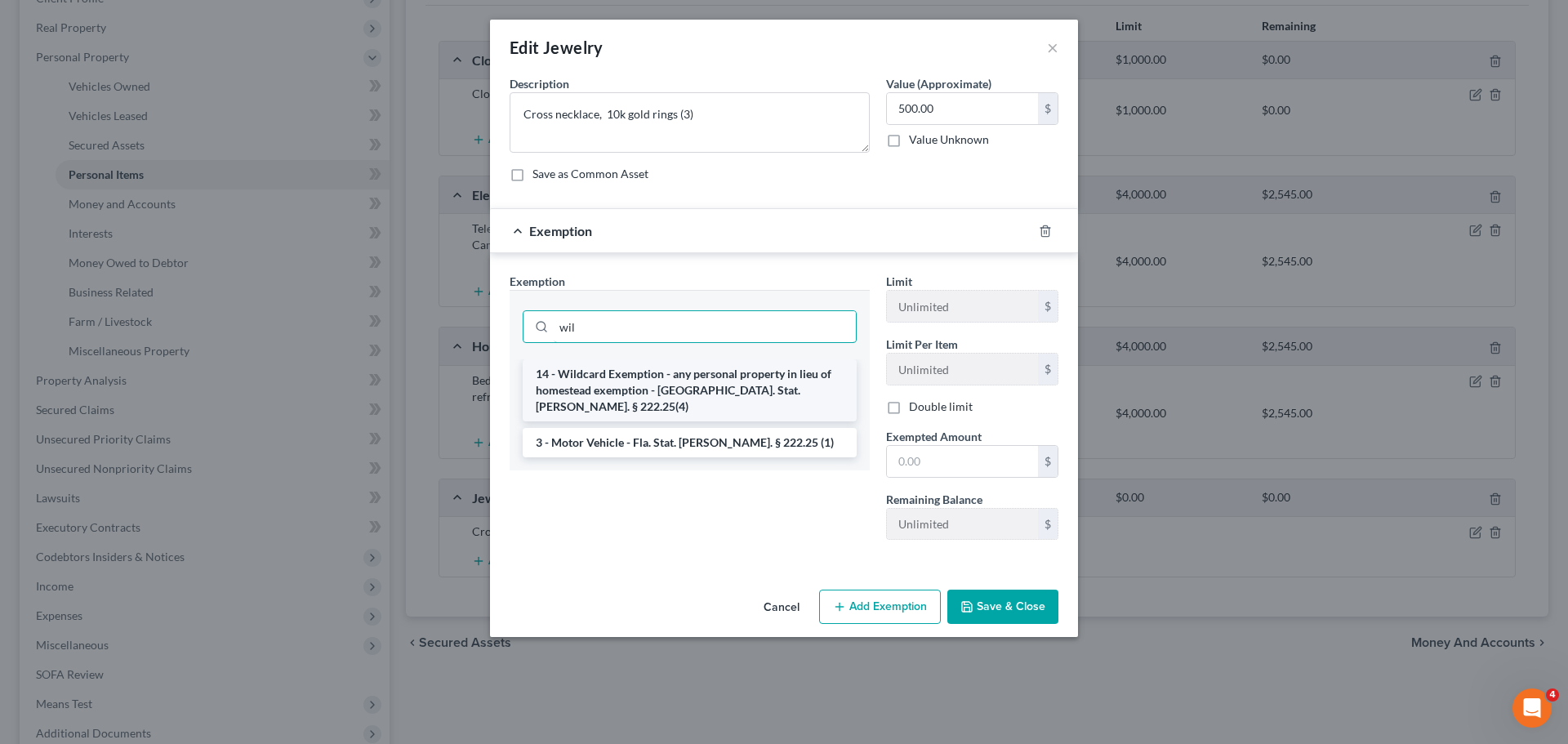
type input "wil"
click at [608, 381] on li "14 - Wildcard Exemption - any personal property in lieu of homestead exemption …" at bounding box center [689, 390] width 334 height 62
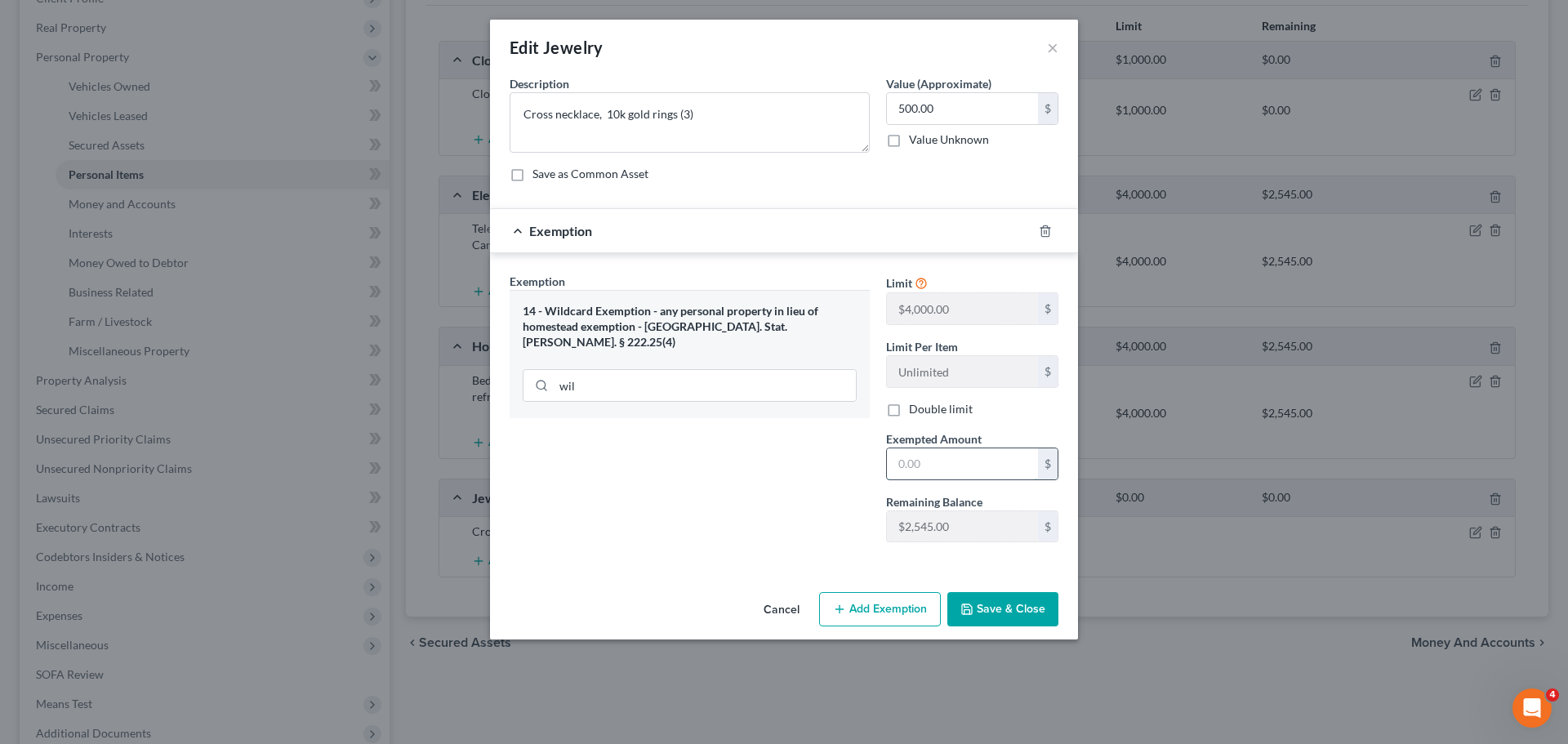
click at [921, 461] on input "text" at bounding box center [962, 464] width 151 height 31
type input "500"
click at [988, 602] on button "Save & Close" at bounding box center [1002, 610] width 111 height 35
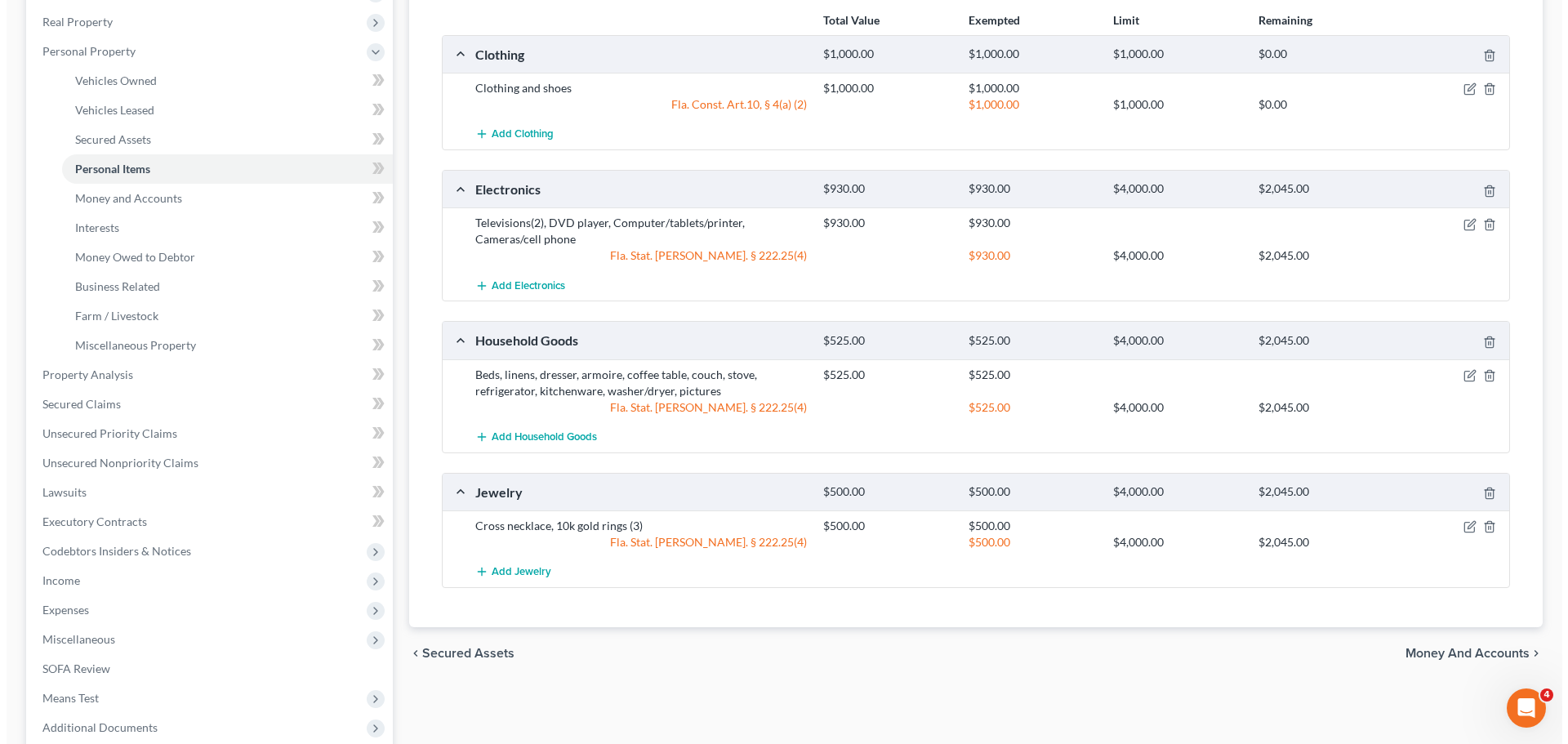
scroll to position [0, 0]
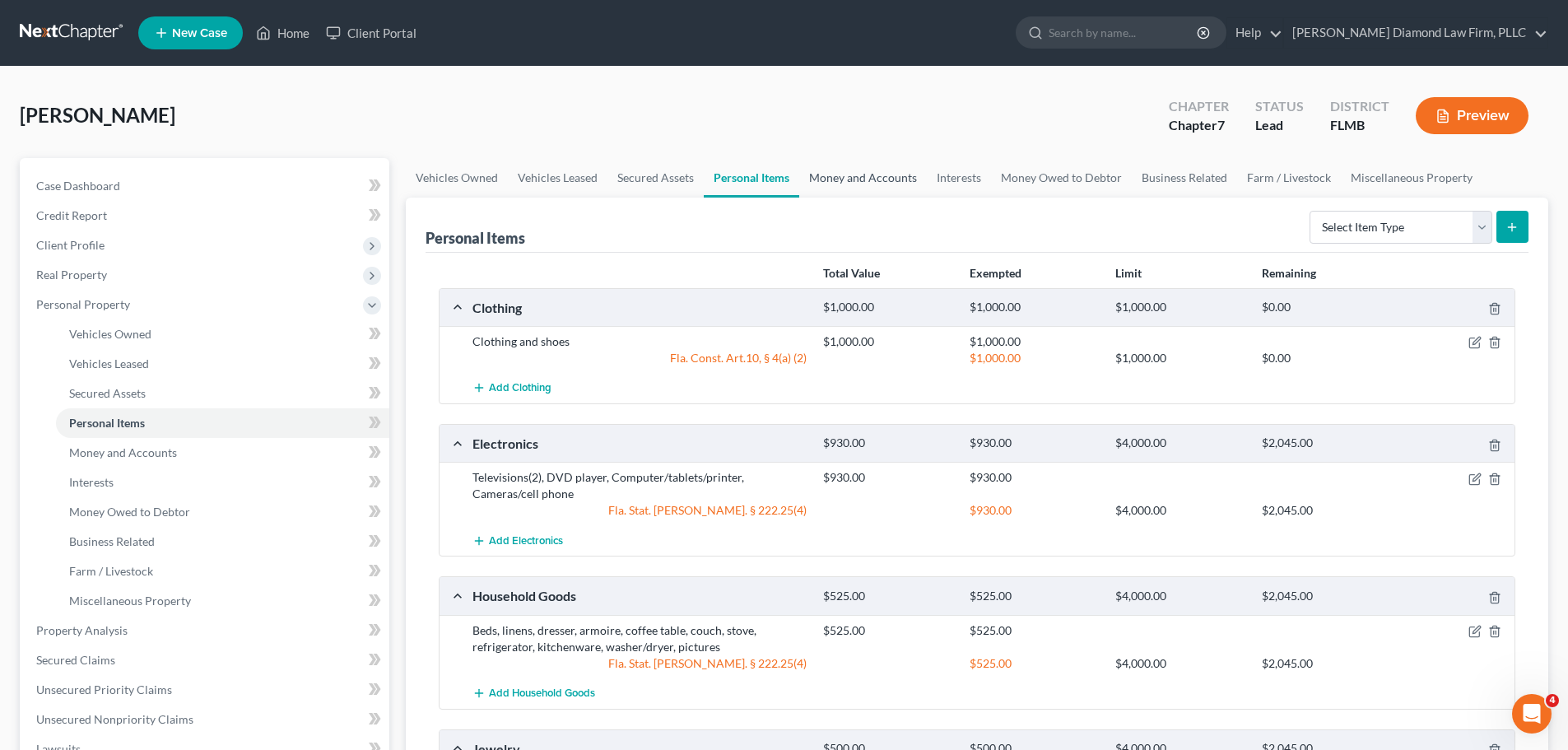
click at [871, 170] on link "Money and Accounts" at bounding box center [863, 178] width 128 height 40
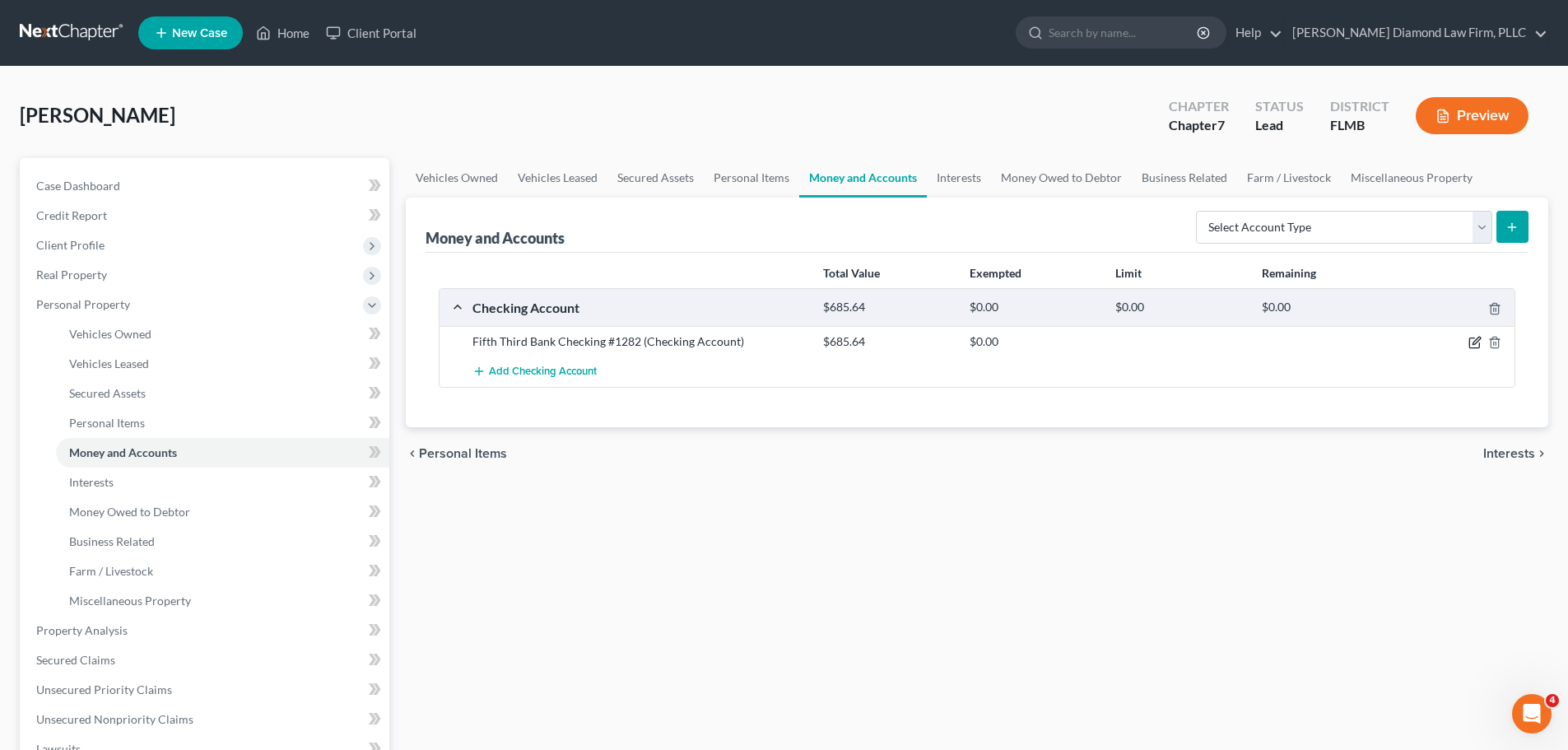
click at [1478, 338] on icon "button" at bounding box center [1476, 341] width 7 height 7
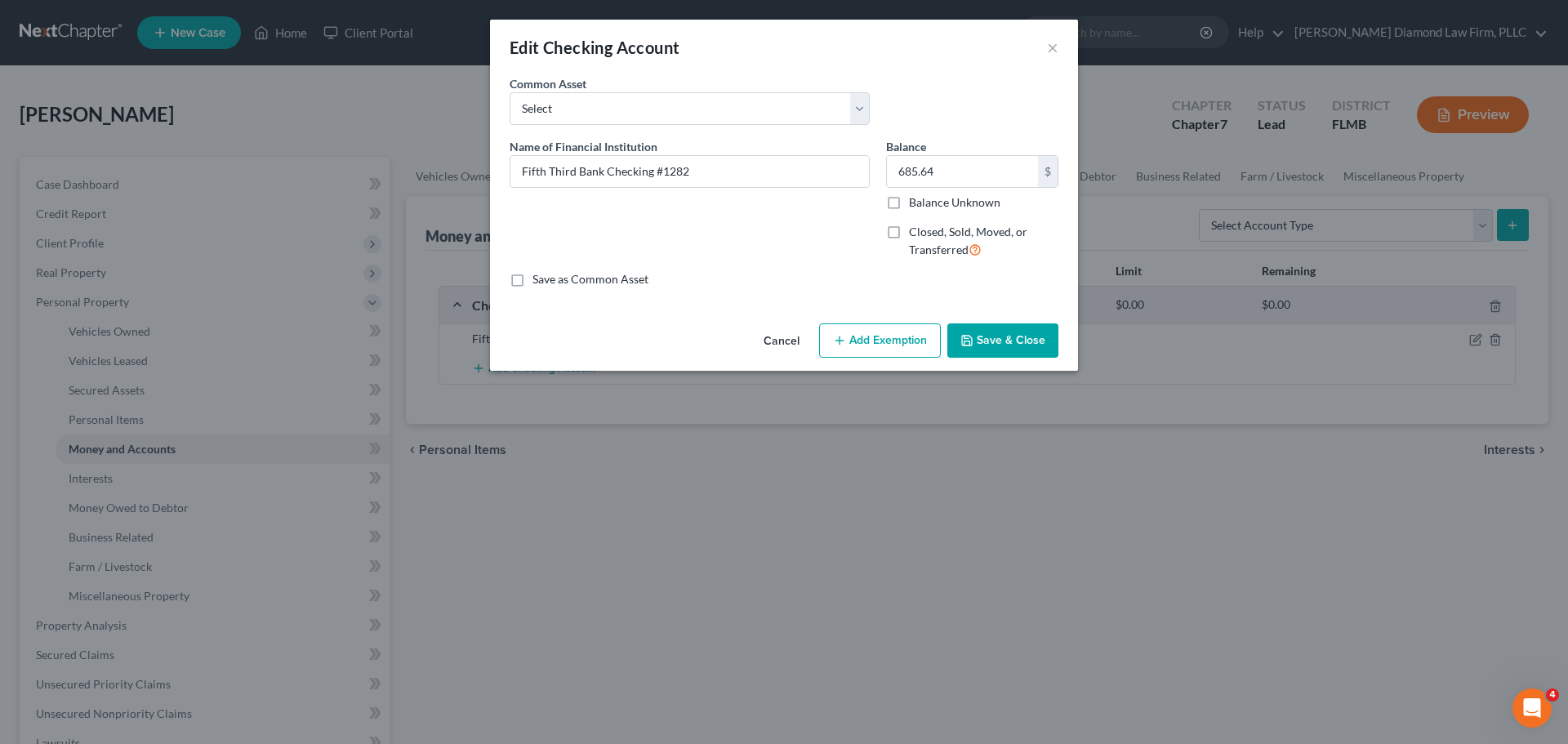
click at [907, 337] on button "Add Exemption" at bounding box center [880, 341] width 122 height 35
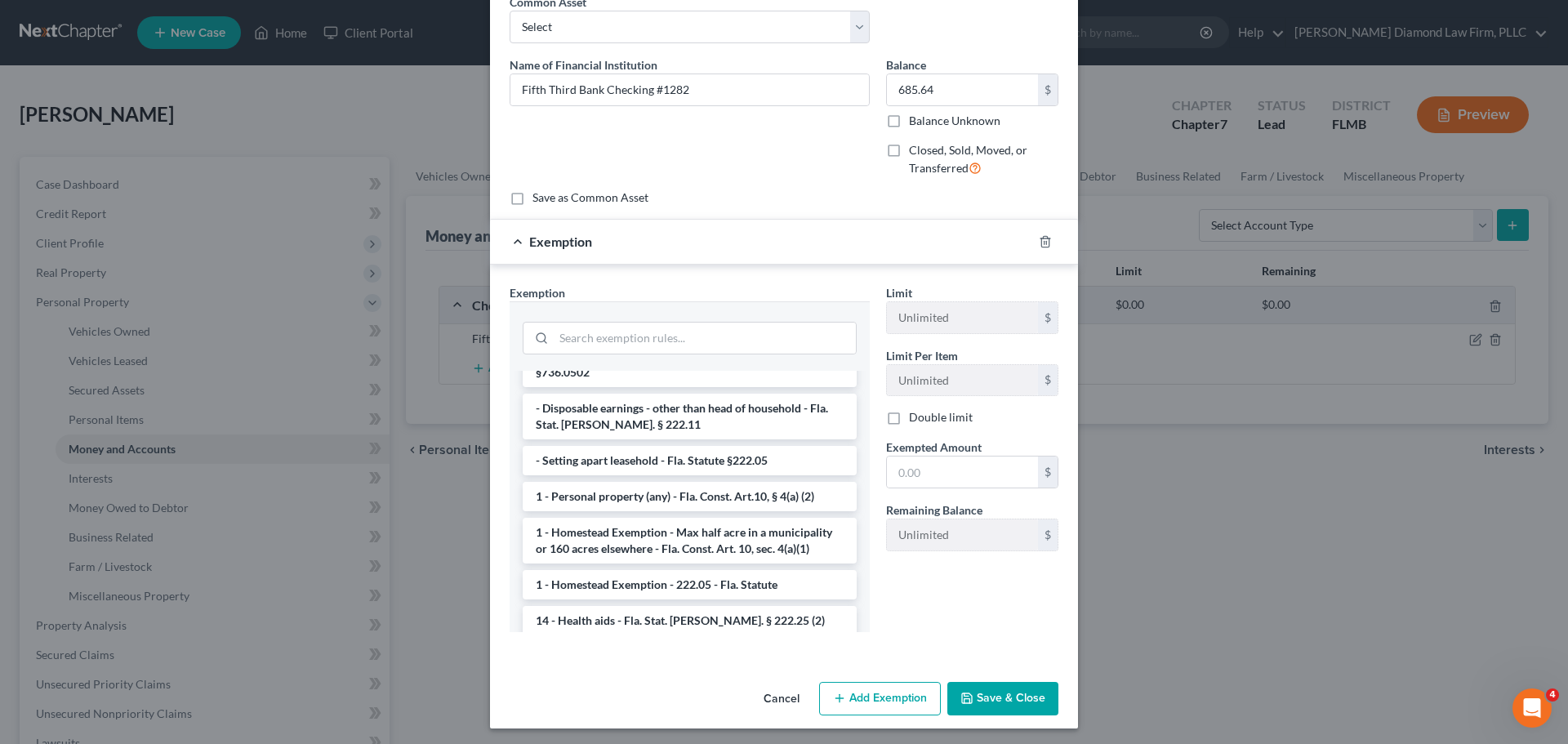
scroll to position [163, 0]
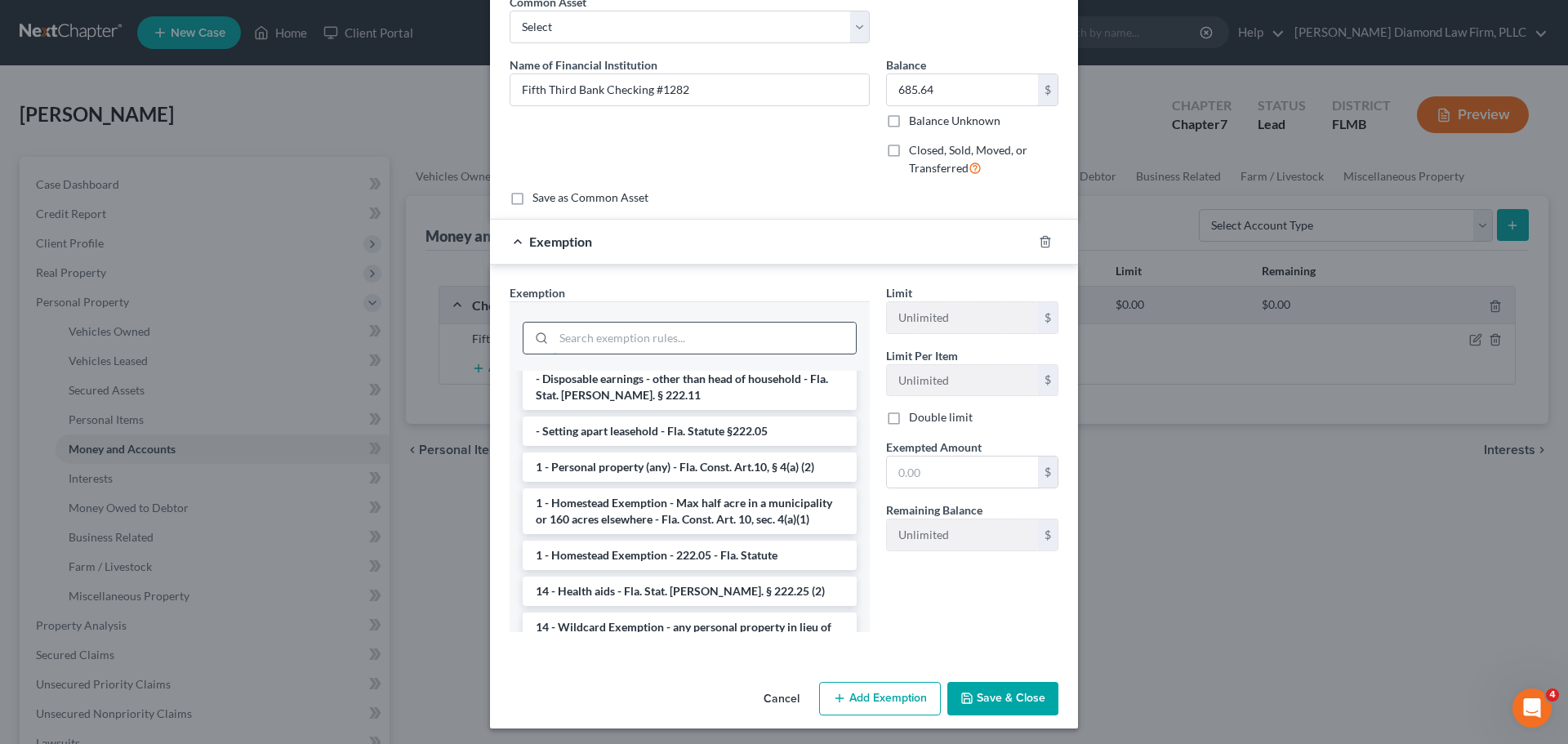
click at [613, 342] on input "search" at bounding box center [705, 338] width 302 height 31
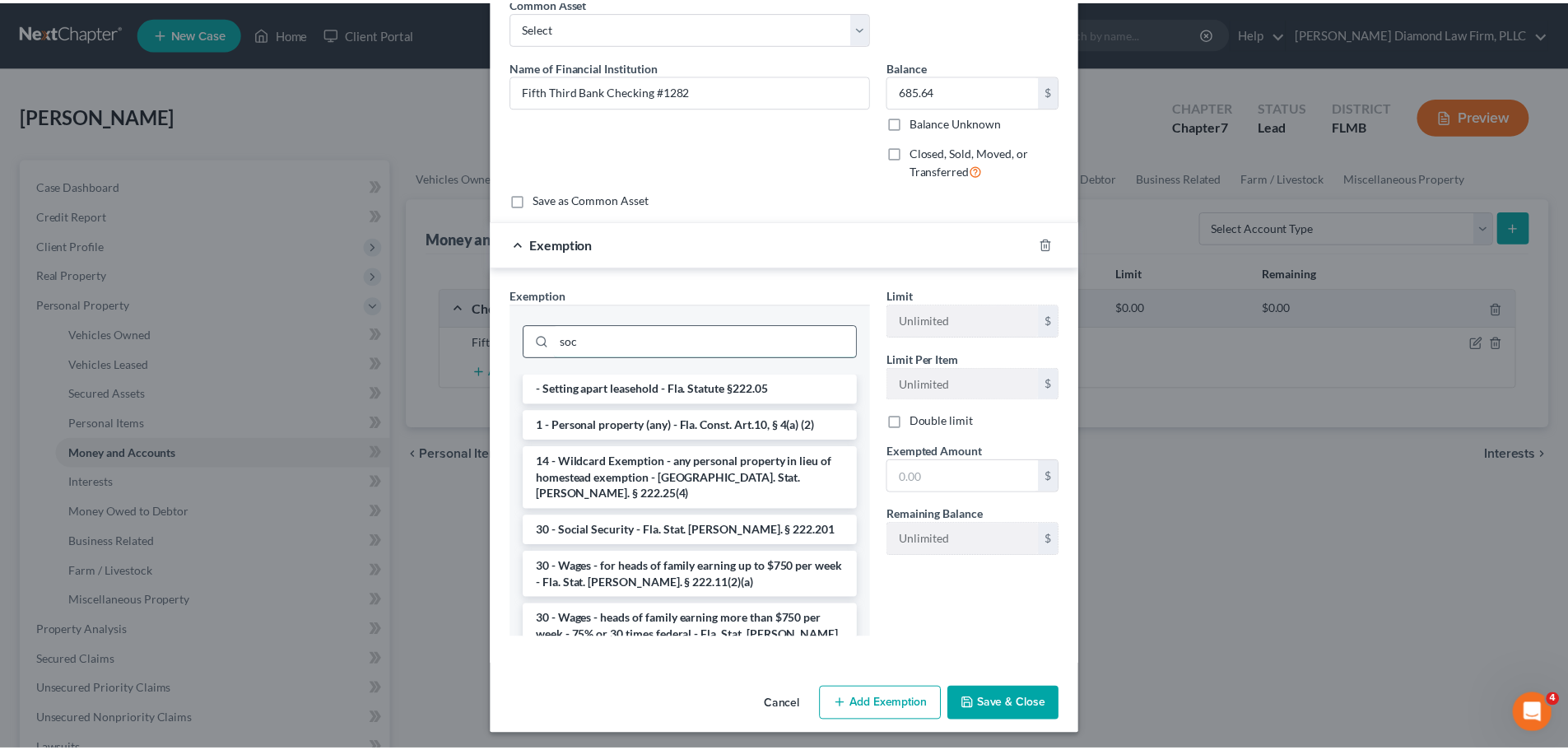
scroll to position [5, 0]
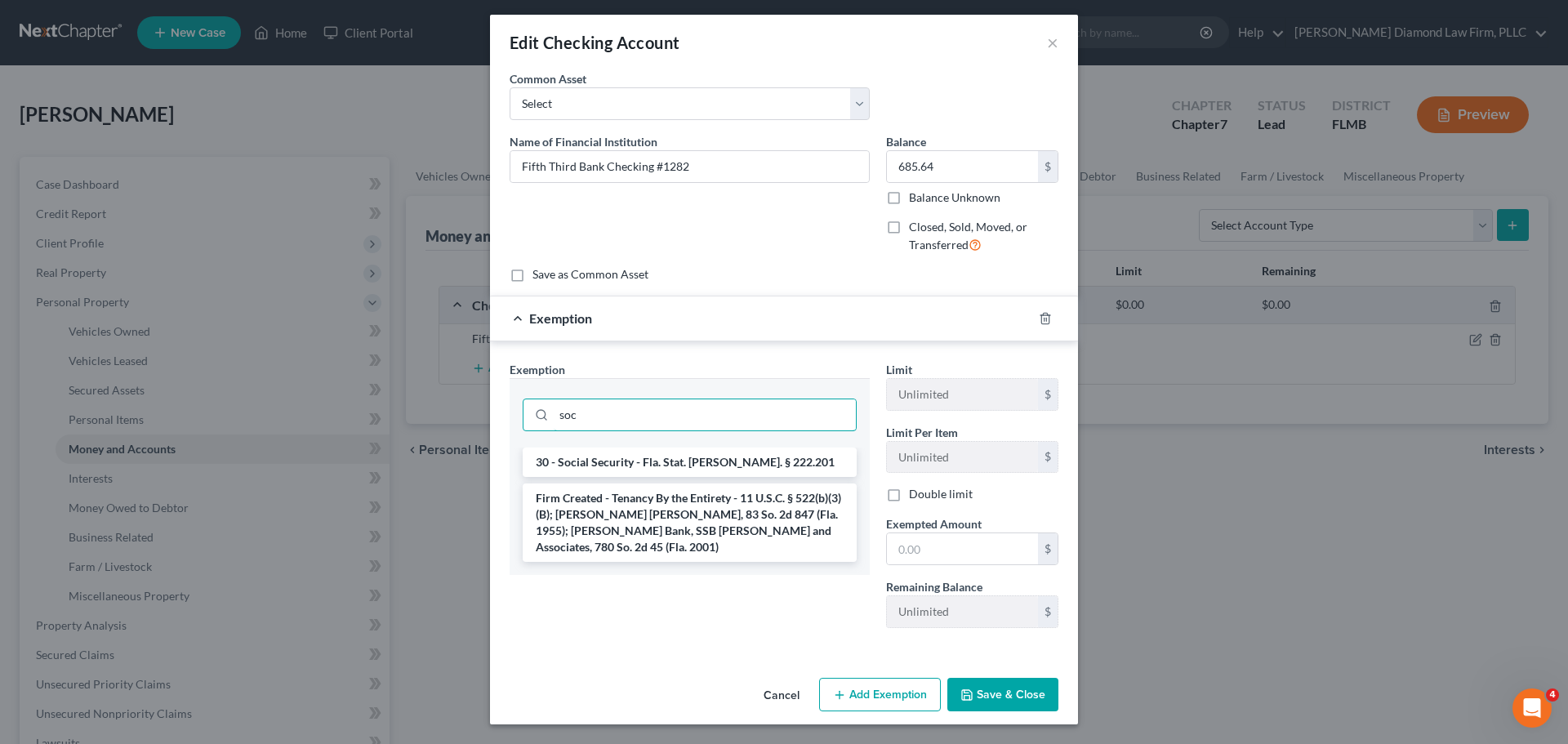
type input "soc"
drag, startPoint x: 593, startPoint y: 446, endPoint x: 589, endPoint y: 457, distance: 11.7
click at [591, 450] on div "soc 30 - Social Security - Fla. Stat. [PERSON_NAME]. § 222.201 Firm Created - T…" at bounding box center [689, 477] width 360 height 197
click at [589, 457] on li "30 - Social Security - Fla. Stat. [PERSON_NAME]. § 222.201" at bounding box center [689, 463] width 334 height 30
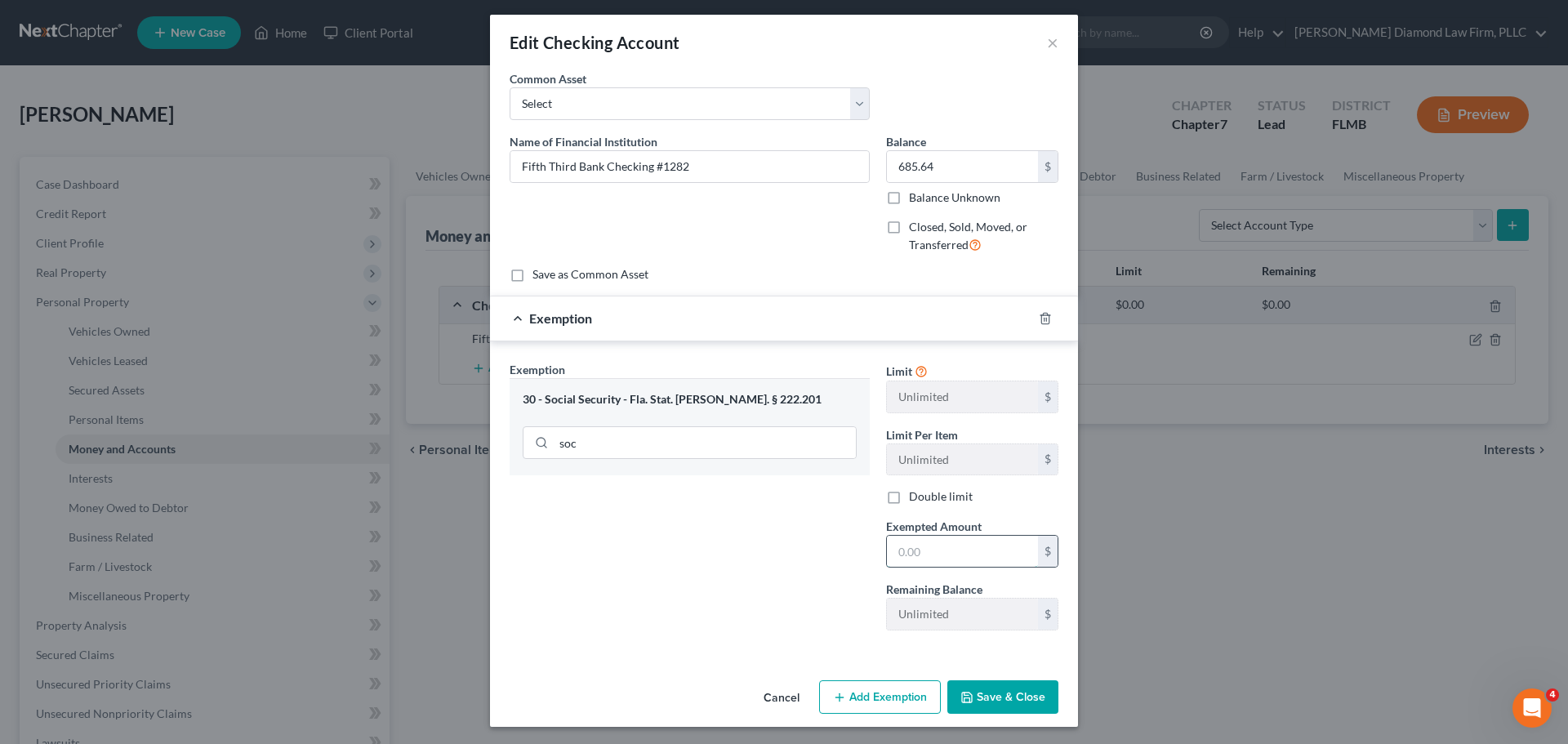
click at [998, 558] on input "text" at bounding box center [962, 552] width 151 height 31
type input "685.64"
click at [973, 689] on button "Save & Close" at bounding box center [1002, 698] width 111 height 35
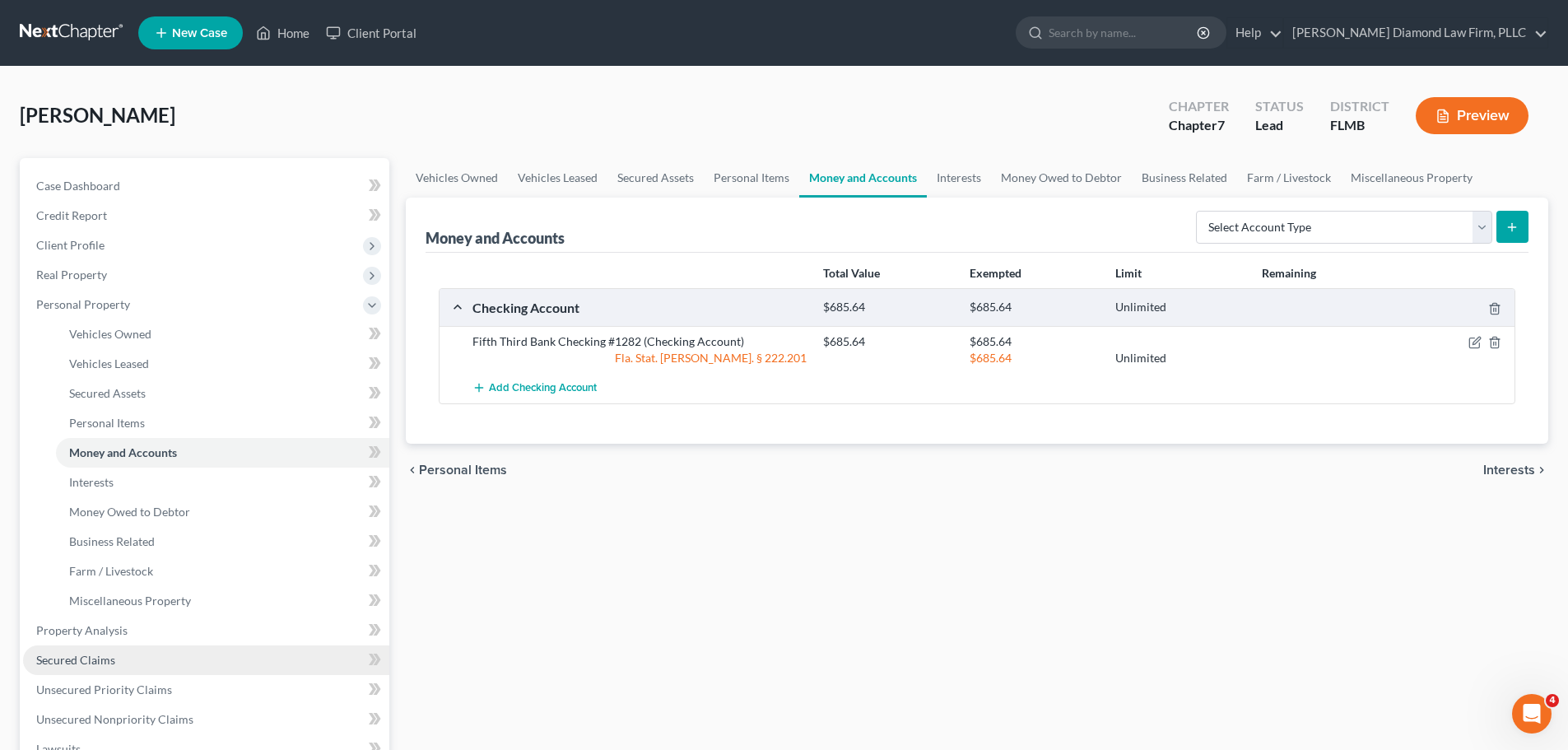
click at [131, 660] on link "Secured Claims" at bounding box center [206, 661] width 366 height 30
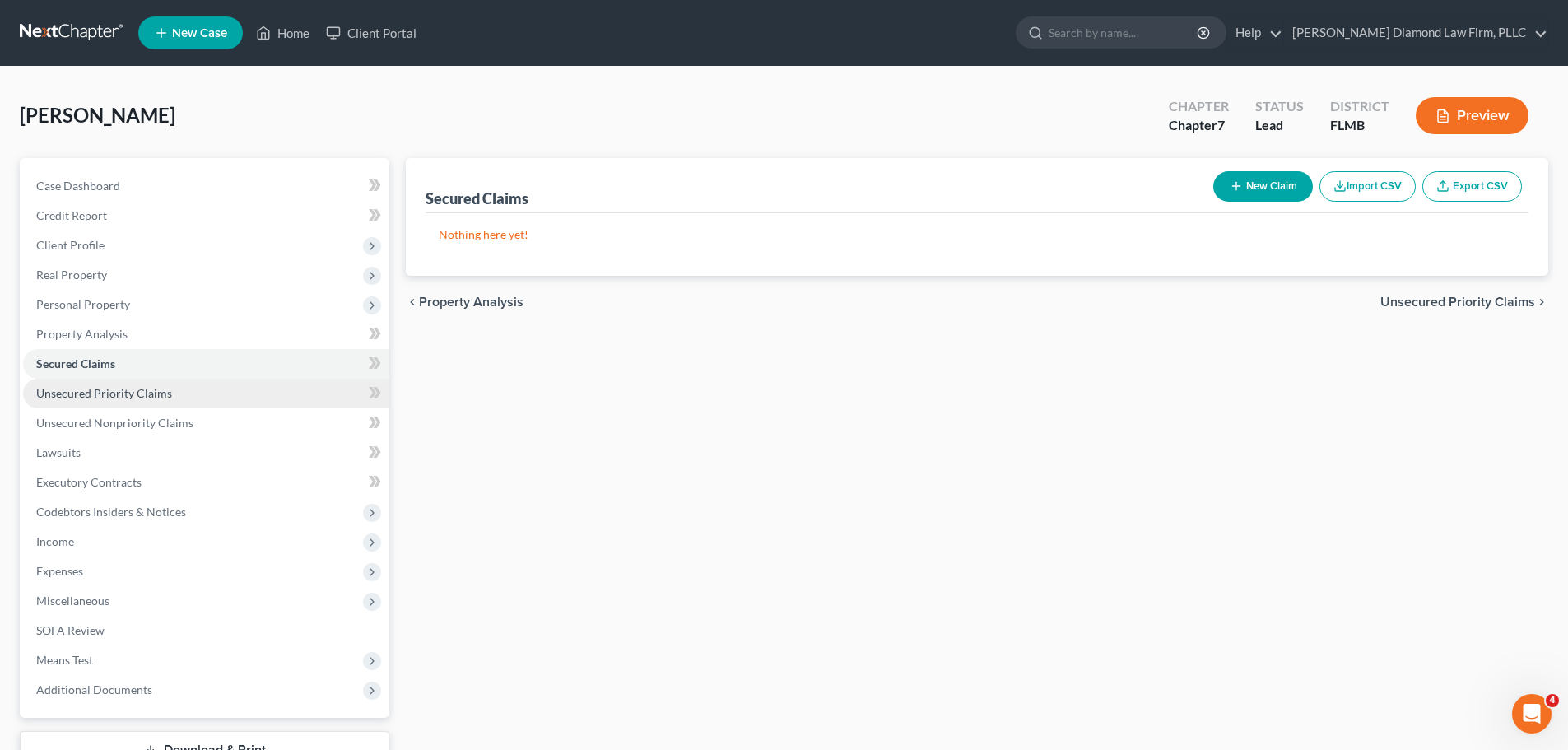
click at [111, 401] on link "Unsecured Priority Claims" at bounding box center [206, 394] width 366 height 30
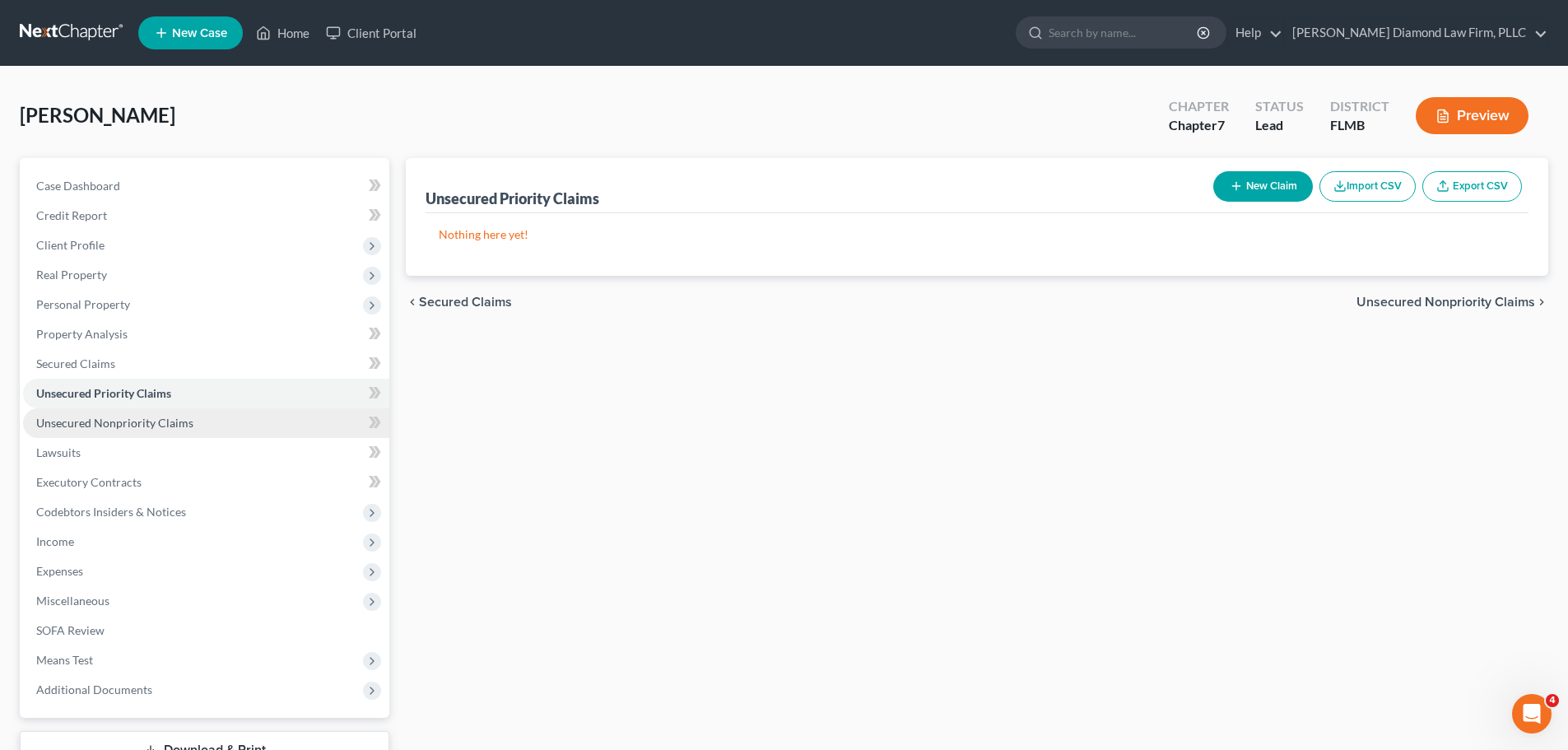
click at [107, 414] on link "Unsecured Nonpriority Claims" at bounding box center [206, 423] width 366 height 30
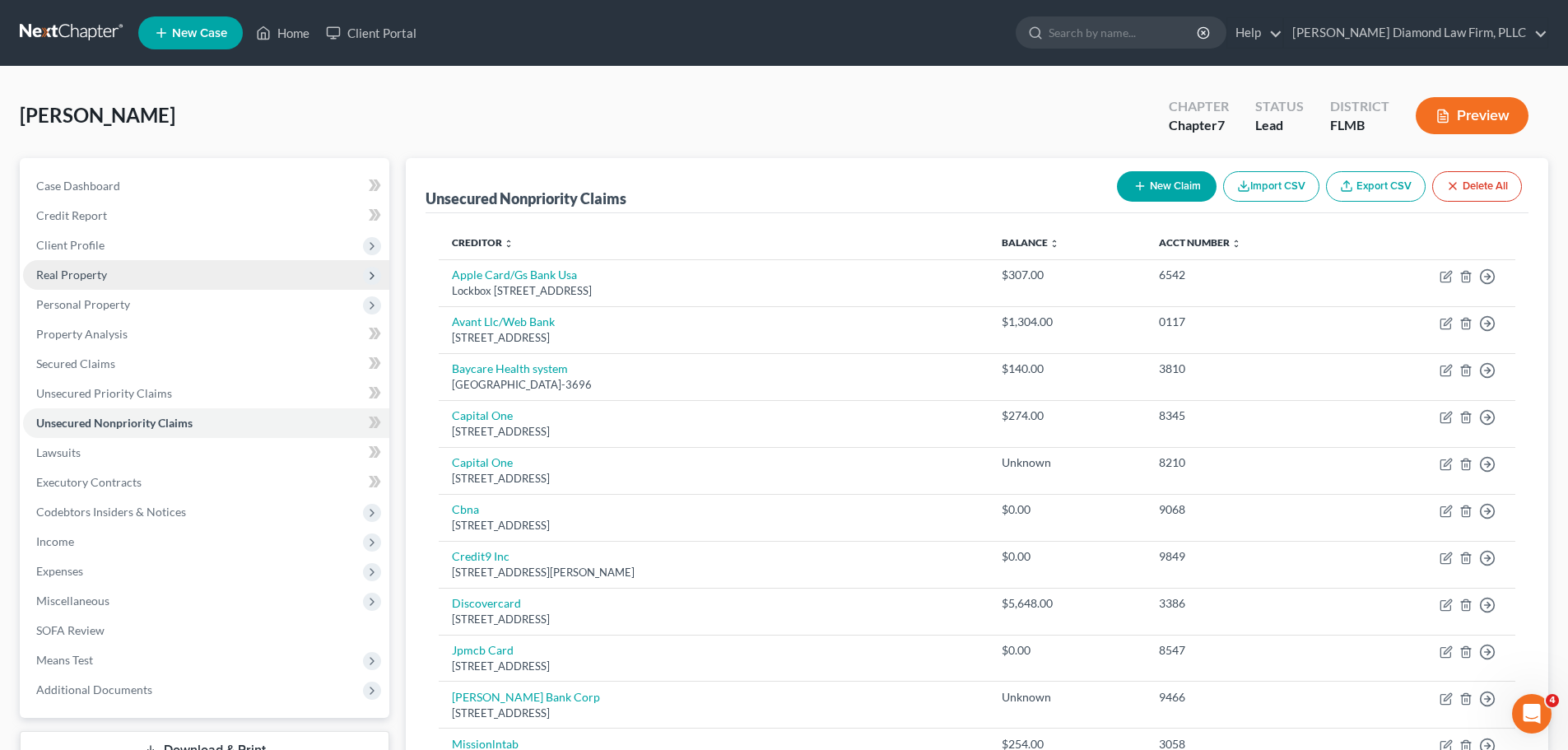
click at [140, 283] on span "Real Property" at bounding box center [206, 275] width 366 height 30
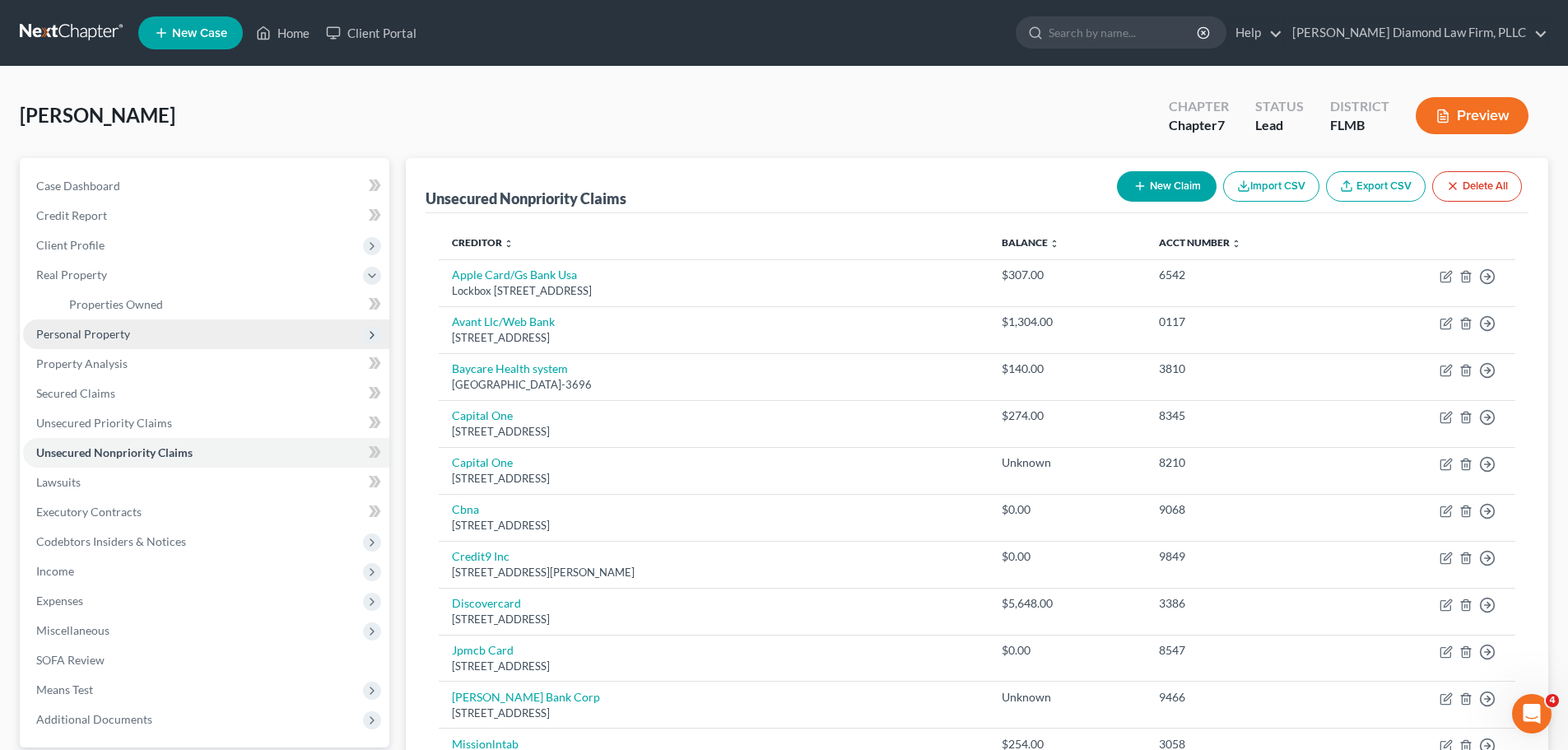
click at [120, 347] on span "Personal Property" at bounding box center [206, 334] width 366 height 30
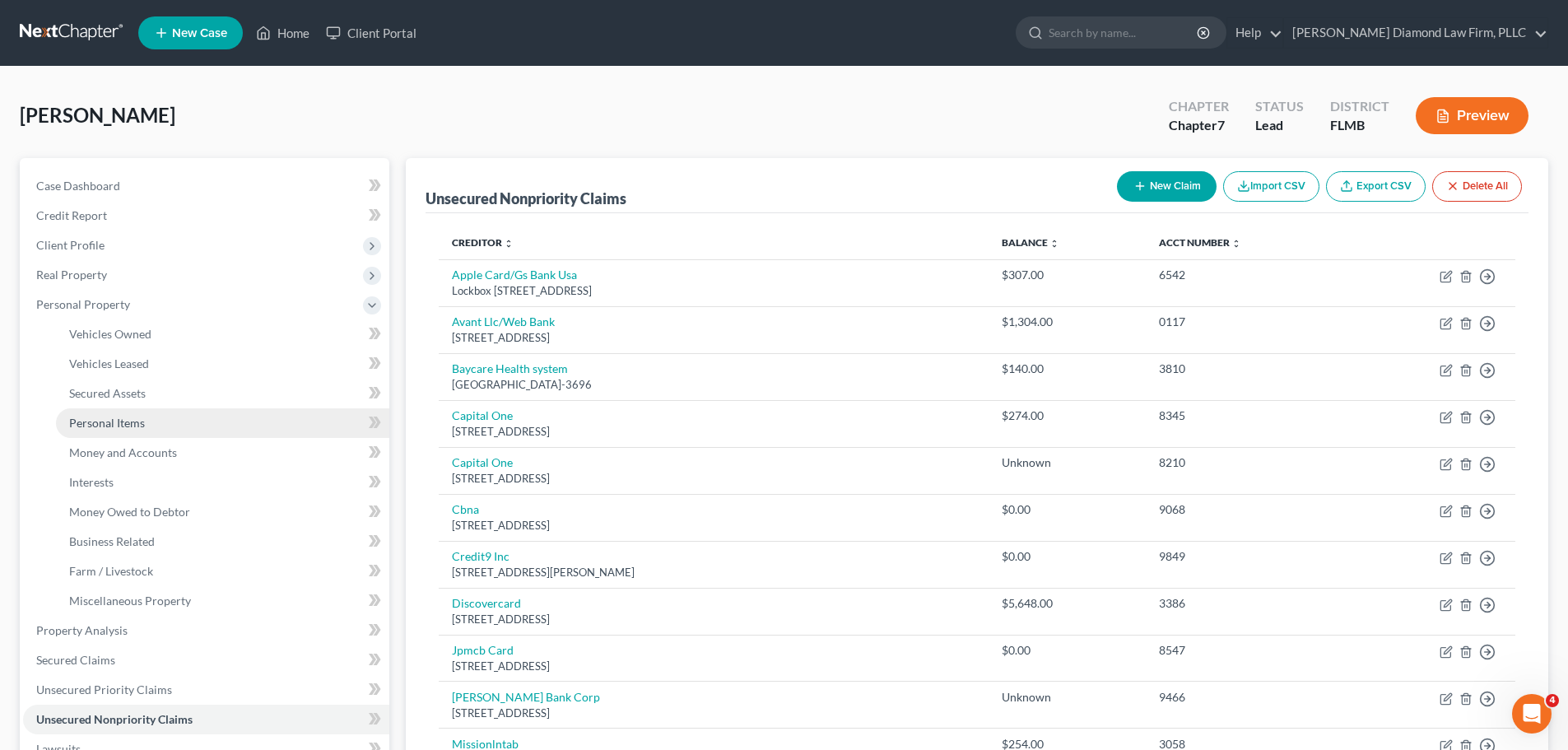
click at [152, 422] on link "Personal Items" at bounding box center [222, 423] width 333 height 30
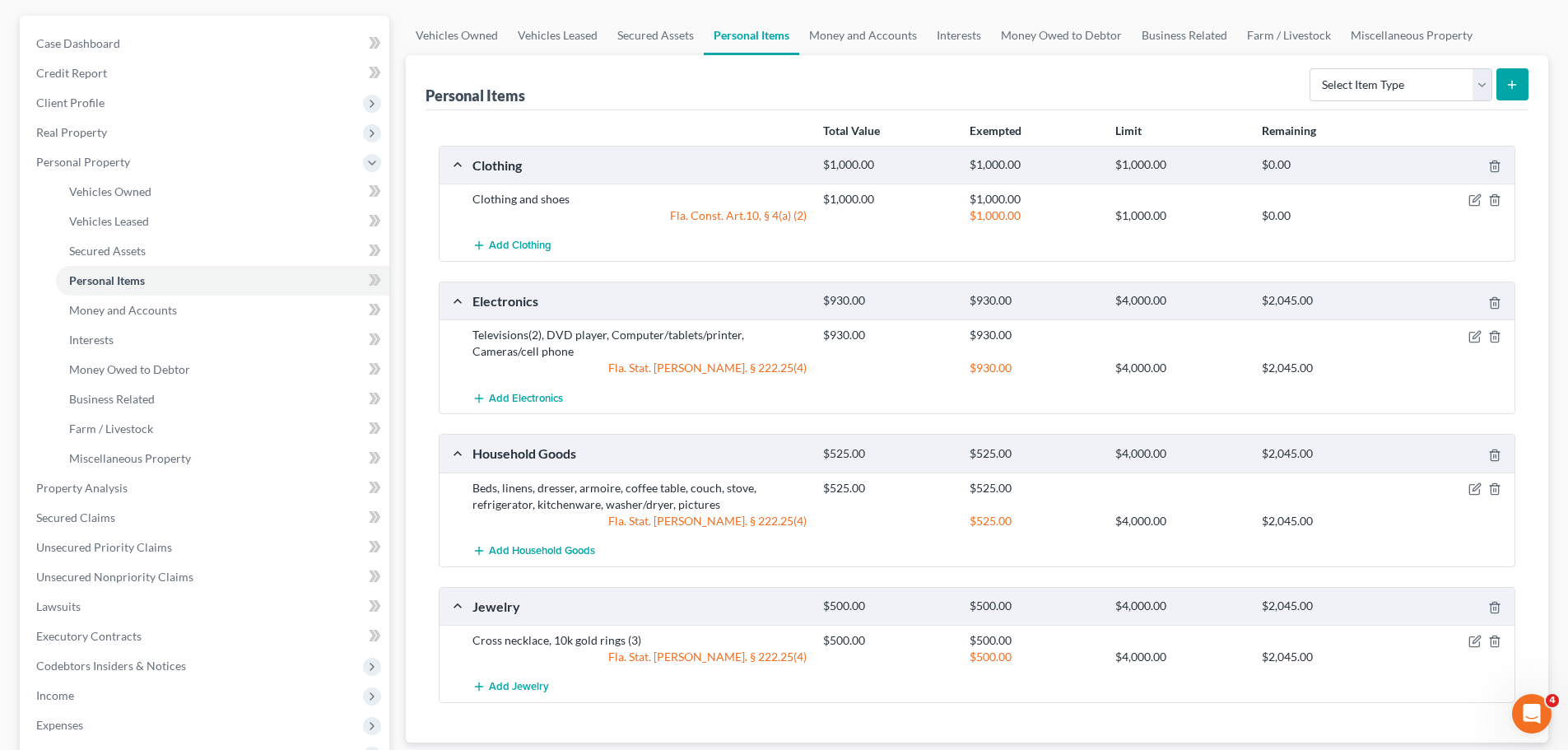
scroll to position [165, 0]
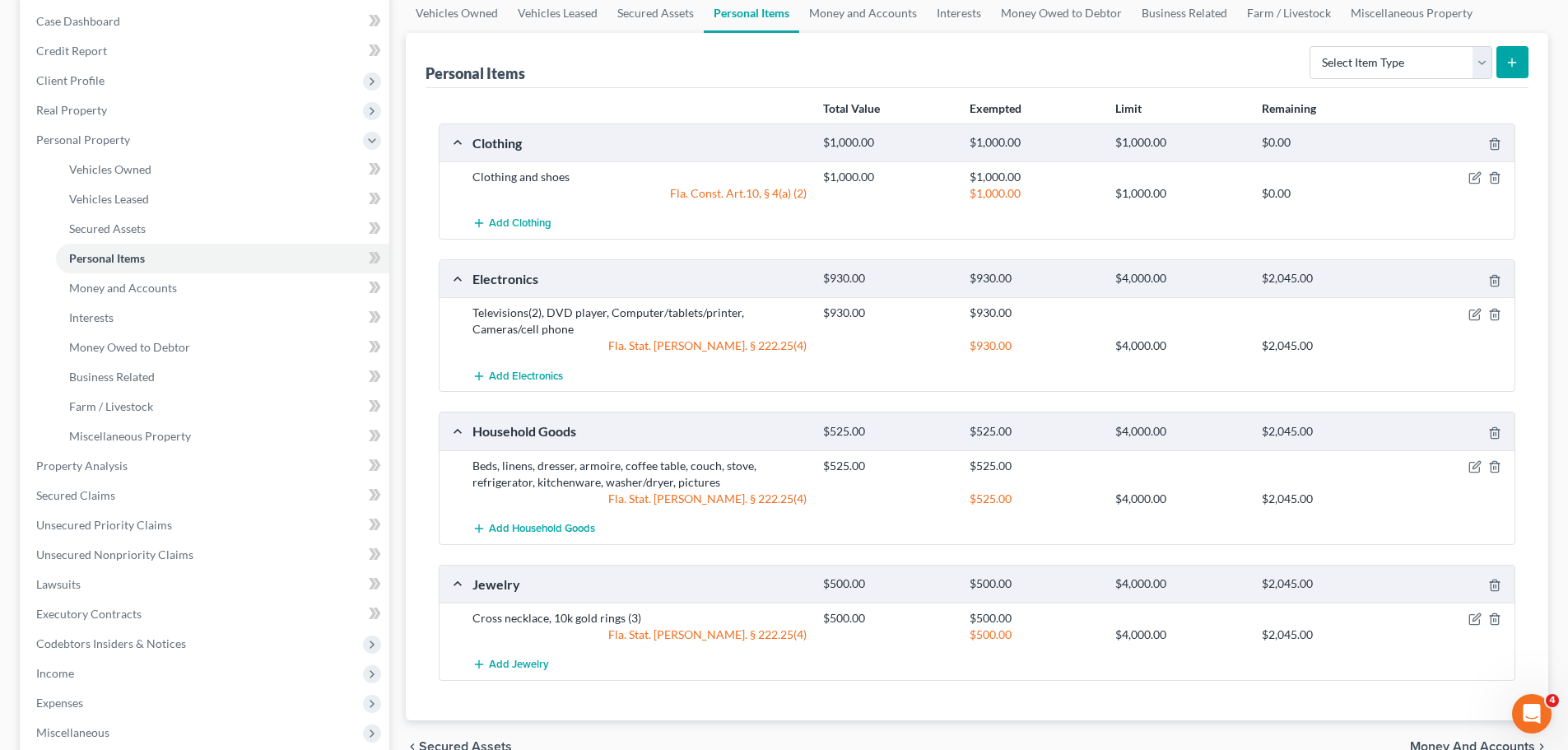
click at [612, 78] on div "Personal Items Select Item Type Clothing Collectibles Of Value Electronics Fire…" at bounding box center [976, 61] width 1103 height 55
click at [150, 462] on link "Property Analysis" at bounding box center [206, 466] width 366 height 30
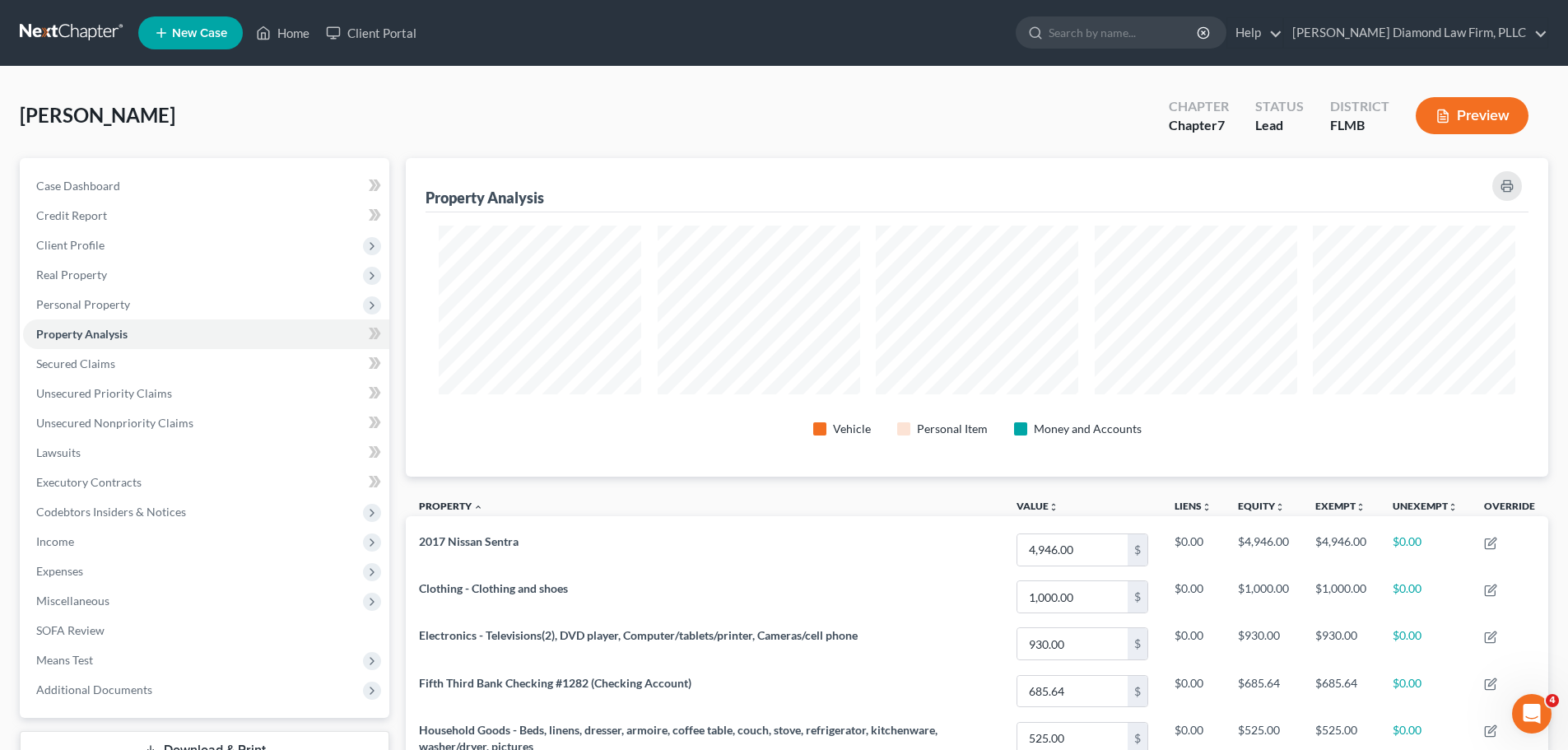
click at [1452, 110] on button "Preview" at bounding box center [1472, 116] width 113 height 37
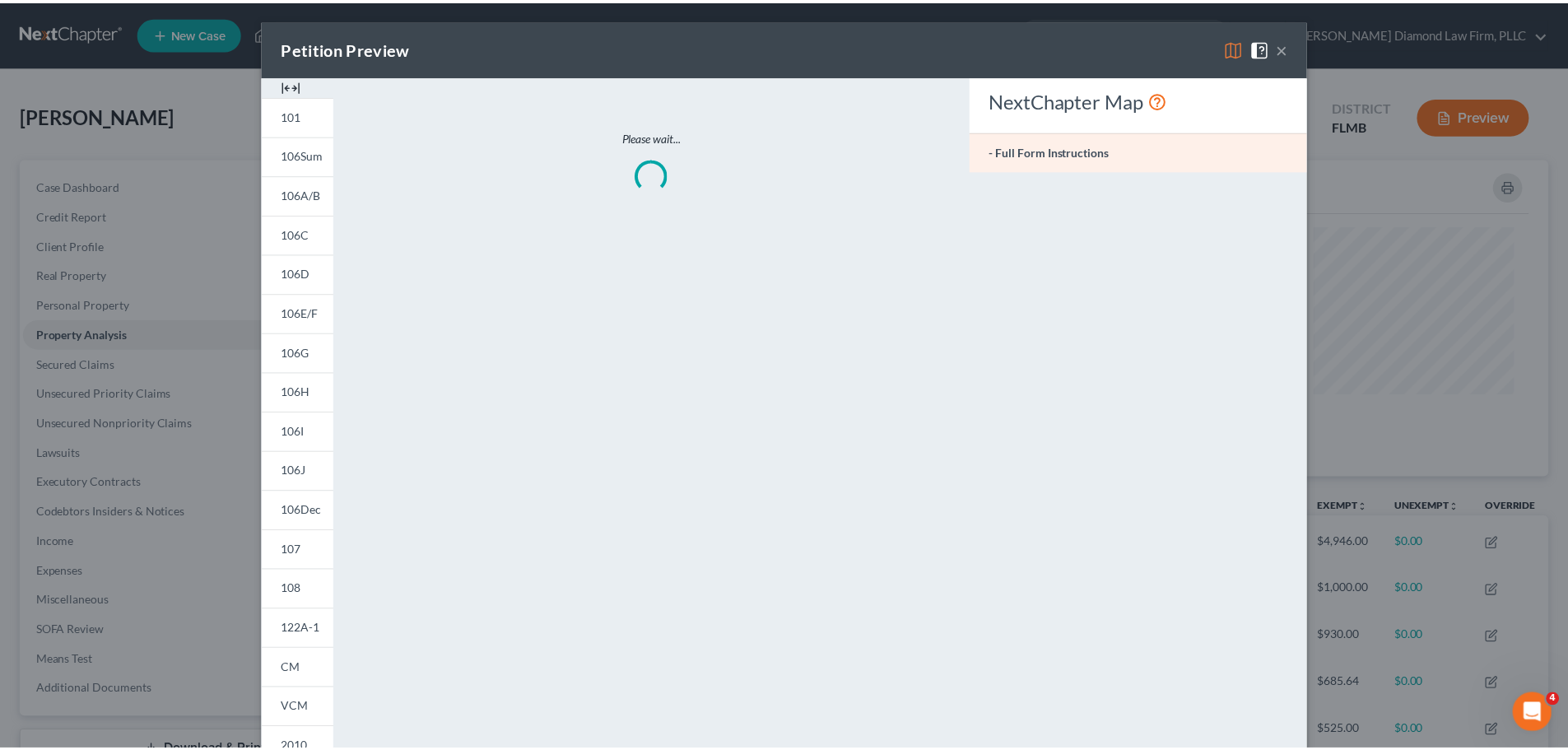
scroll to position [319, 1152]
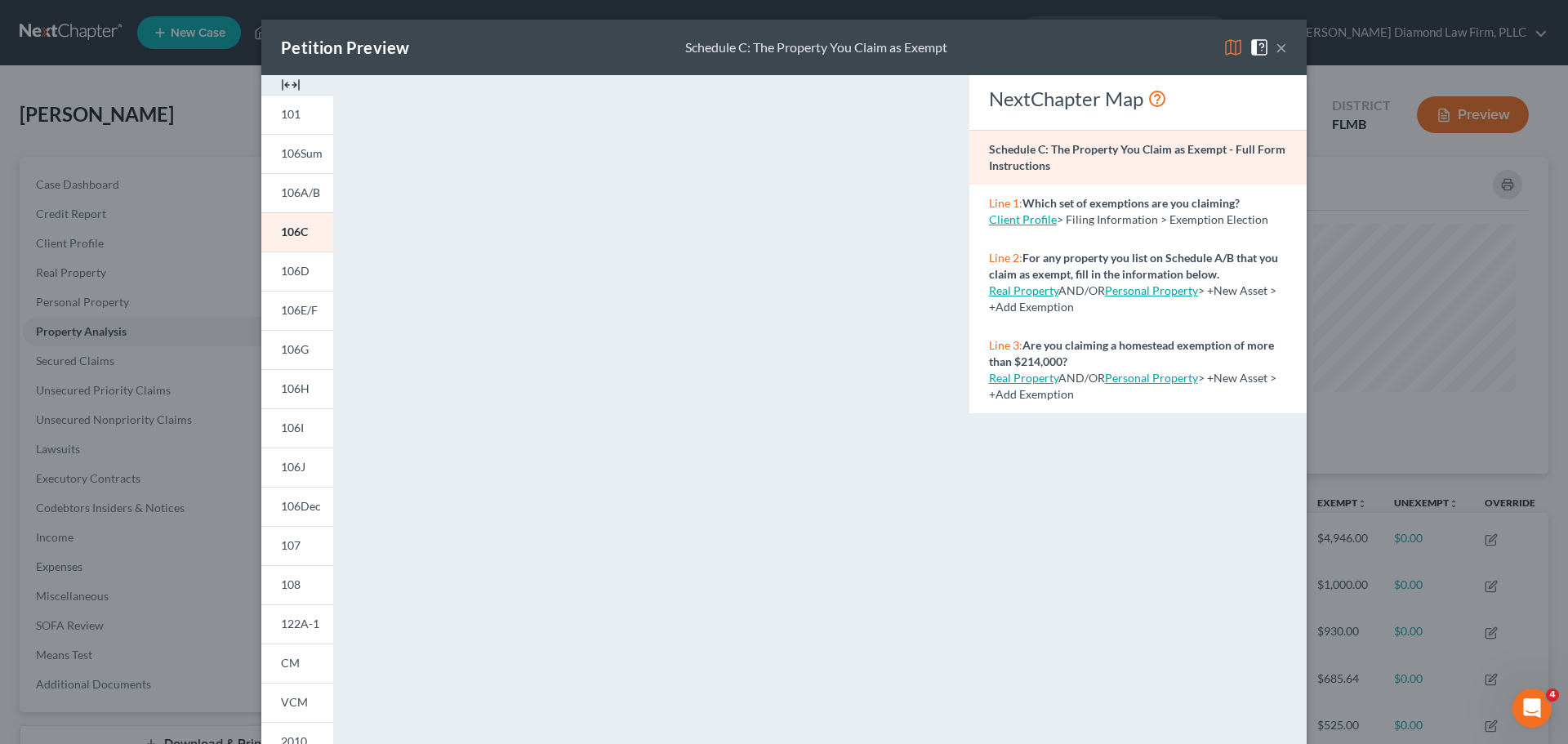
click at [1276, 54] on button "×" at bounding box center [1281, 48] width 12 height 20
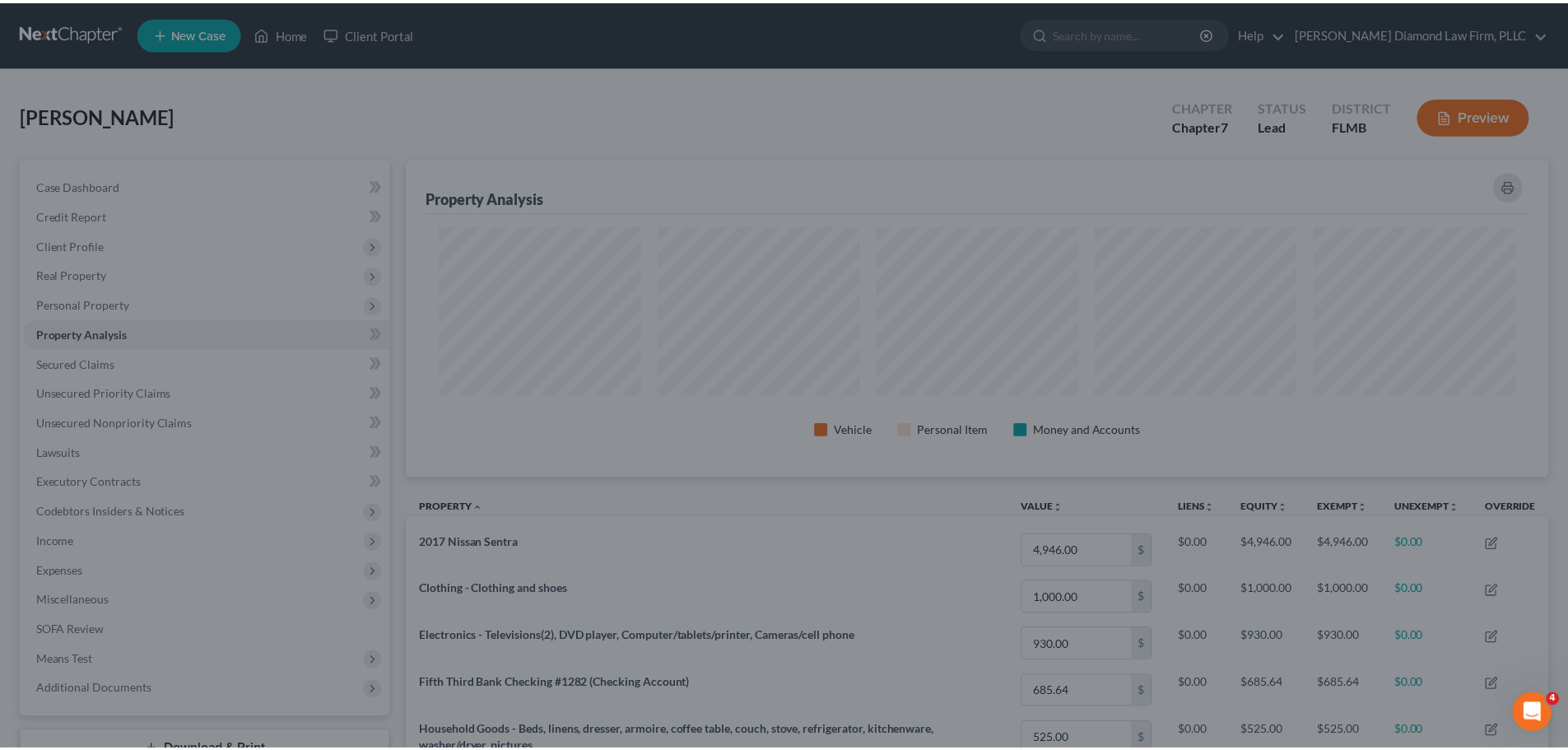
scroll to position [318, 1143]
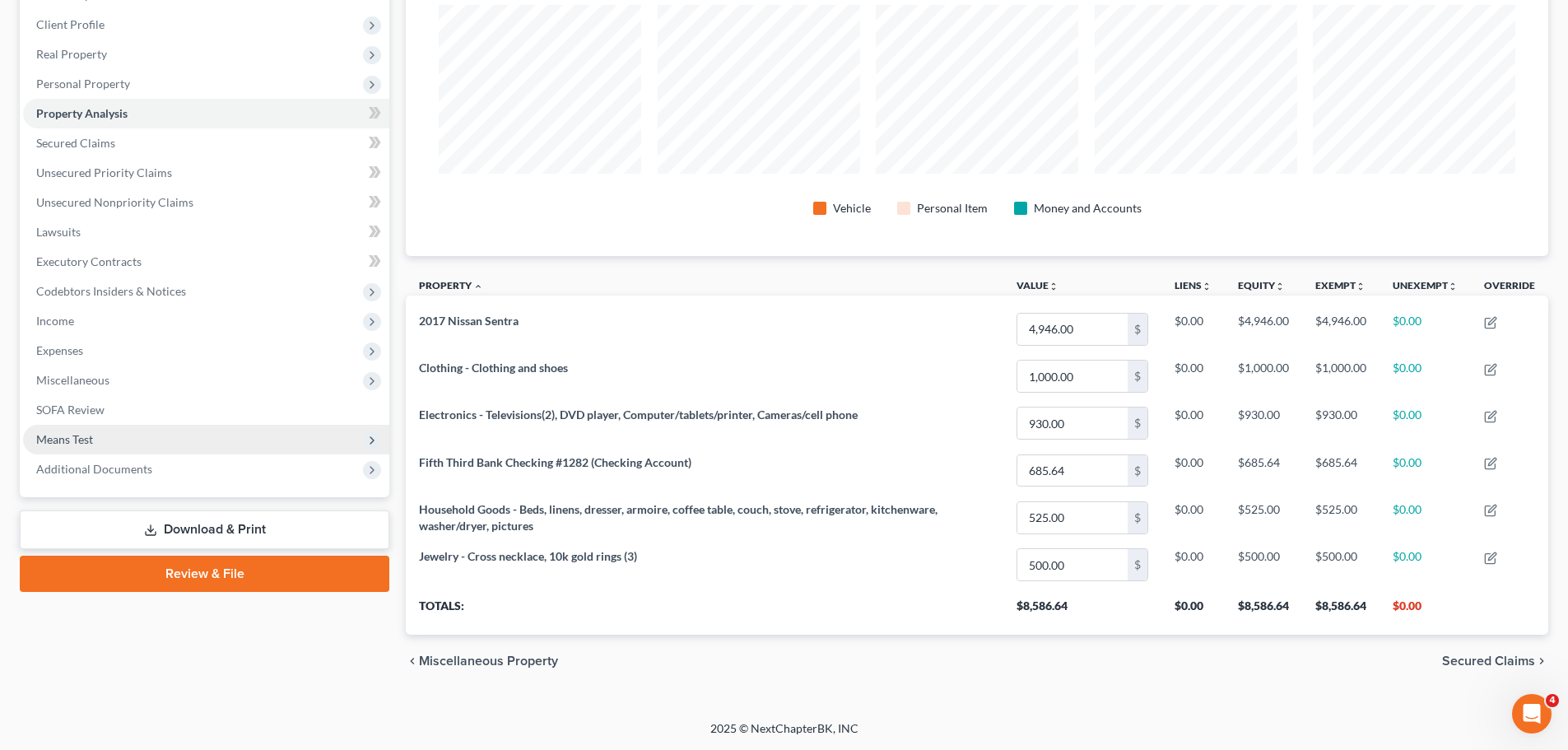
click at [113, 432] on span "Means Test" at bounding box center [206, 440] width 366 height 30
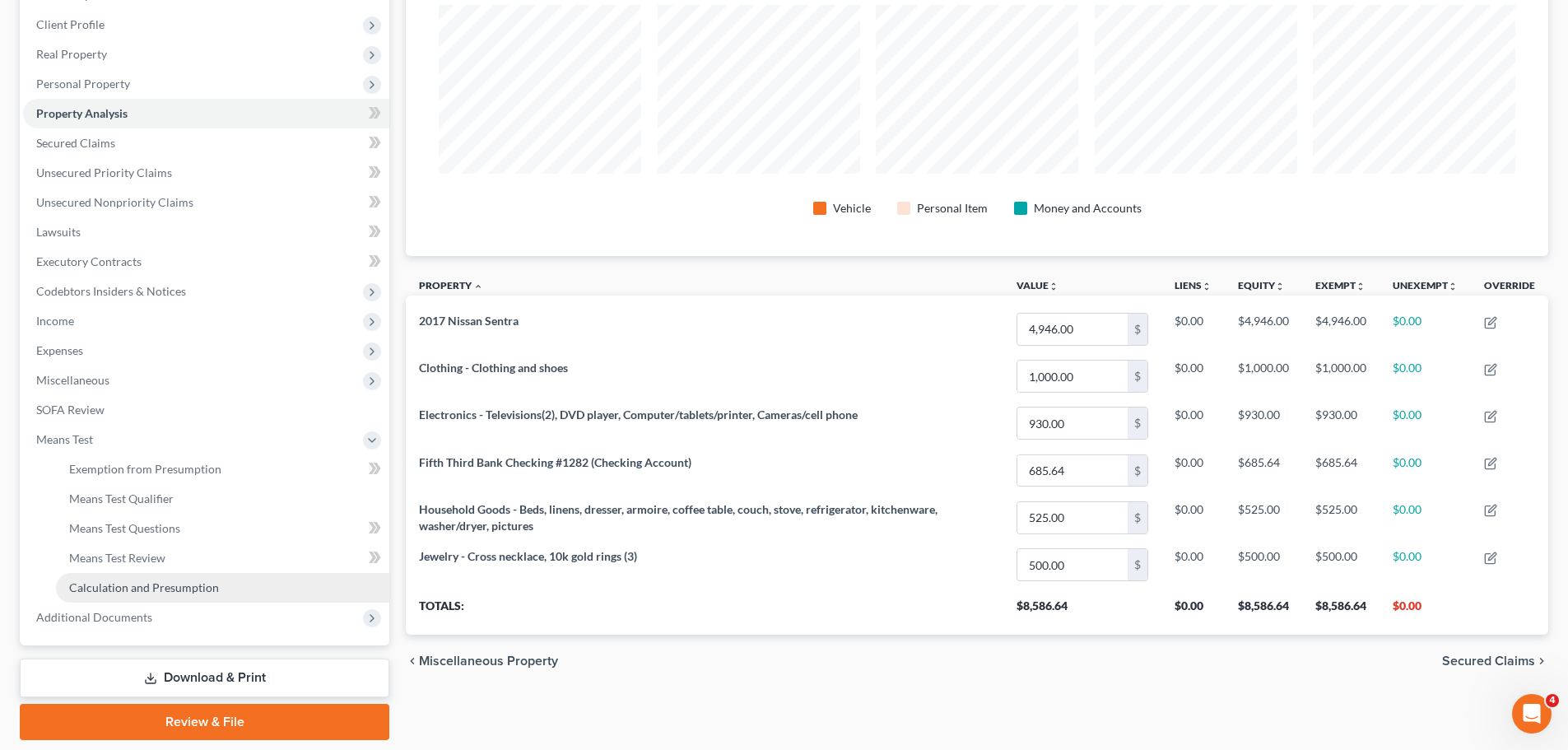
click at [120, 586] on span "Calculation and Presumption" at bounding box center [144, 587] width 150 height 14
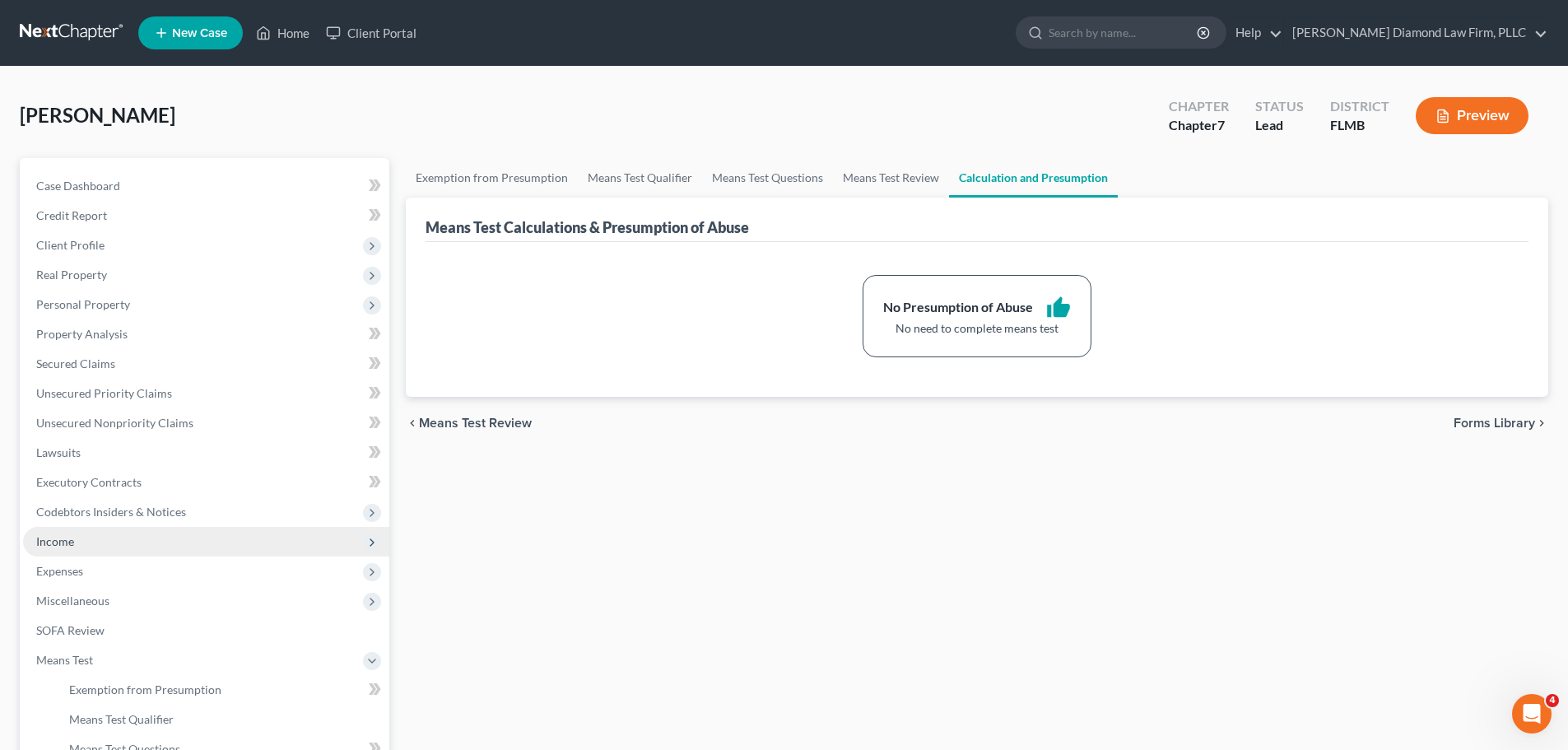
click at [125, 548] on span "Income" at bounding box center [206, 542] width 366 height 30
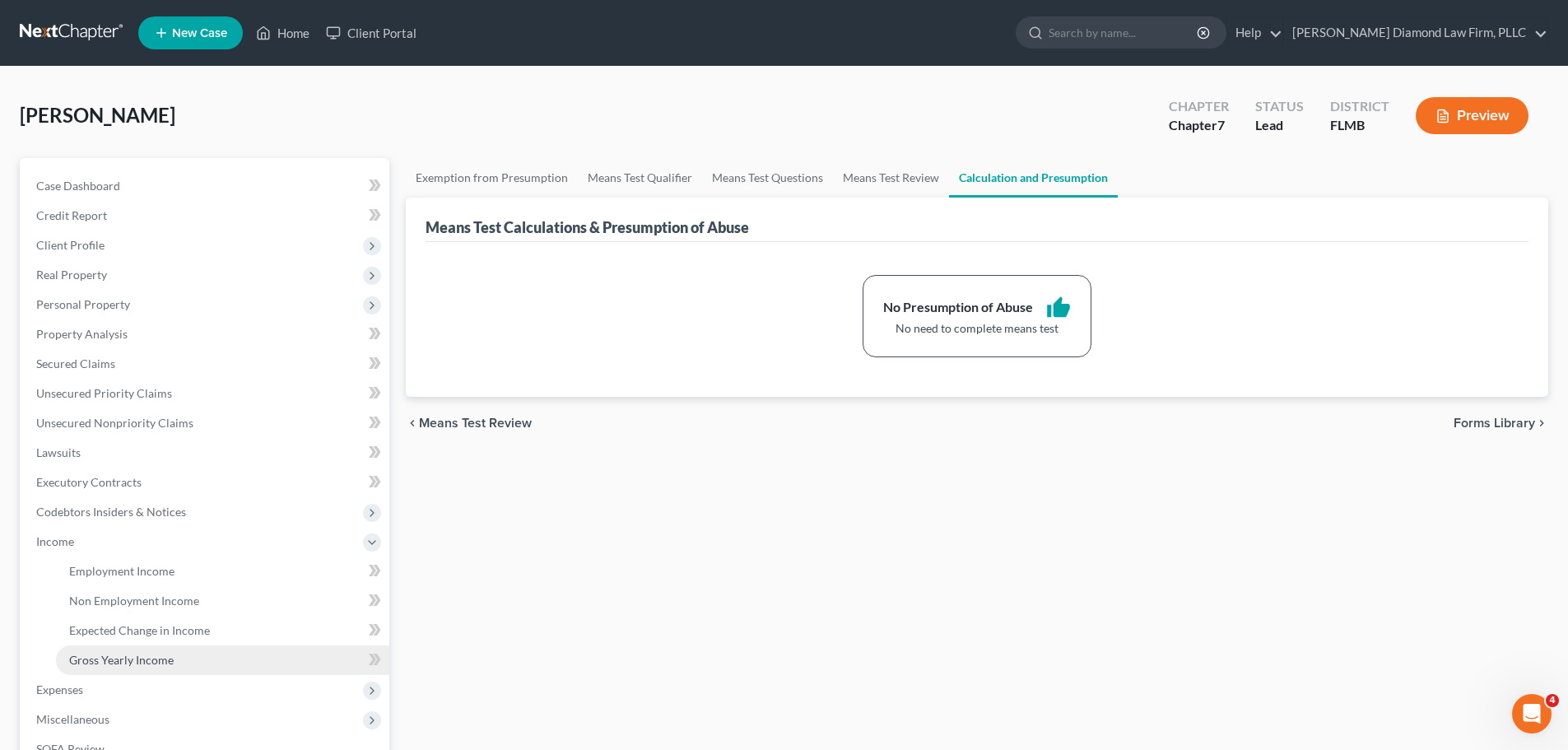
click at [135, 656] on span "Gross Yearly Income" at bounding box center [121, 659] width 105 height 14
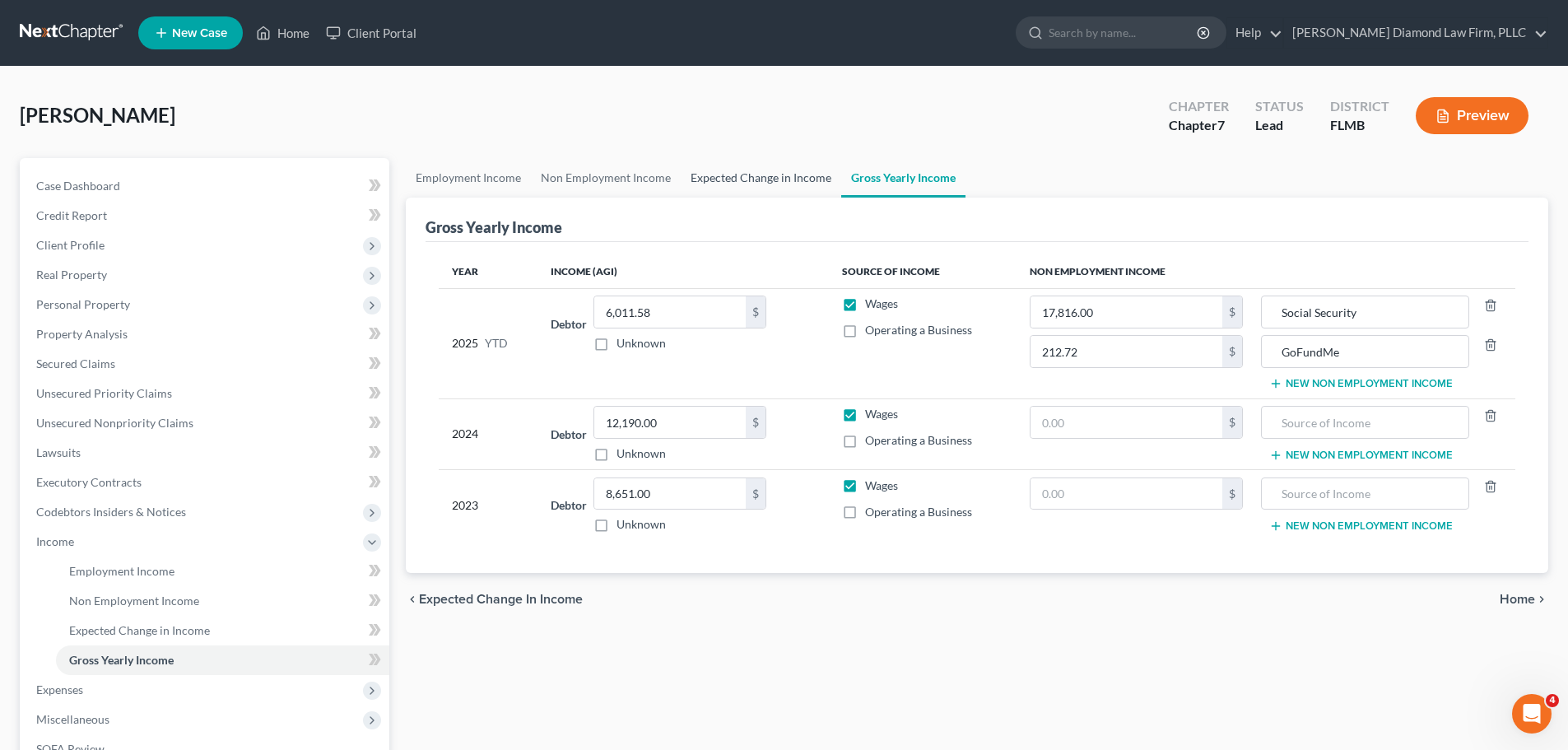
click at [730, 182] on link "Expected Change in Income" at bounding box center [760, 178] width 160 height 40
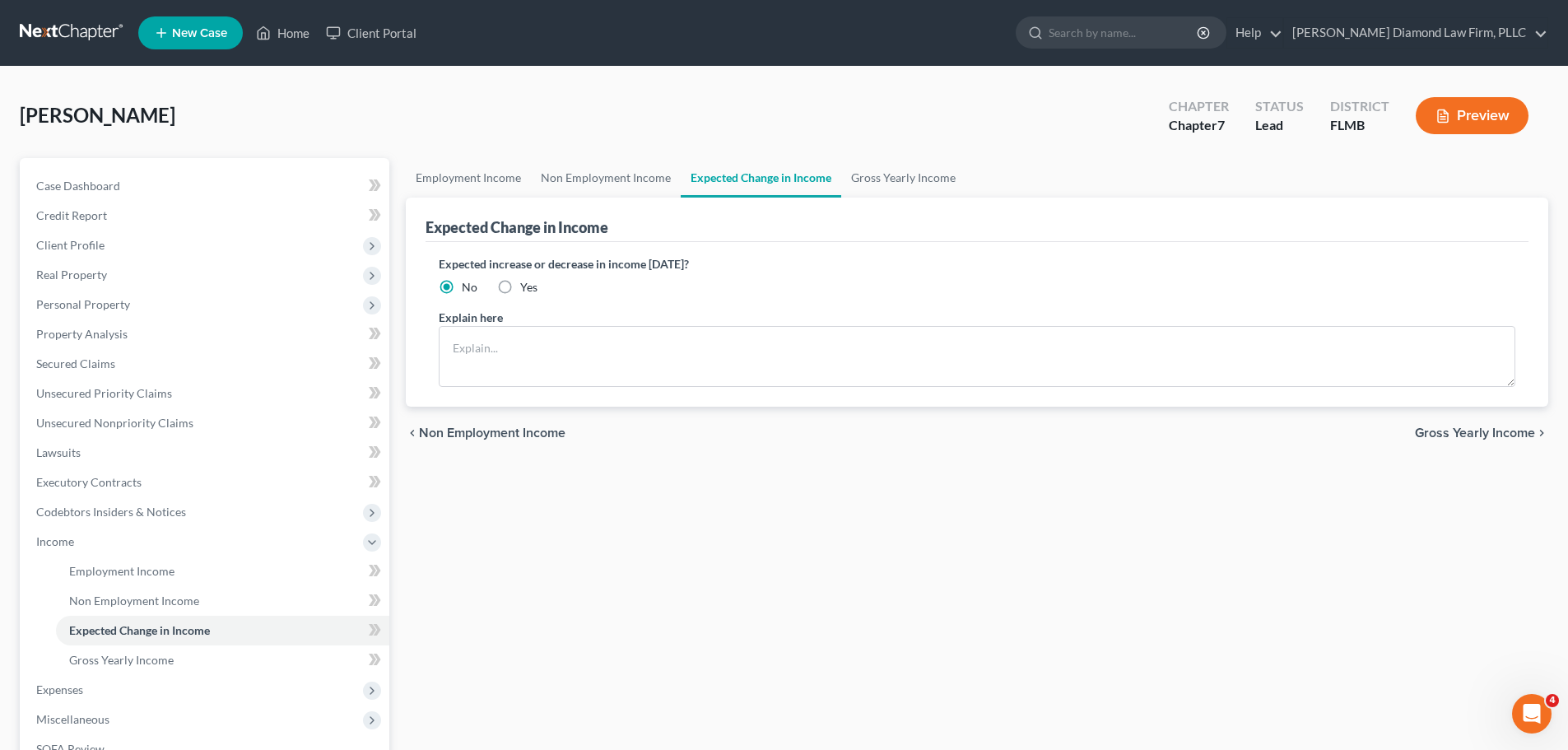
click at [520, 282] on label "Yes" at bounding box center [528, 288] width 17 height 17
click at [527, 282] on input "Yes" at bounding box center [532, 284] width 11 height 11
radio input "true"
click at [543, 363] on textarea at bounding box center [977, 356] width 1077 height 61
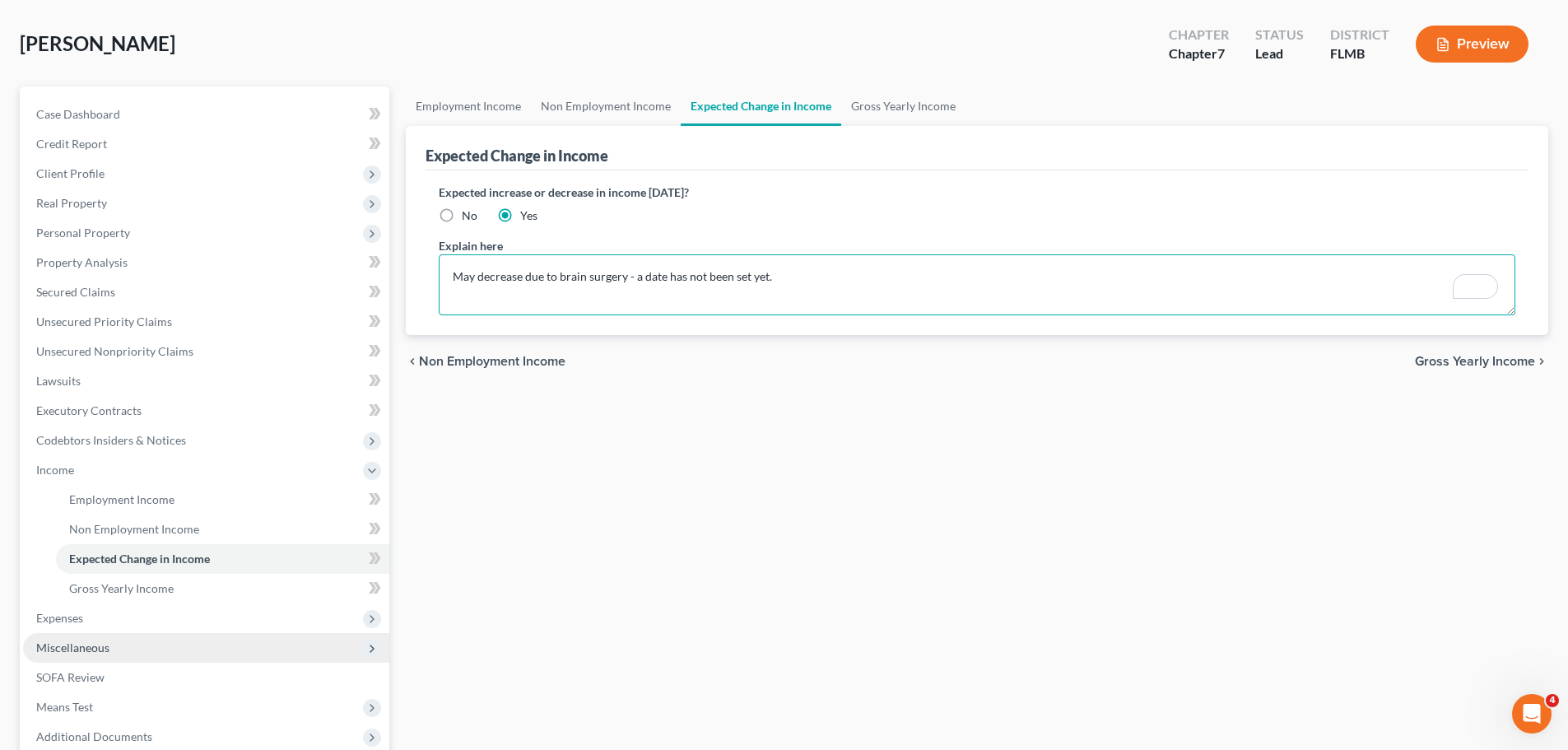
scroll to position [165, 0]
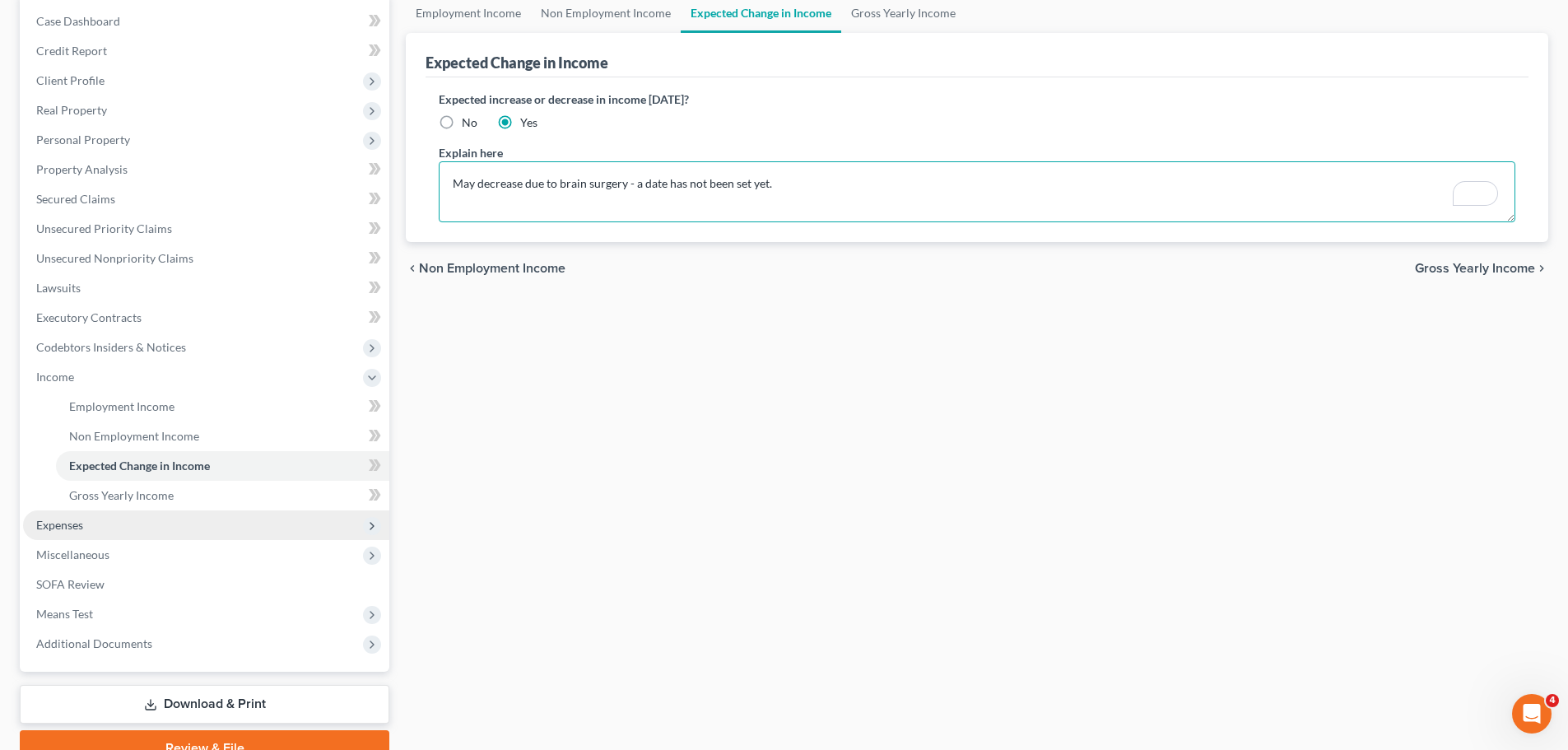
type textarea "May decrease due to brain surgery - a date has not been set yet."
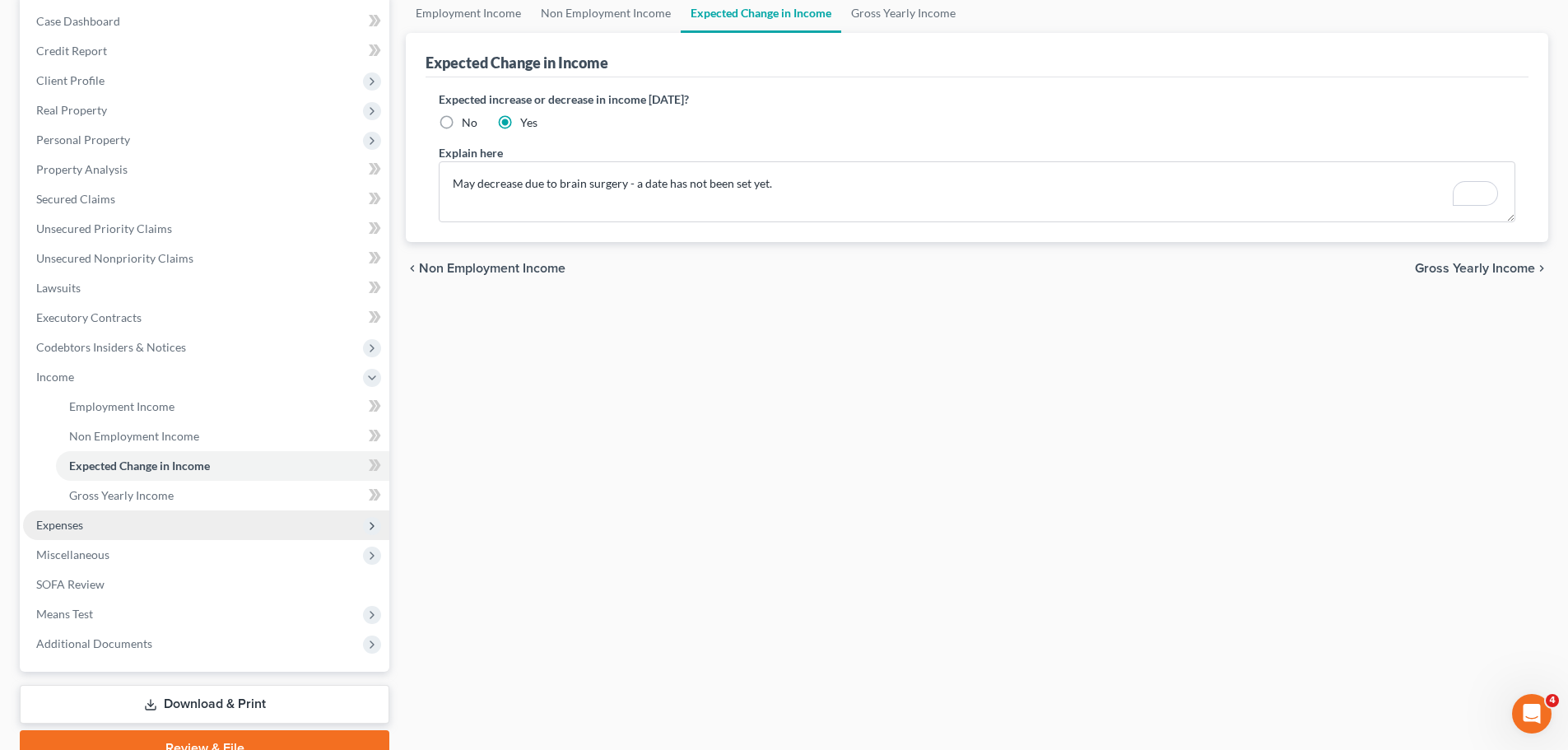
click at [44, 526] on span "Expenses" at bounding box center [60, 525] width 47 height 14
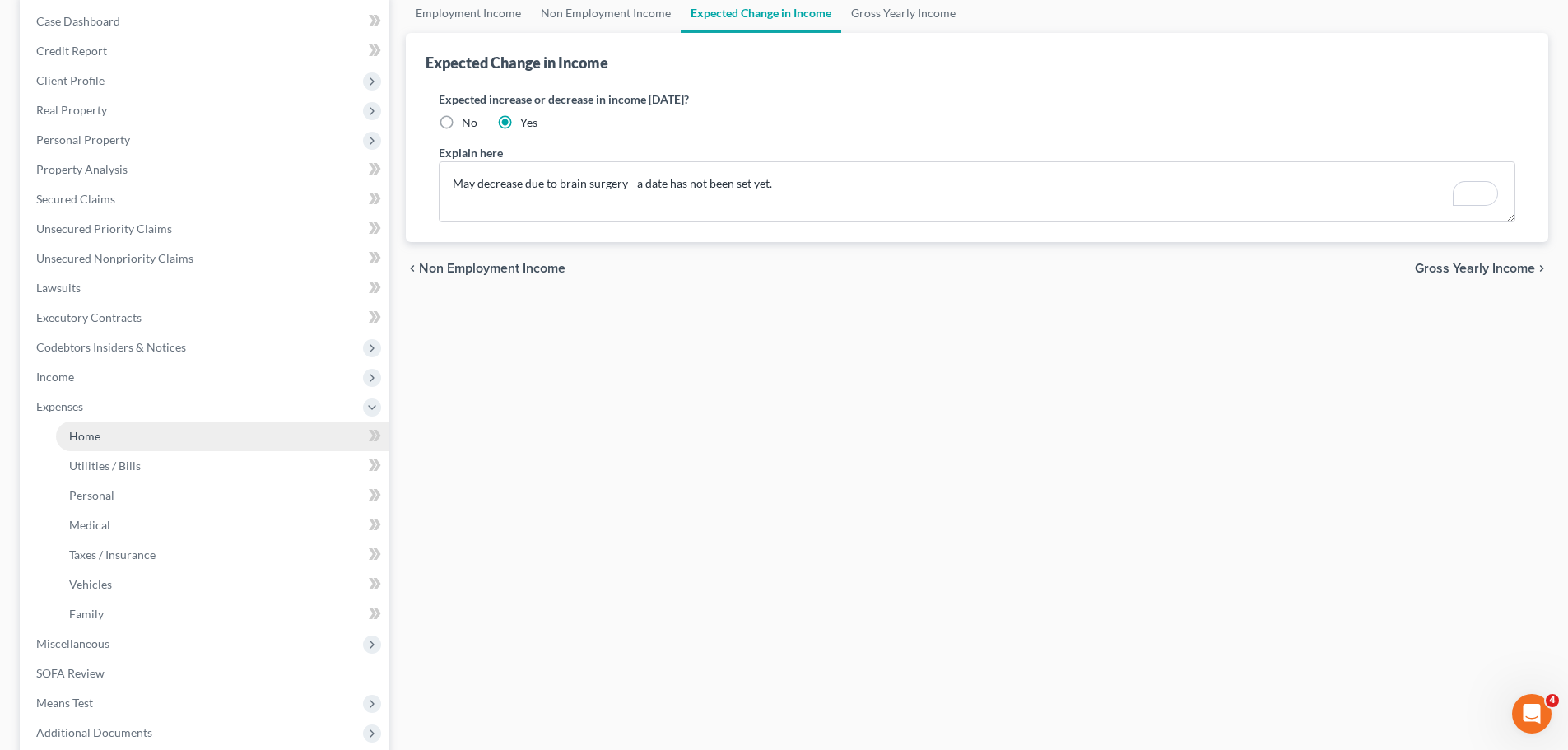
drag, startPoint x: 83, startPoint y: 441, endPoint x: 201, endPoint y: 431, distance: 118.4
click at [83, 441] on span "Home" at bounding box center [85, 436] width 32 height 14
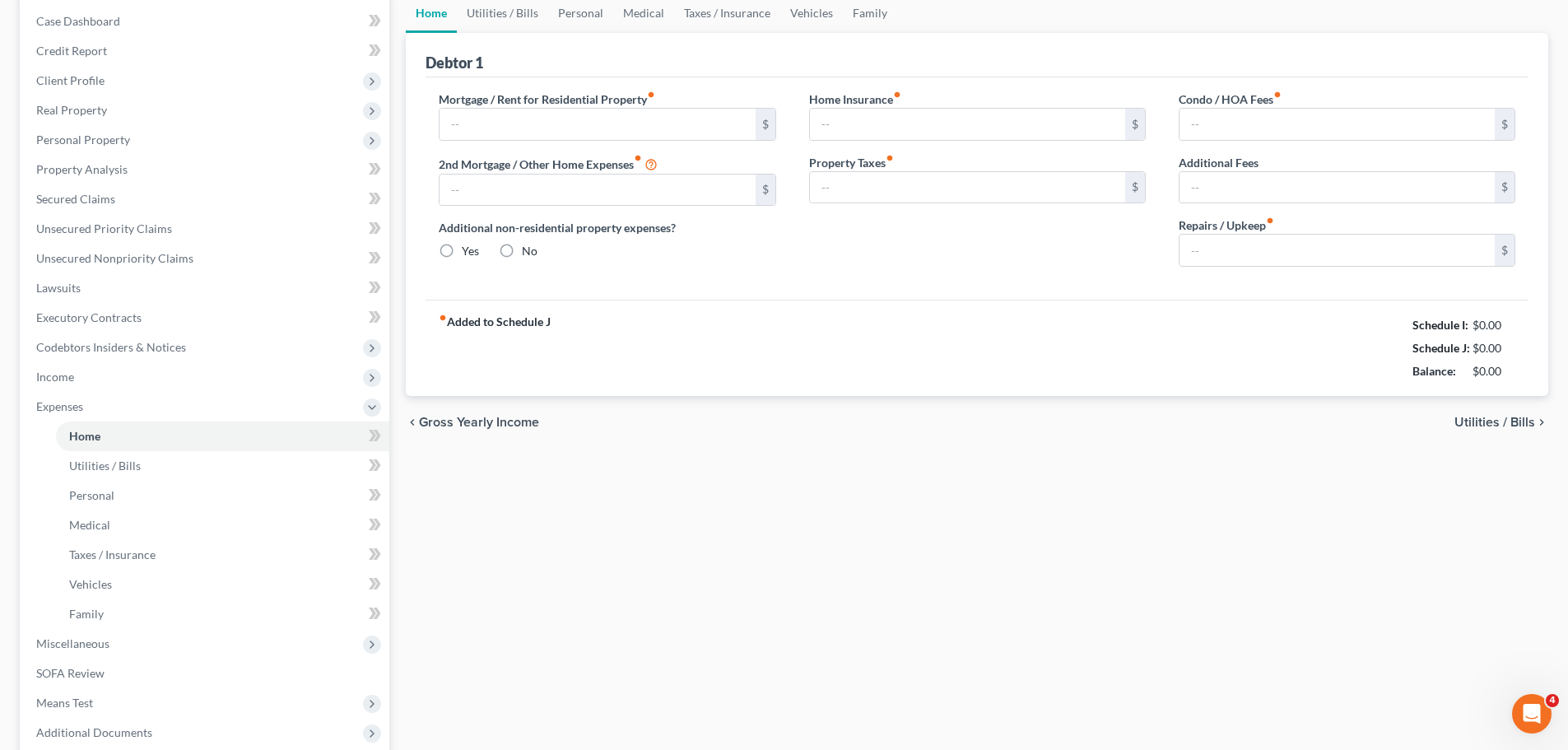
type input "1,316.14"
type input "0.00"
radio input "true"
type input "0.00"
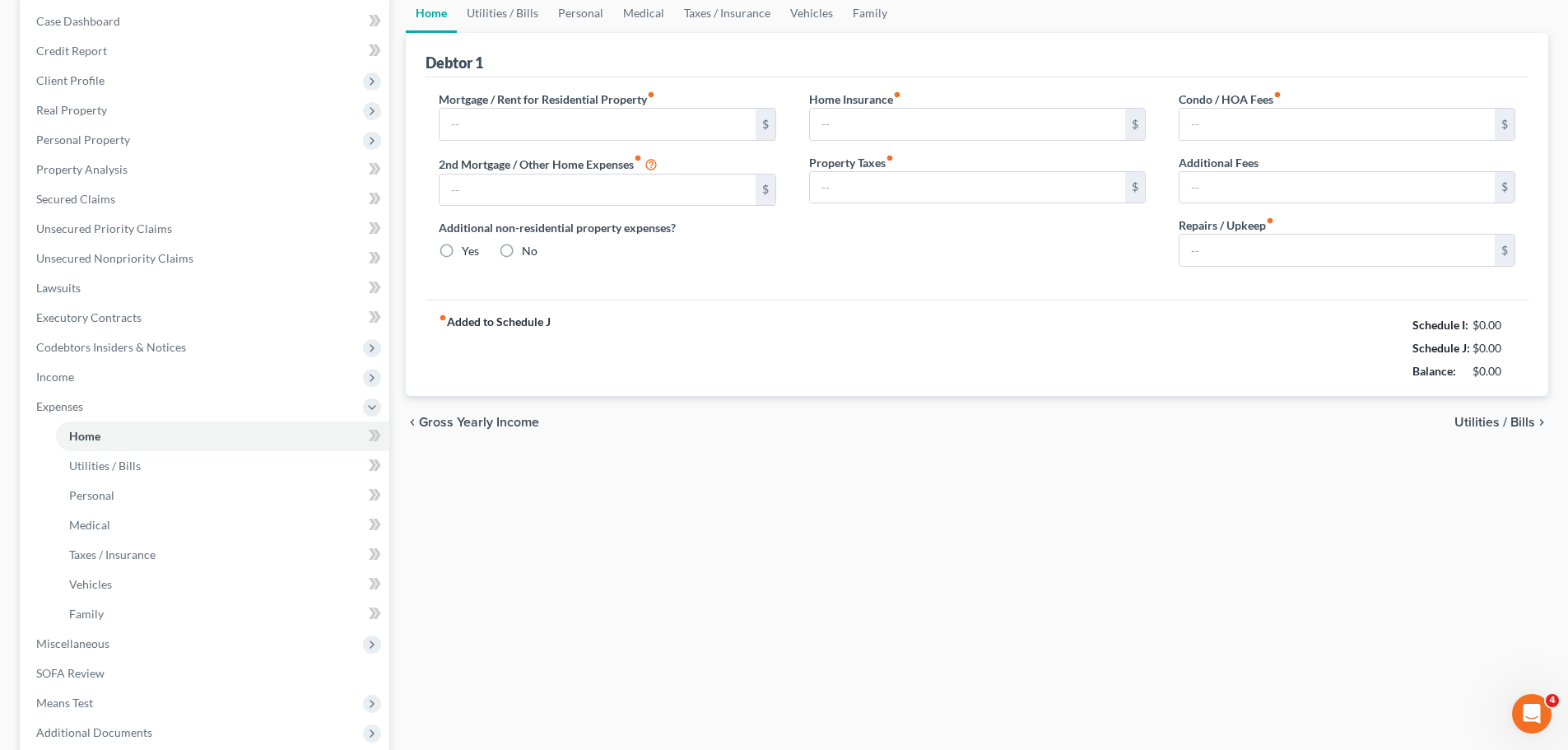
type input "0.00"
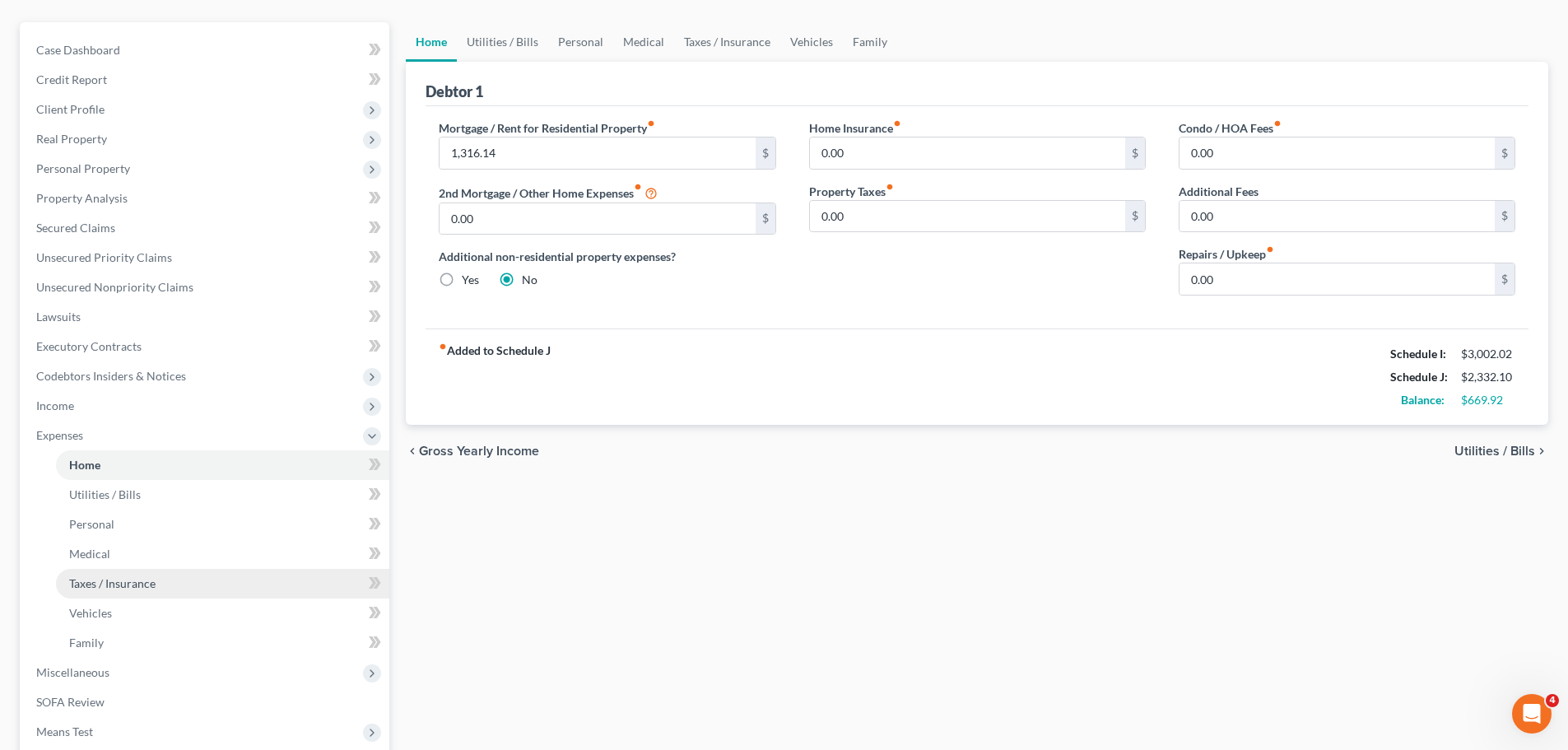
scroll to position [165, 0]
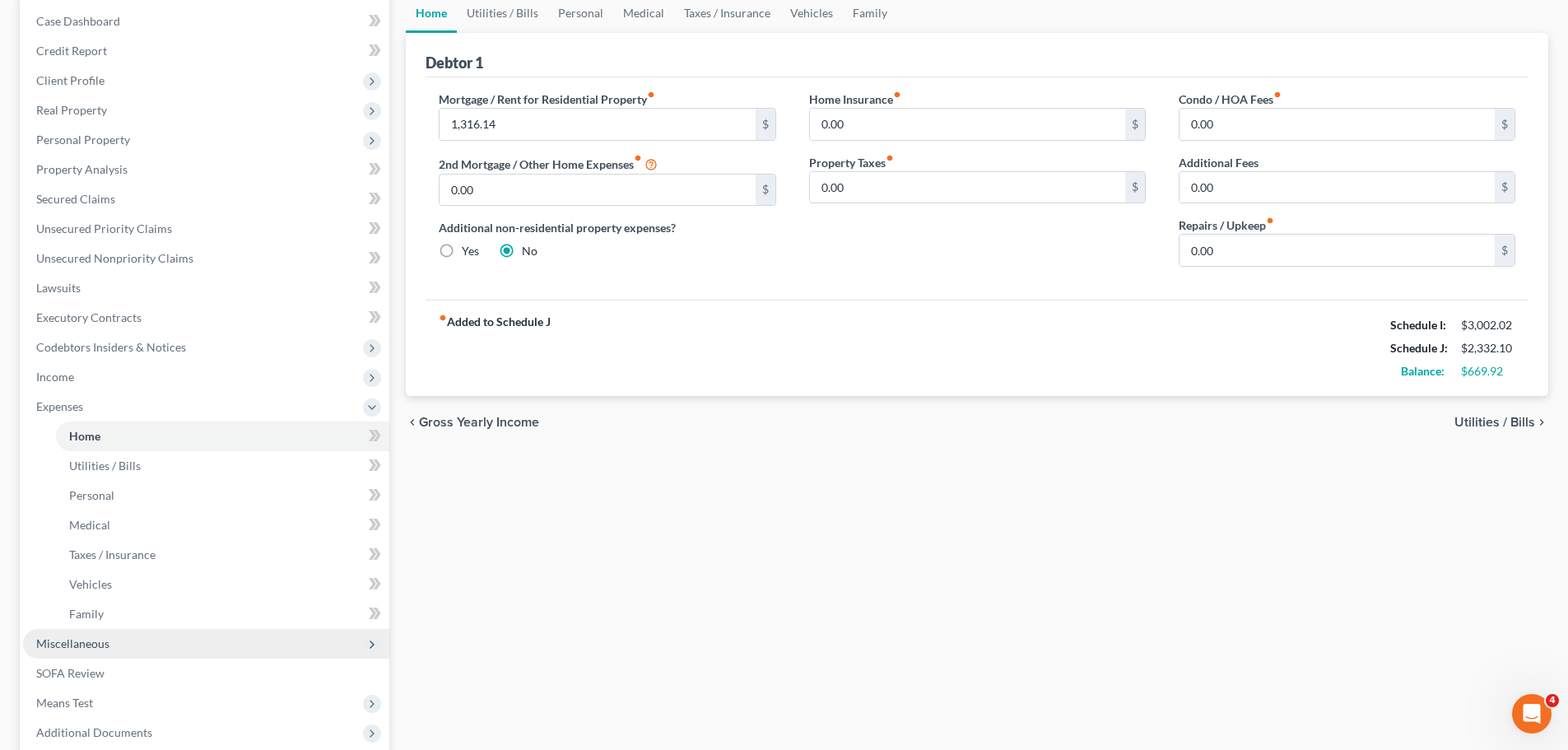
click at [125, 647] on span "Miscellaneous" at bounding box center [206, 644] width 366 height 30
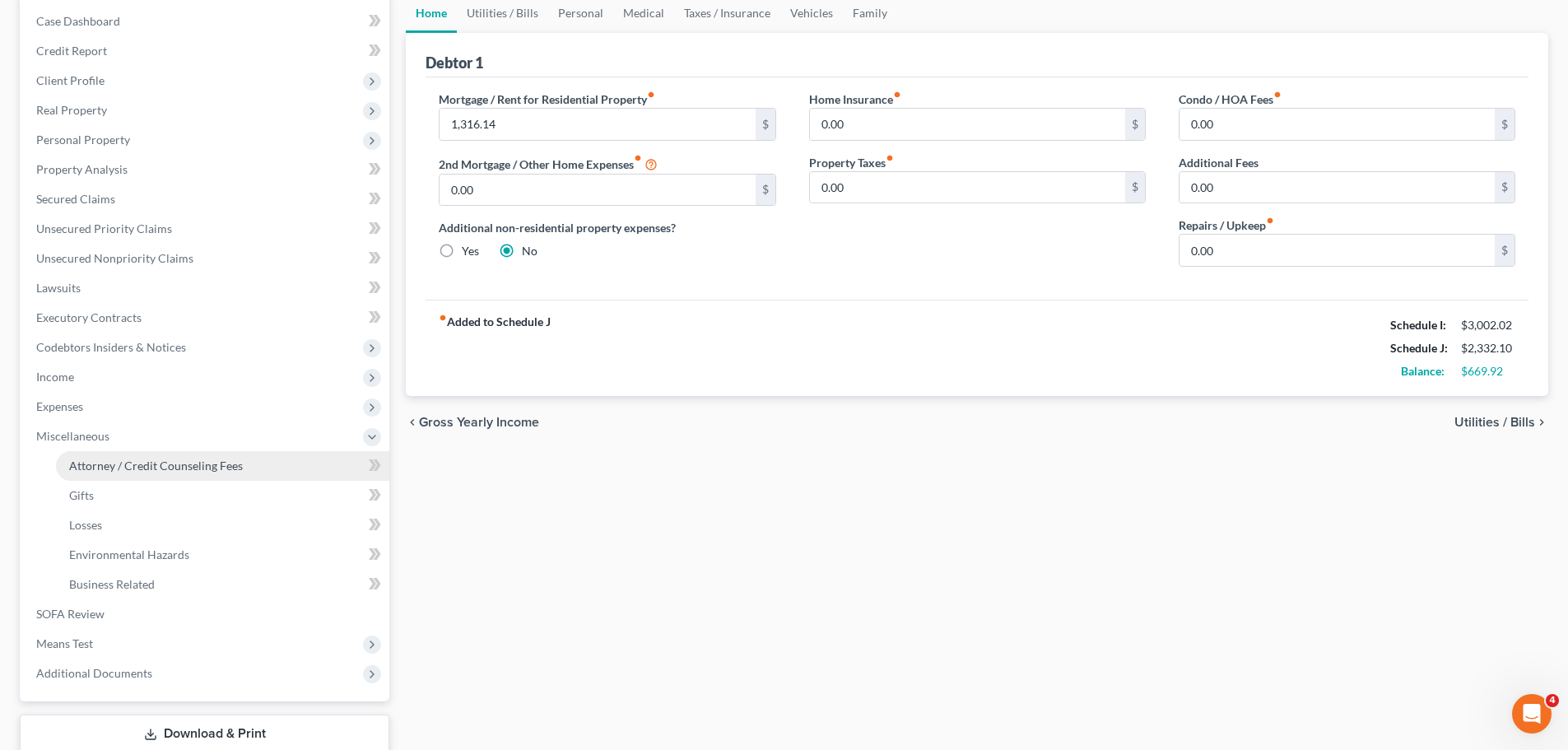
click at [99, 479] on link "Attorney / Credit Counseling Fees" at bounding box center [222, 466] width 333 height 30
select select "2"
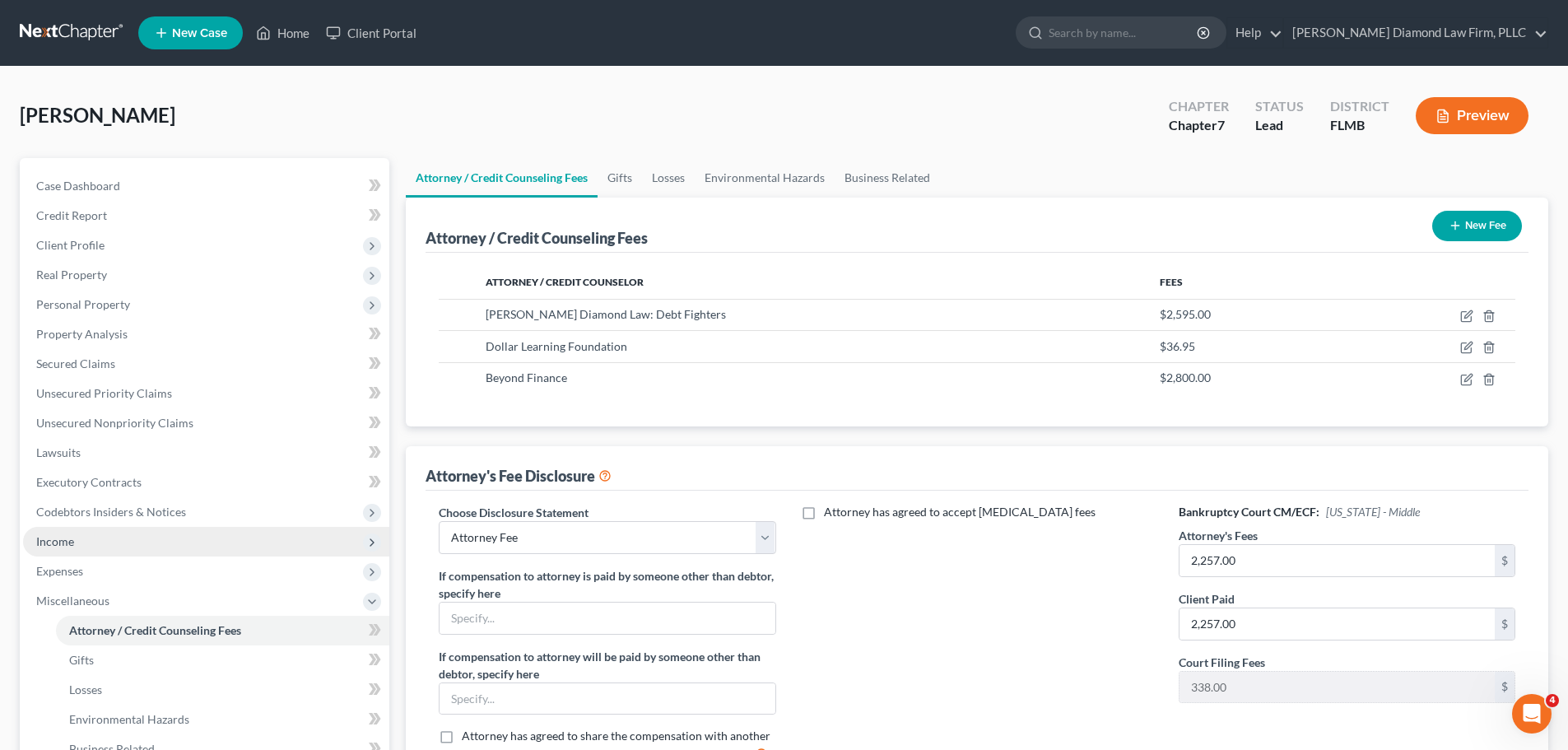
click at [85, 548] on span "Income" at bounding box center [206, 542] width 366 height 30
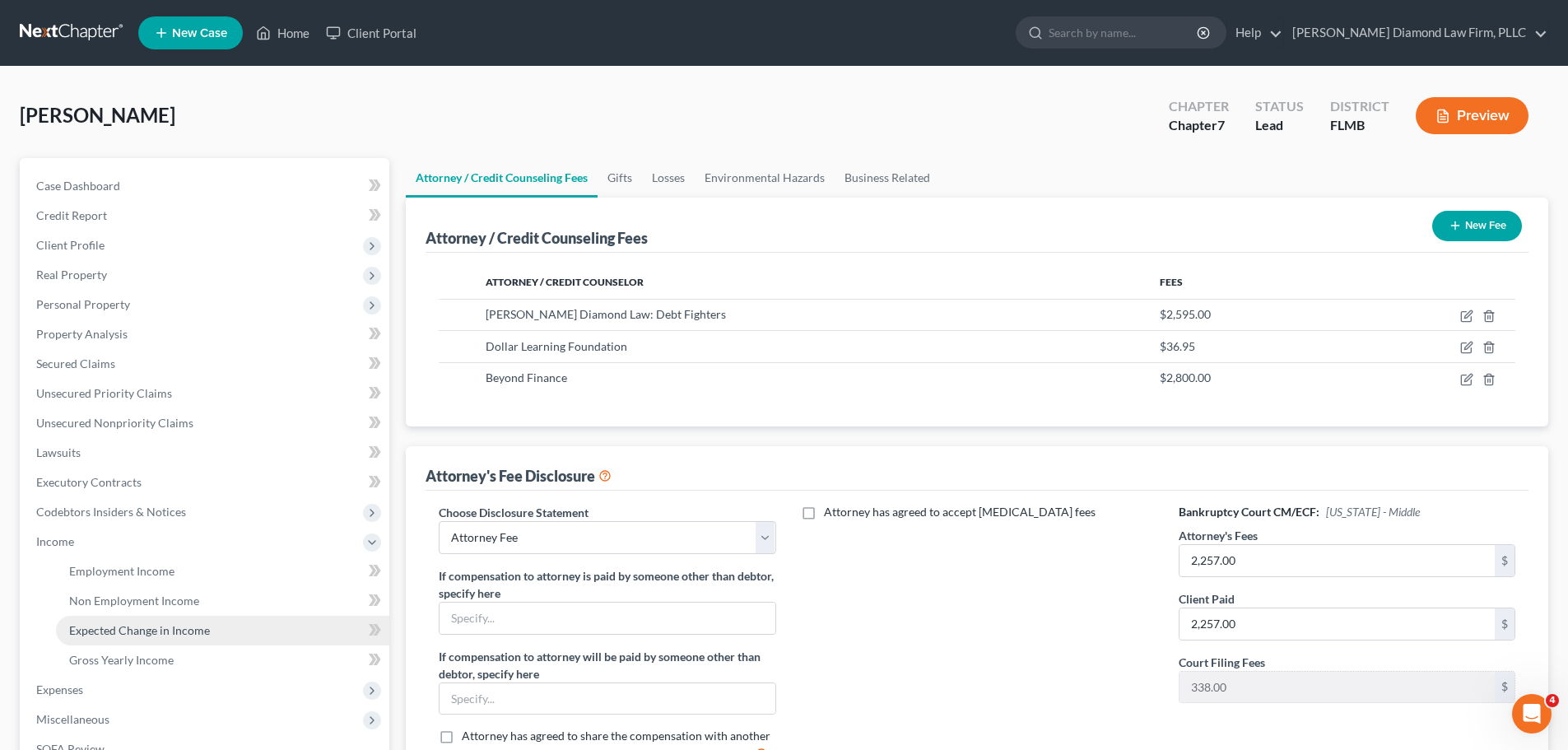
click at [112, 626] on span "Expected Change in Income" at bounding box center [139, 630] width 140 height 14
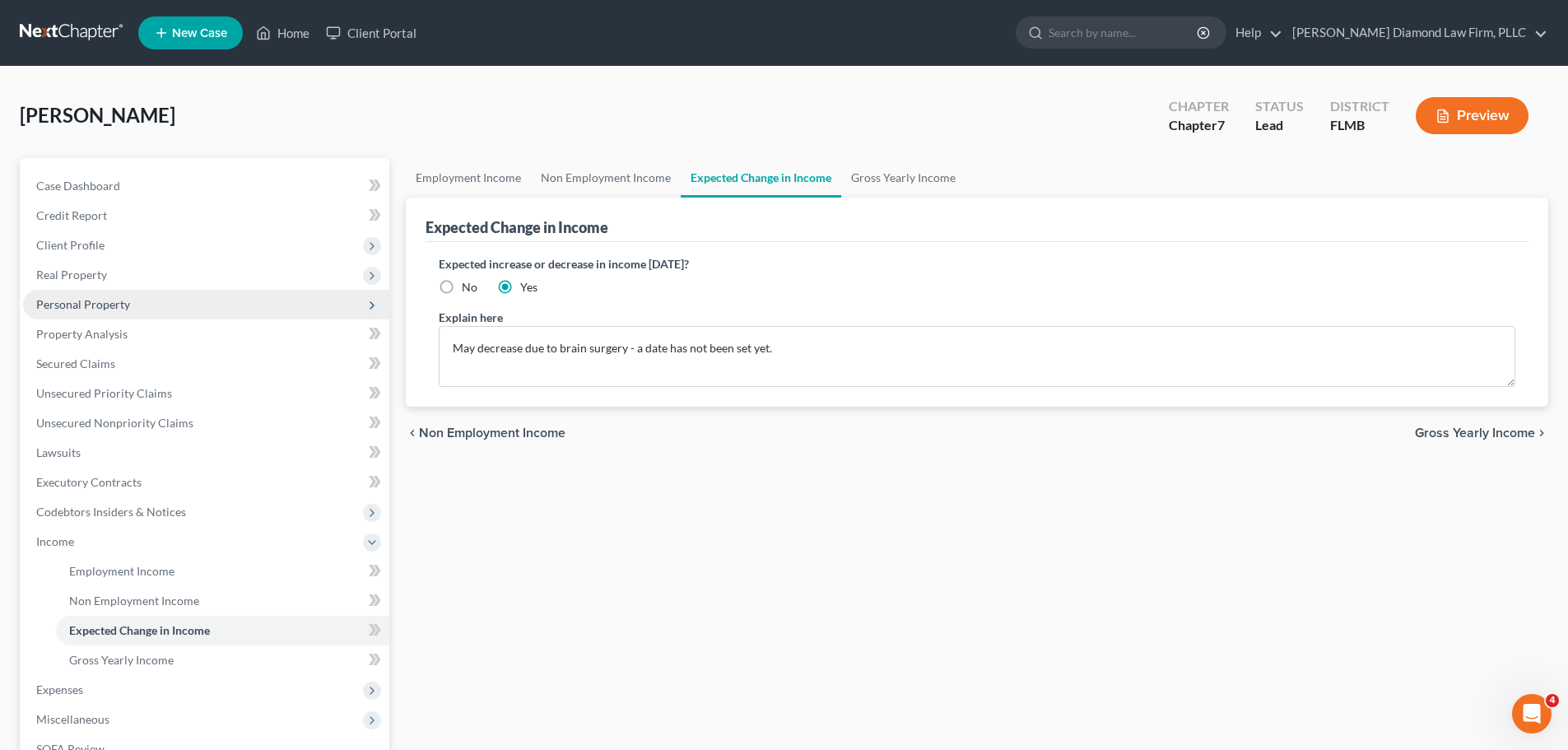
click at [108, 306] on span "Personal Property" at bounding box center [83, 304] width 94 height 14
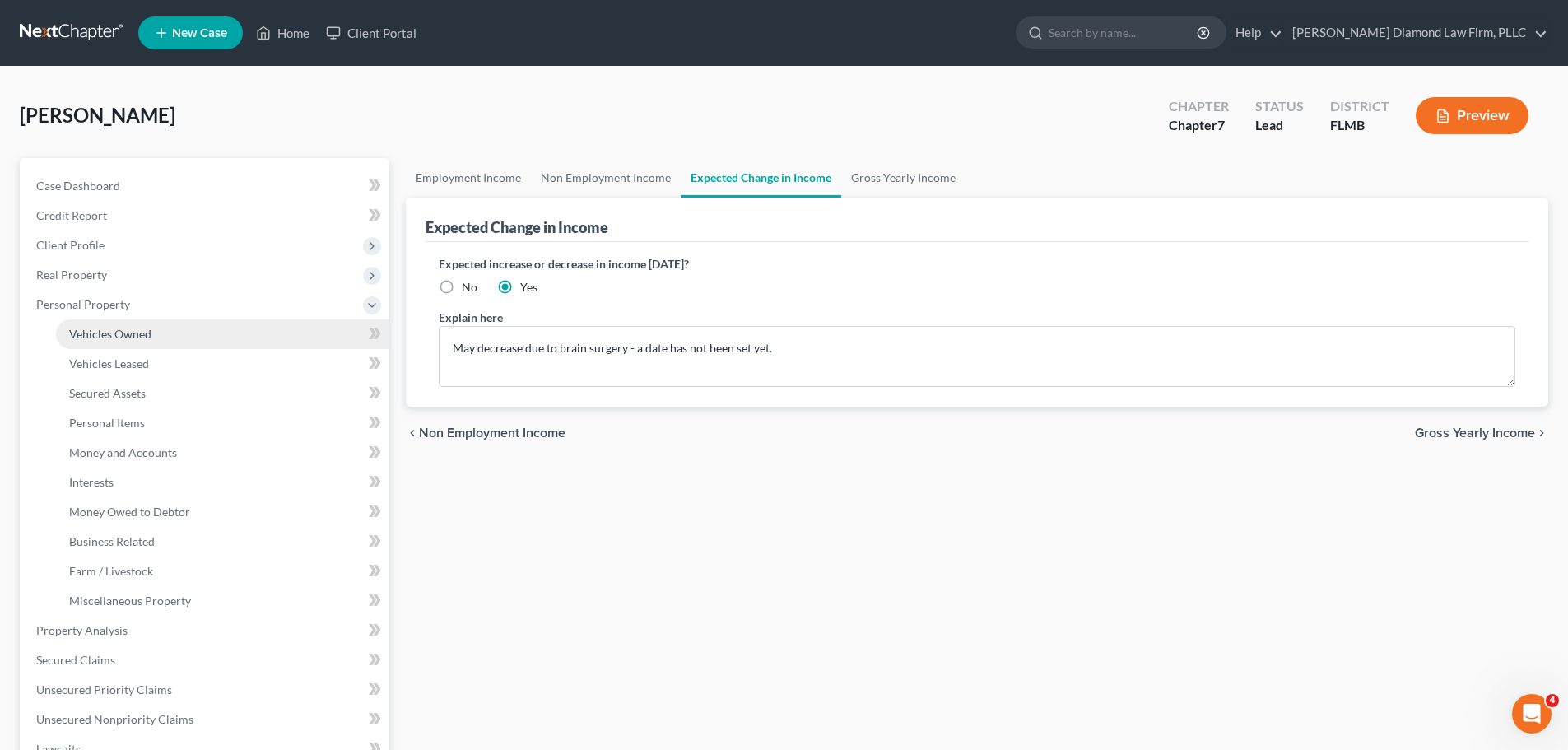
click at [99, 336] on span "Vehicles Owned" at bounding box center [110, 333] width 82 height 14
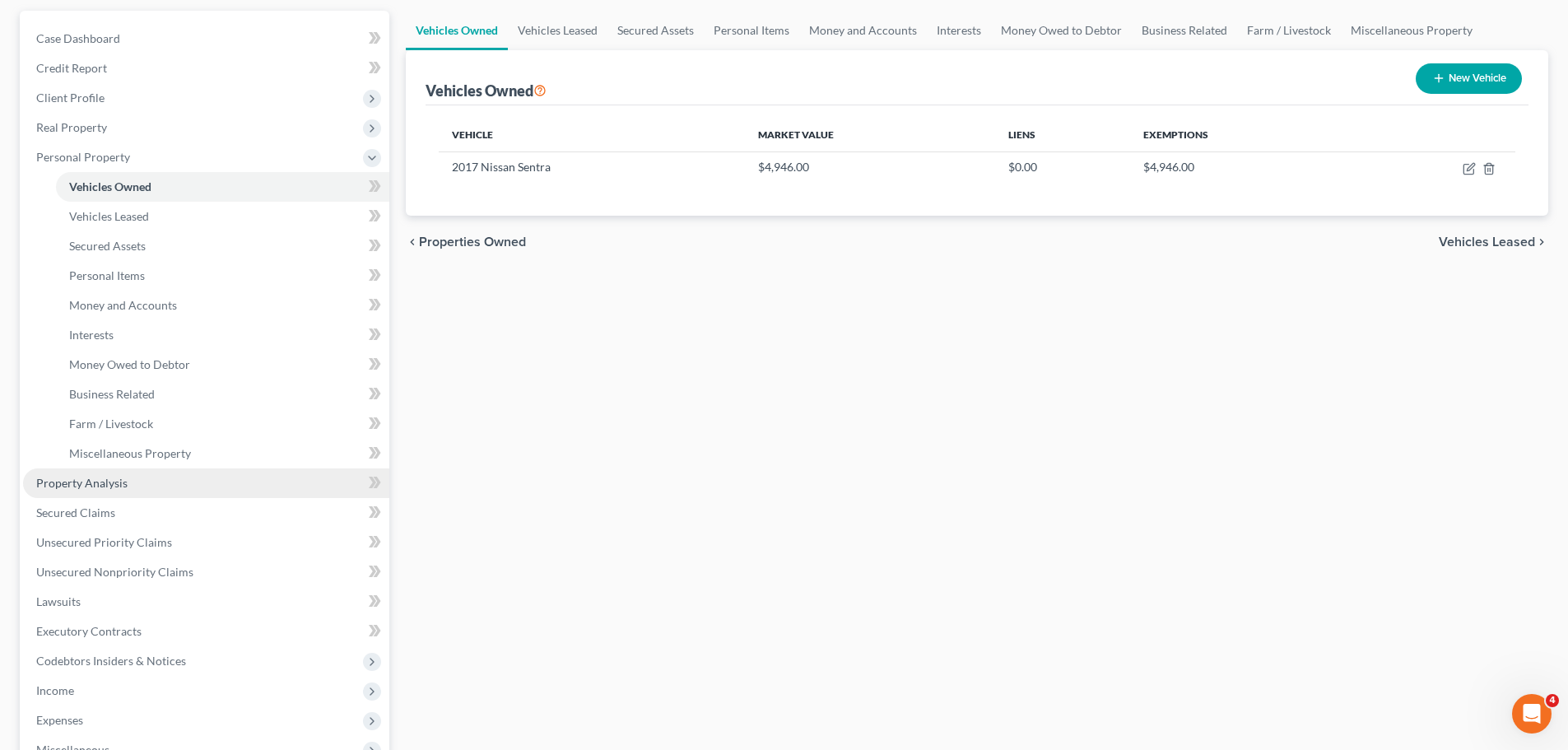
scroll to position [165, 0]
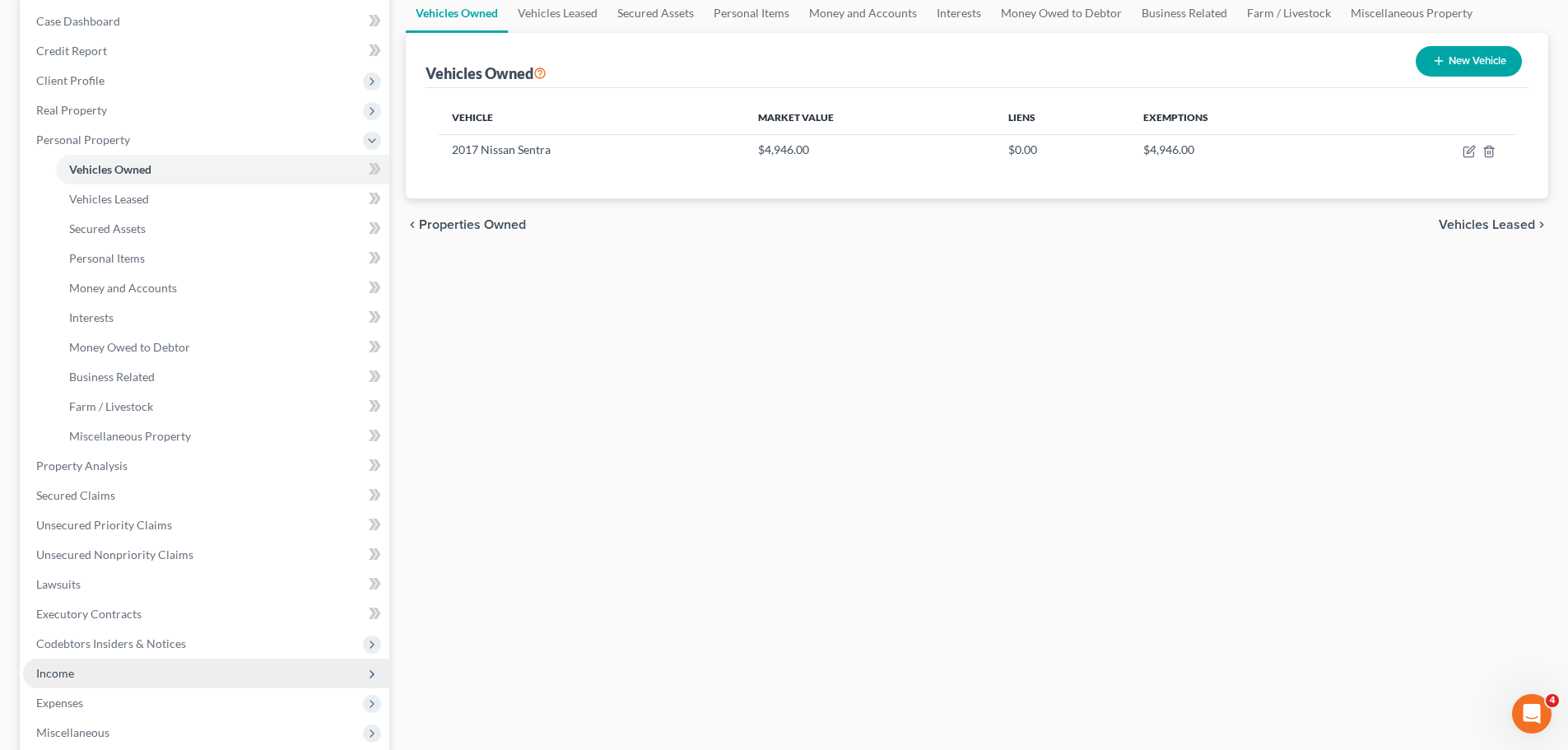
click at [90, 668] on span "Income" at bounding box center [206, 674] width 366 height 30
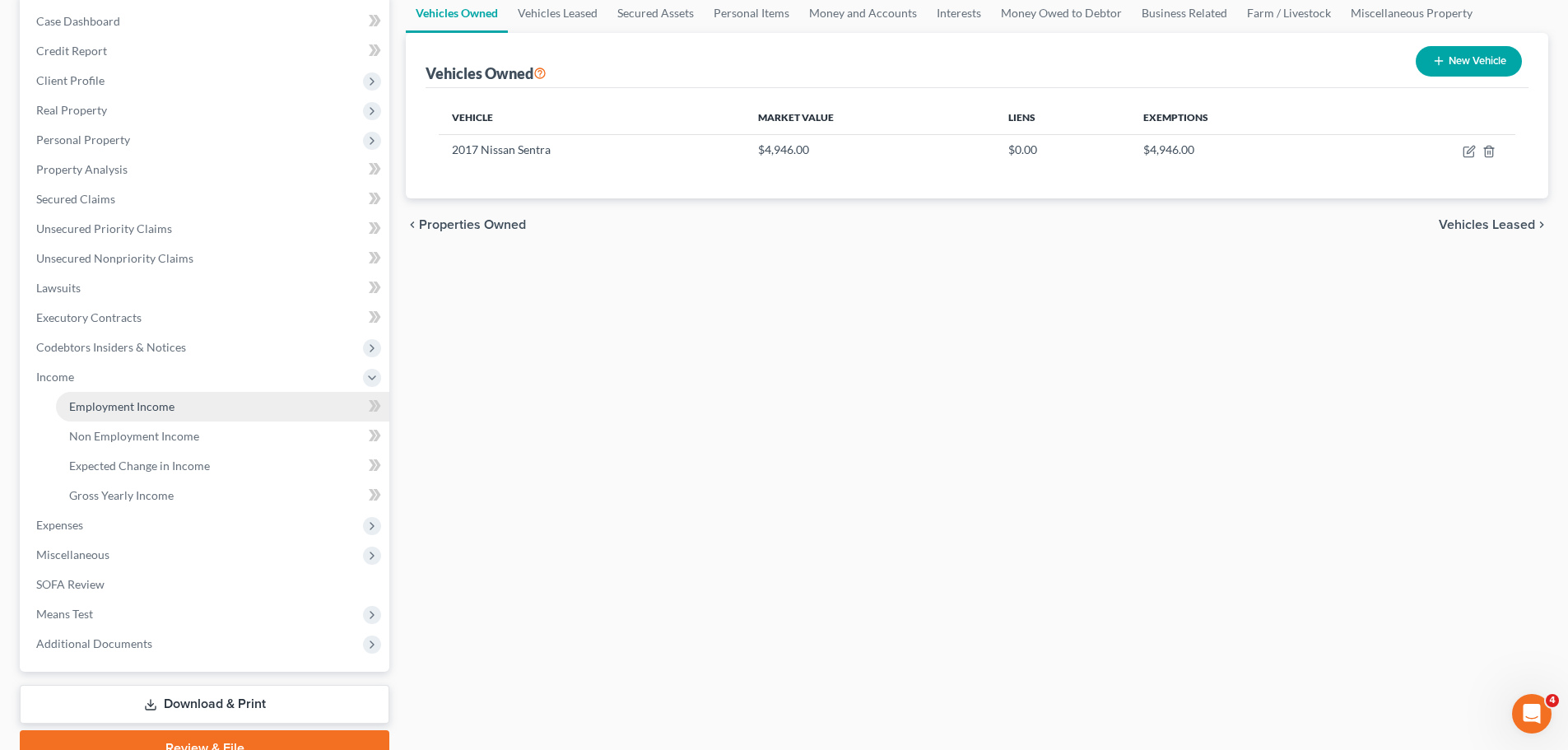
click at [98, 407] on span "Employment Income" at bounding box center [121, 406] width 106 height 14
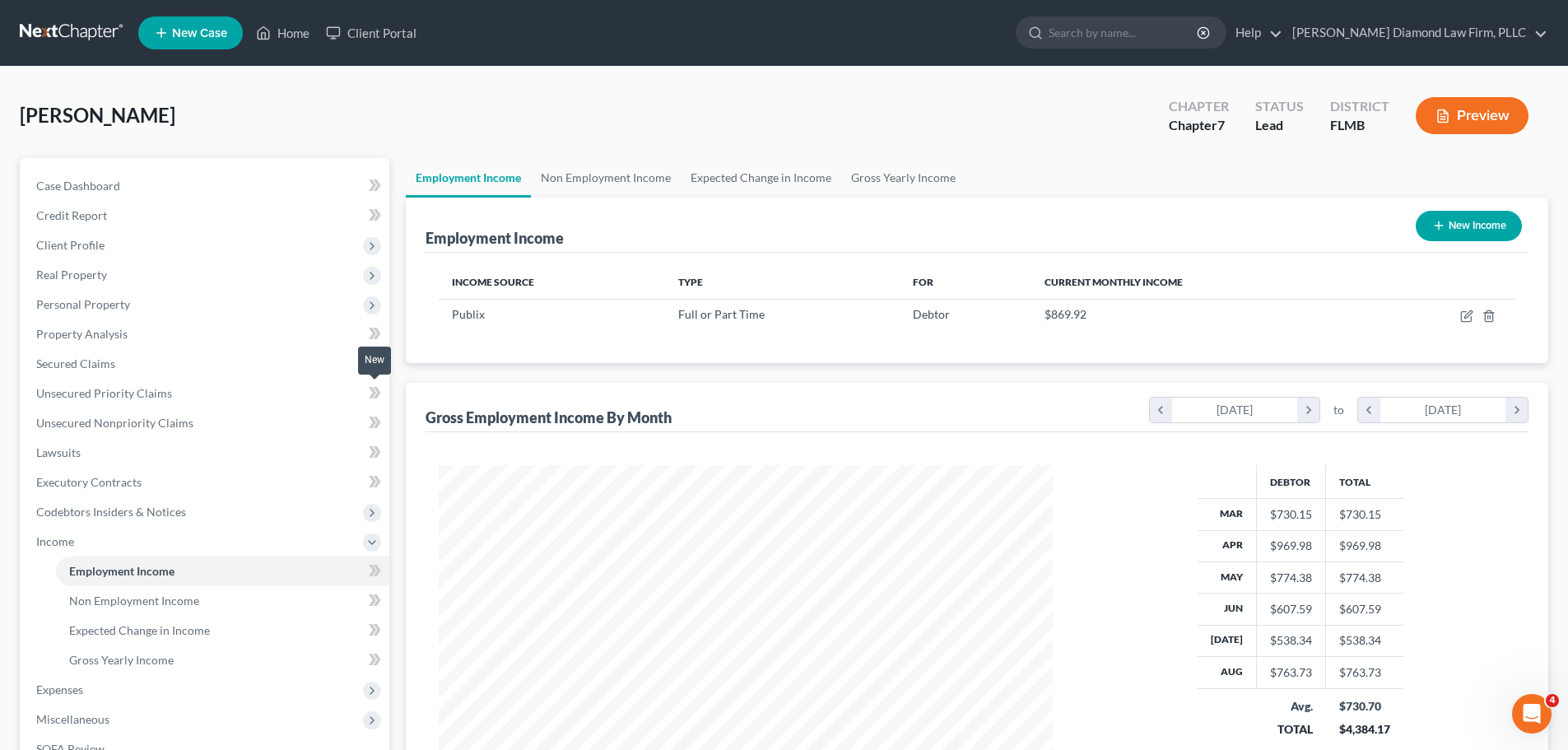
scroll to position [307, 647]
click at [604, 185] on link "Non Employment Income" at bounding box center [606, 178] width 150 height 40
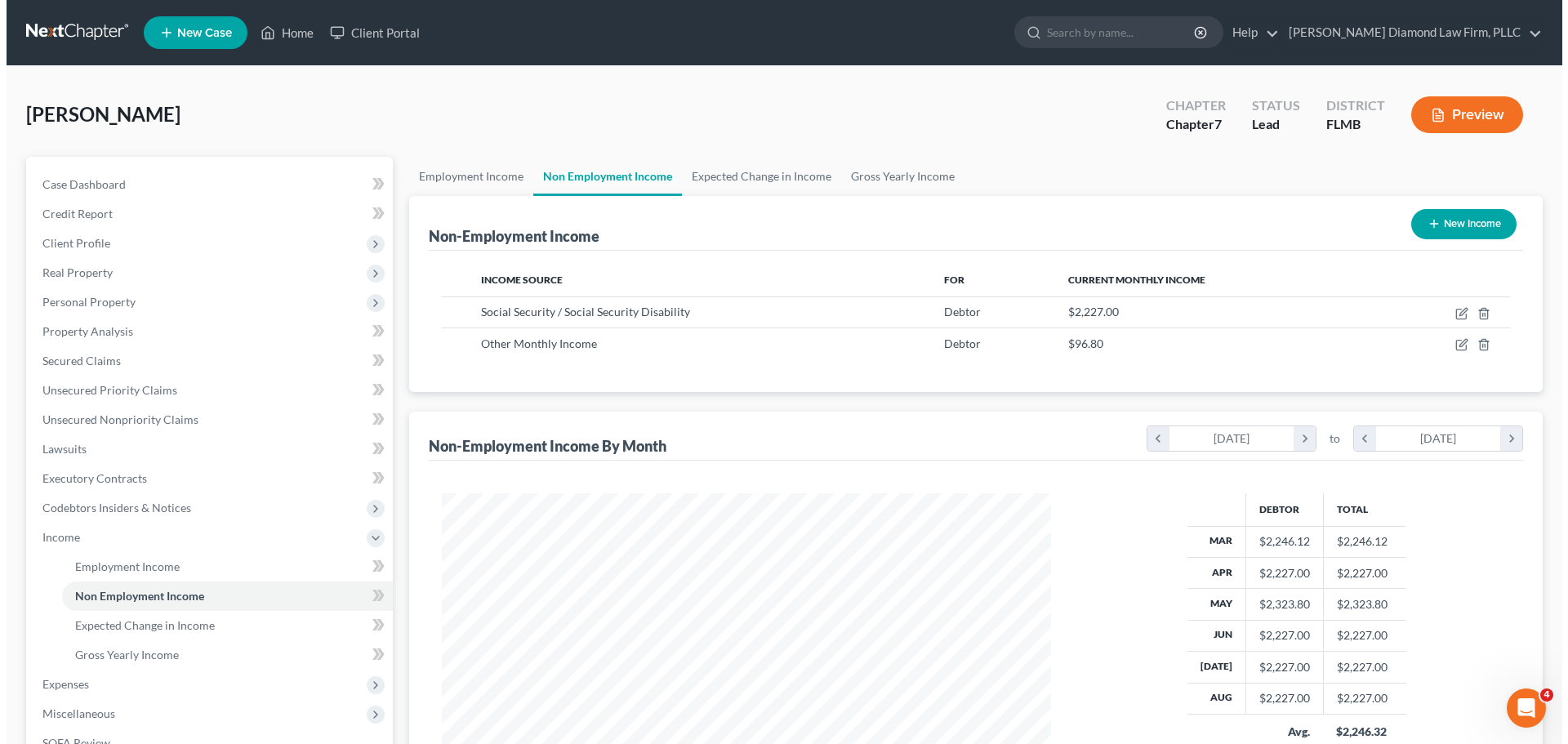
scroll to position [304, 642]
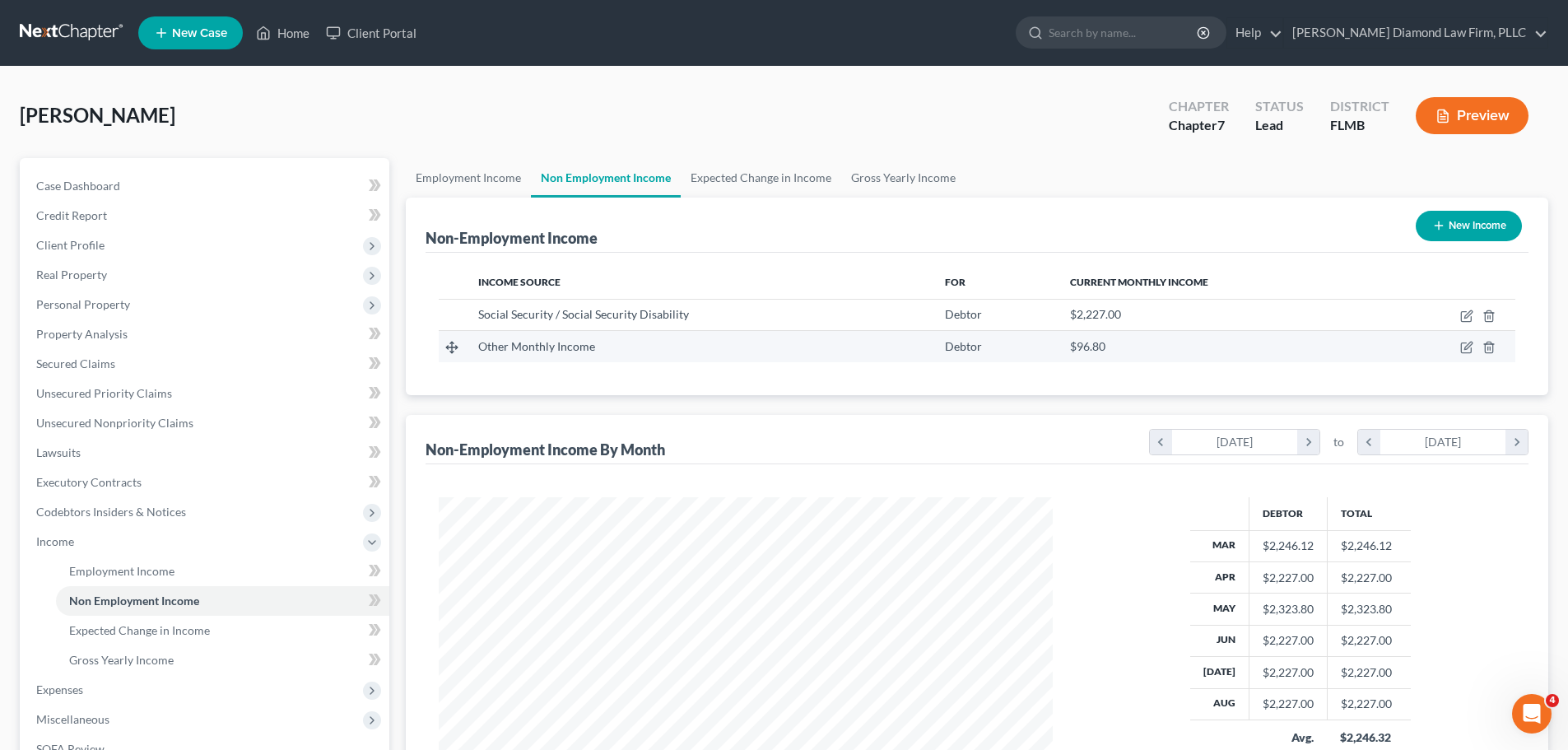
click at [1458, 348] on td at bounding box center [1448, 347] width 135 height 32
click at [1462, 346] on icon "button" at bounding box center [1466, 348] width 10 height 10
select select "13"
select select "0"
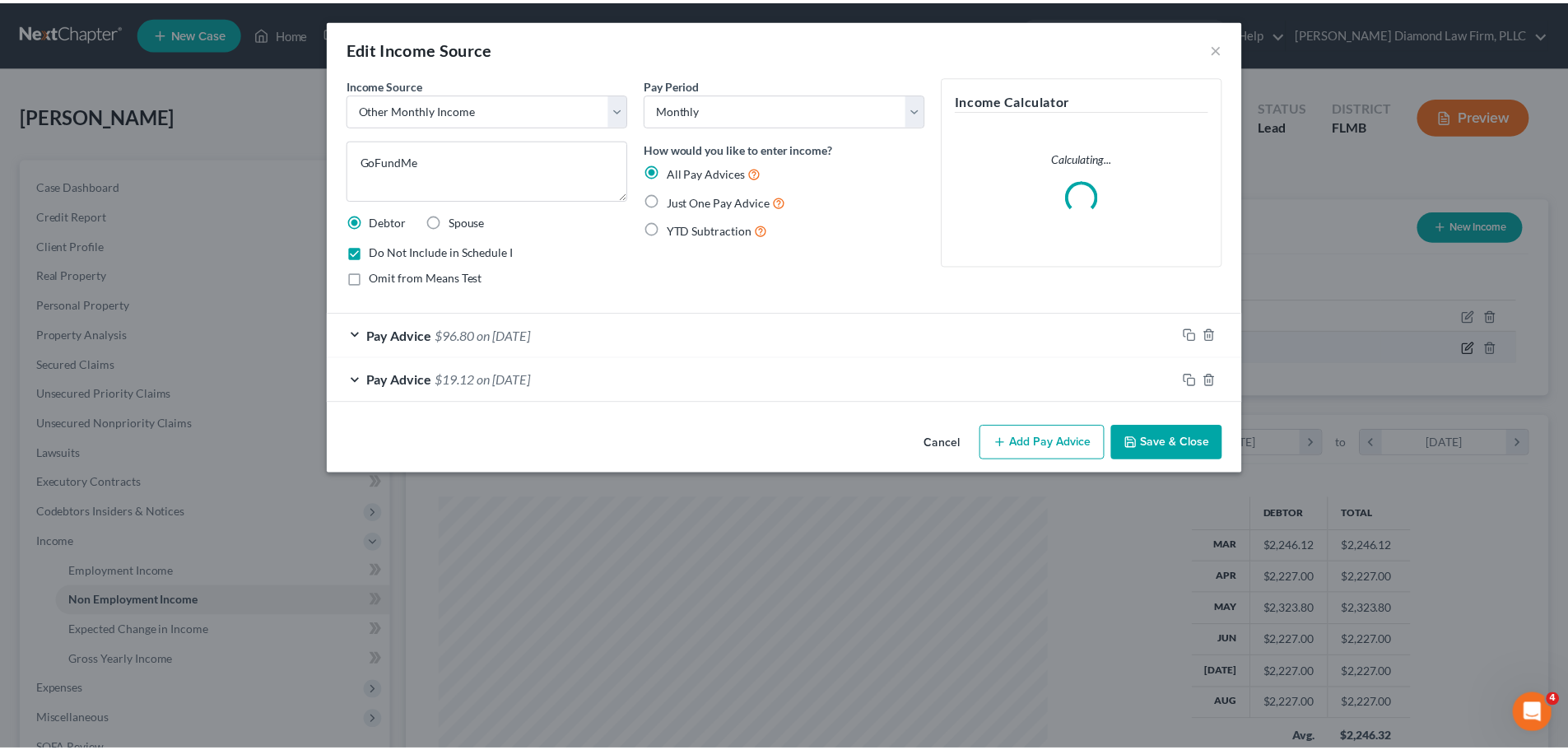
scroll to position [309, 652]
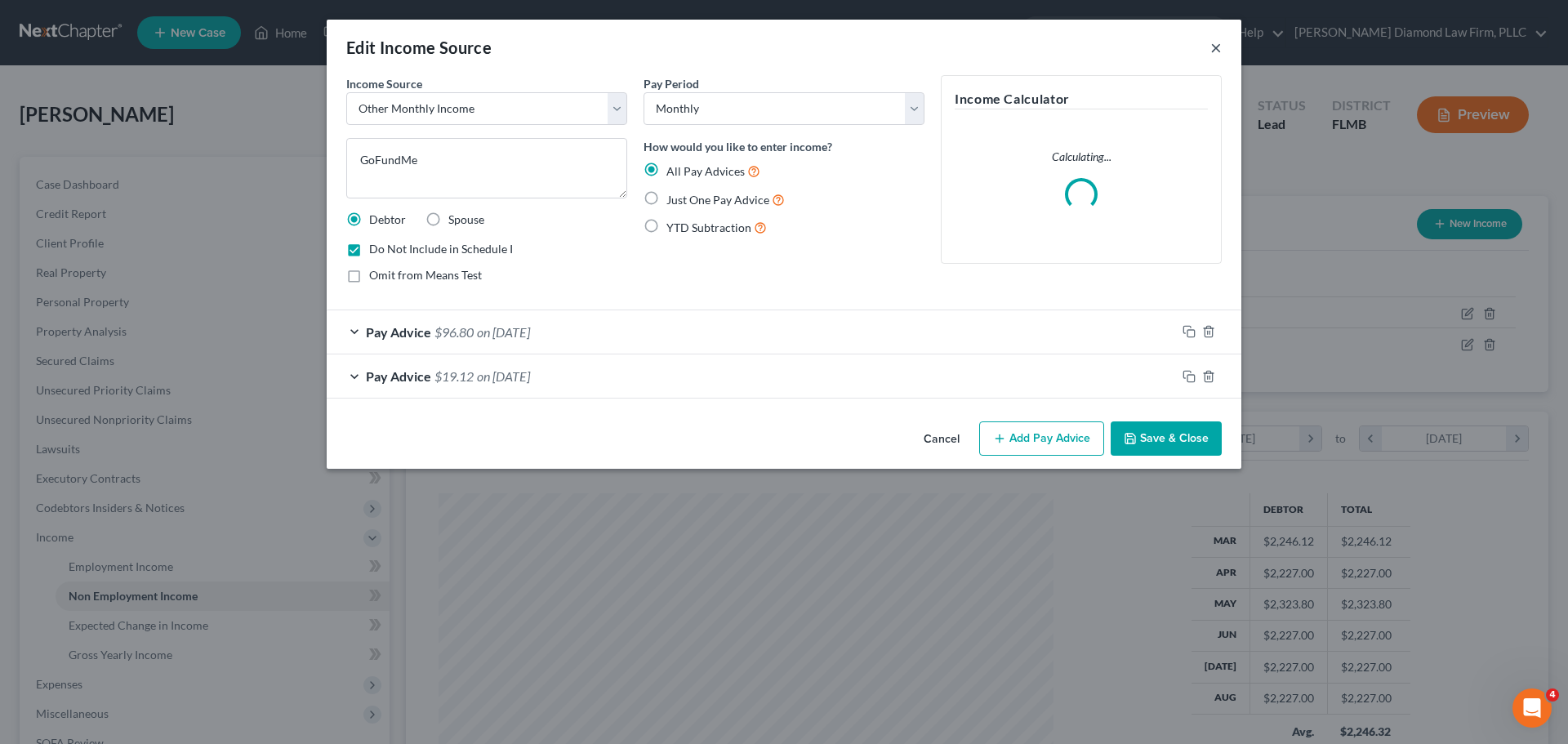
click at [1217, 49] on button "×" at bounding box center [1216, 48] width 12 height 20
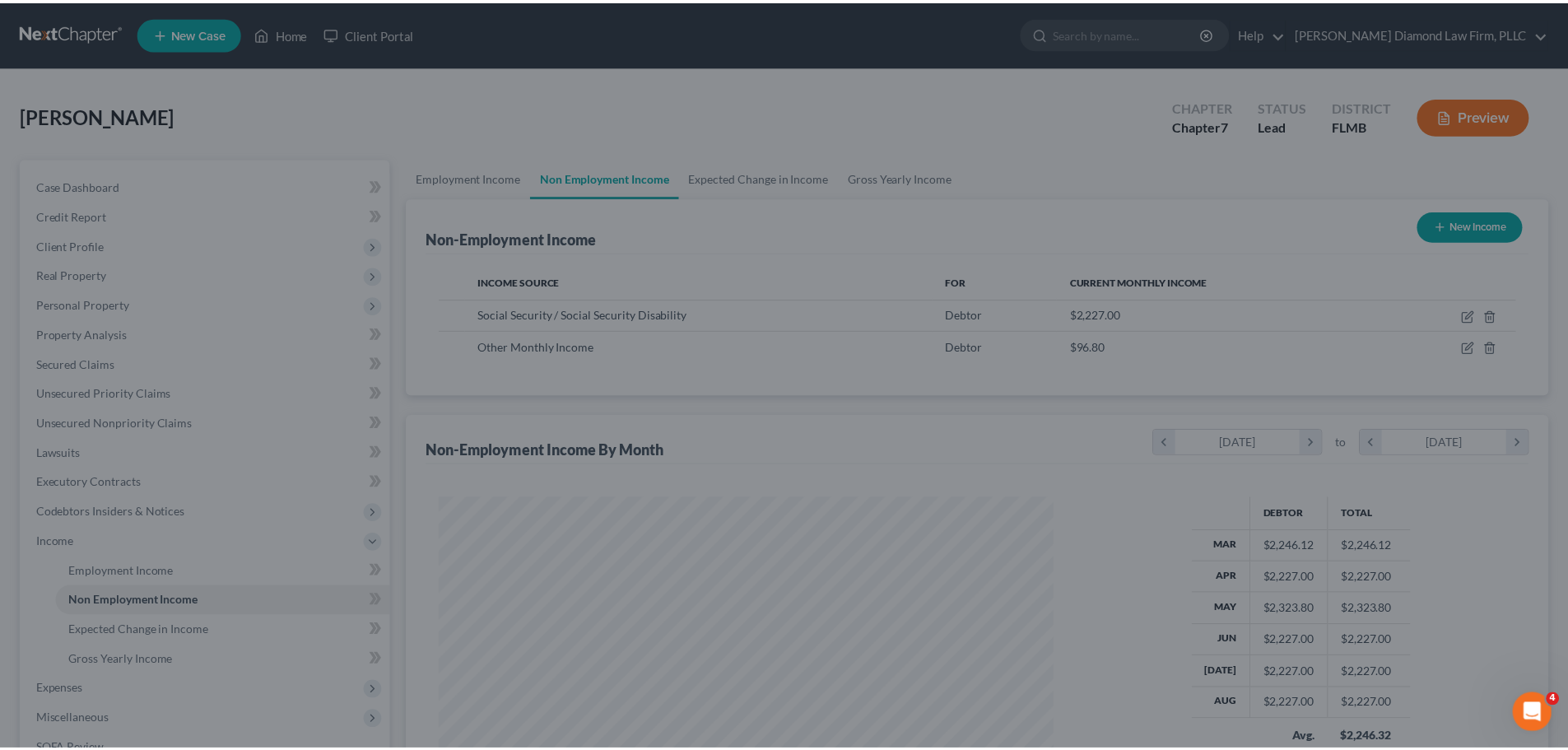
scroll to position [823299, 822427]
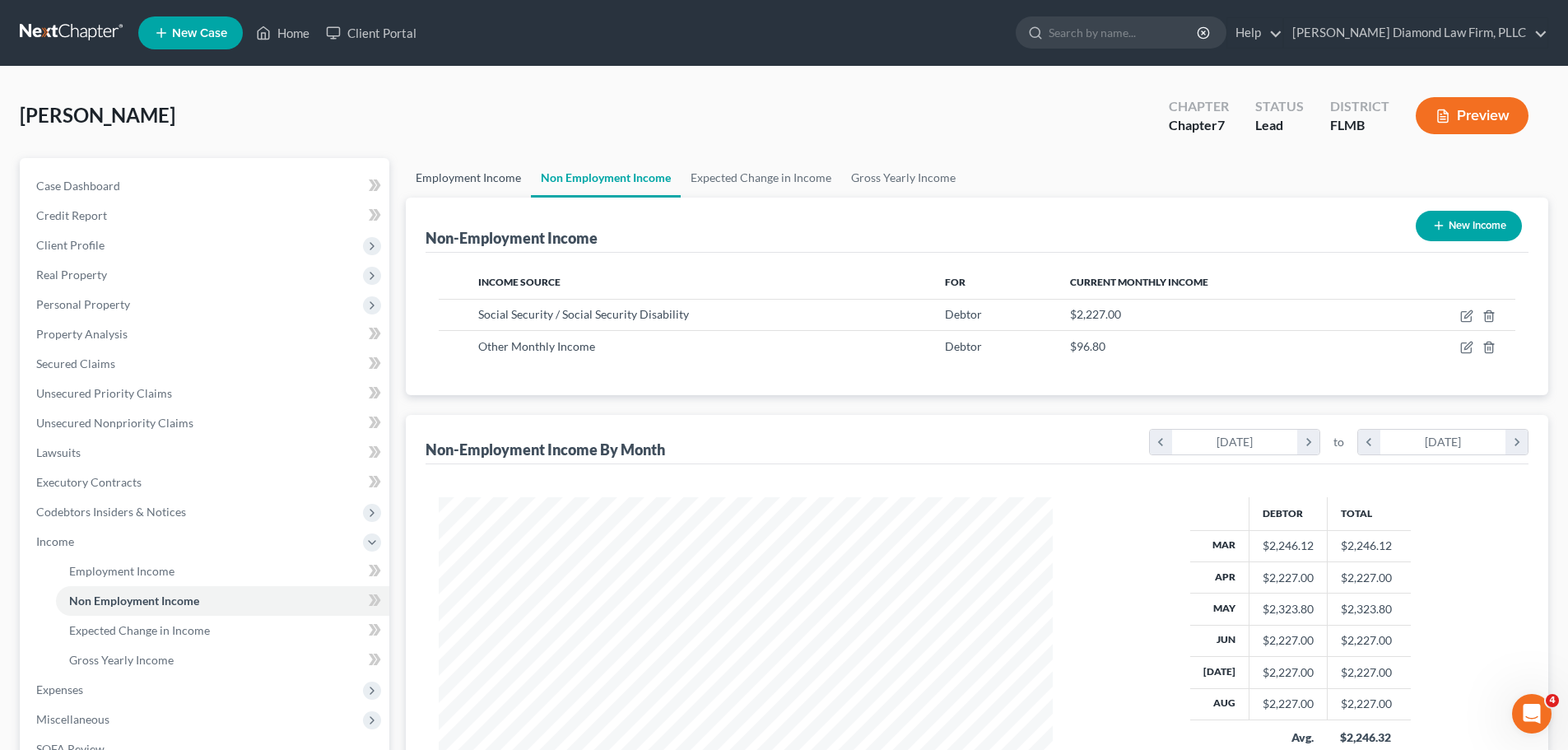
click at [443, 190] on link "Employment Income" at bounding box center [468, 178] width 125 height 40
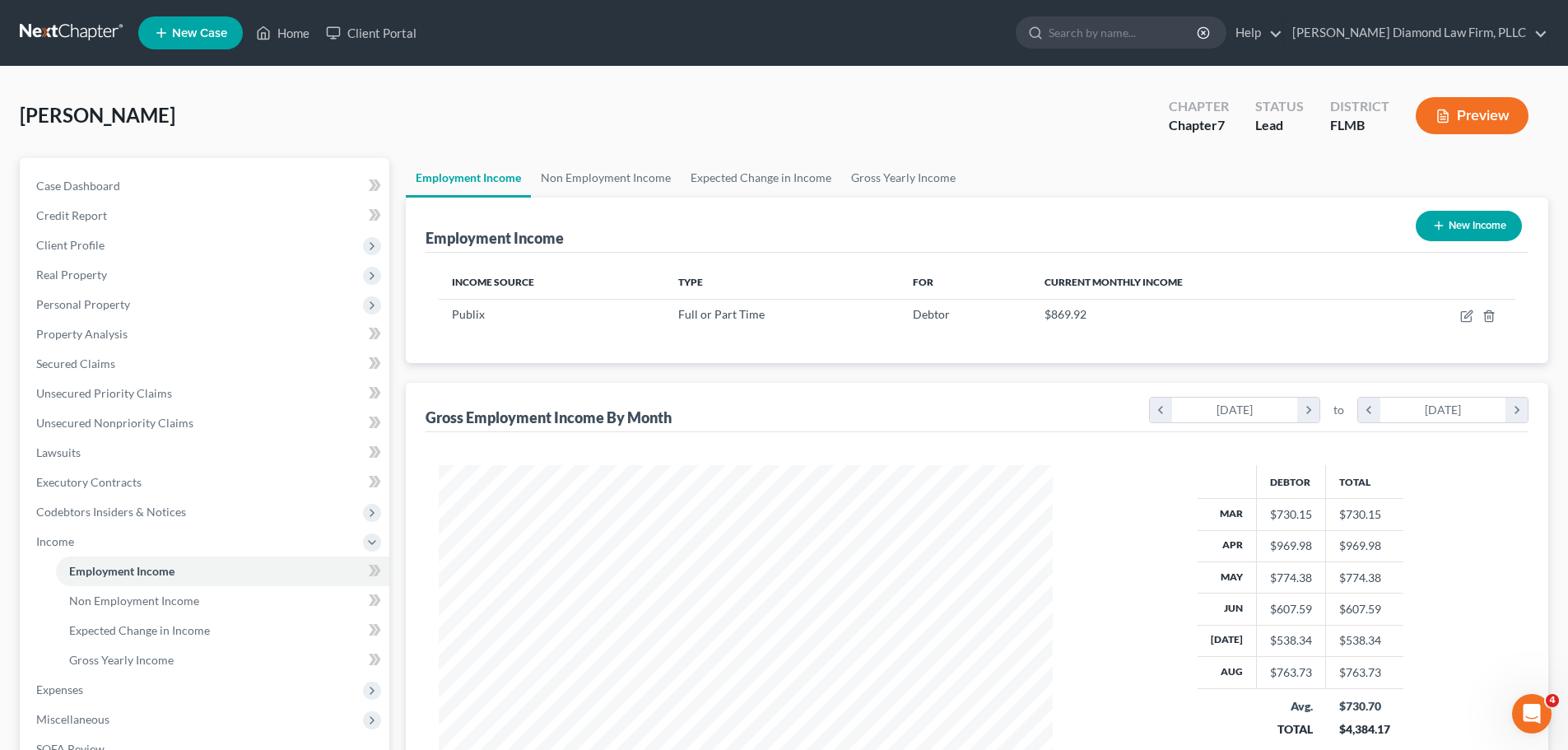
scroll to position [307, 647]
click at [57, 27] on link at bounding box center [72, 33] width 106 height 30
